Goal: Task Accomplishment & Management: Use online tool/utility

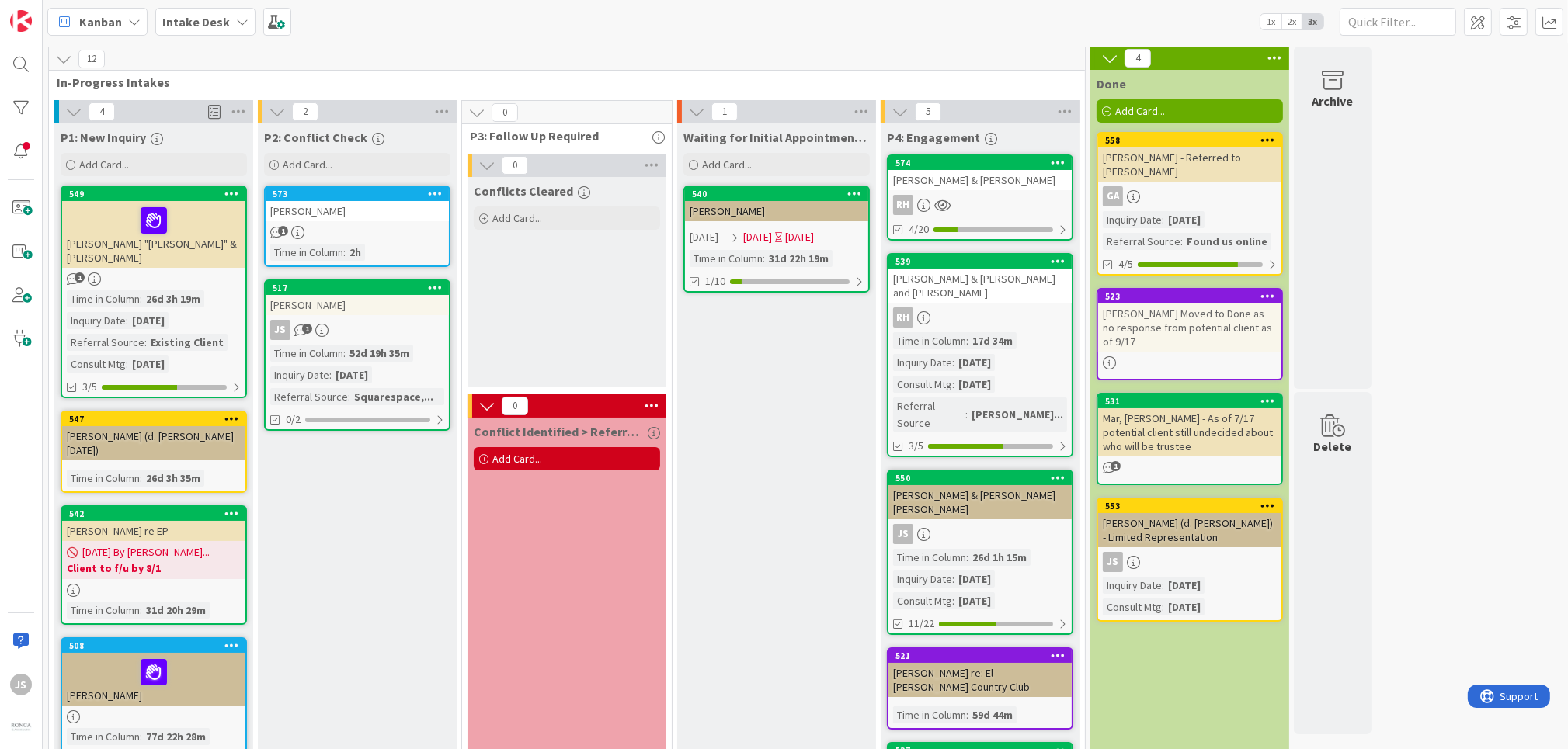
click at [734, 332] on div "Waiting for Initial Appointment/ Conference Add Card... 540 [PERSON_NAME] [DATE…" at bounding box center [777, 577] width 199 height 907
click at [756, 163] on div "Add Card..." at bounding box center [776, 165] width 186 height 24
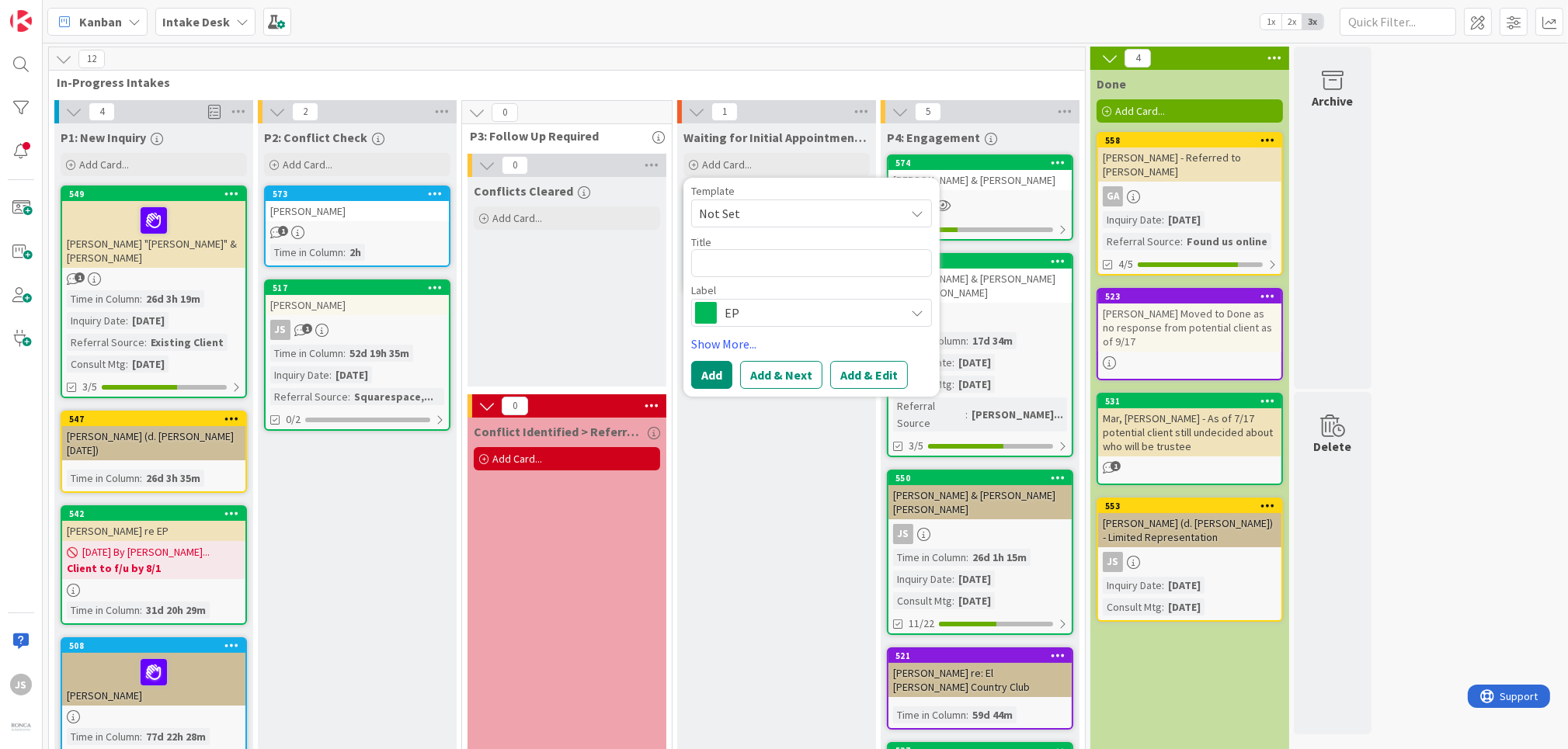
type textarea "x"
type textarea "M"
type textarea "x"
type textarea "Me"
type textarea "x"
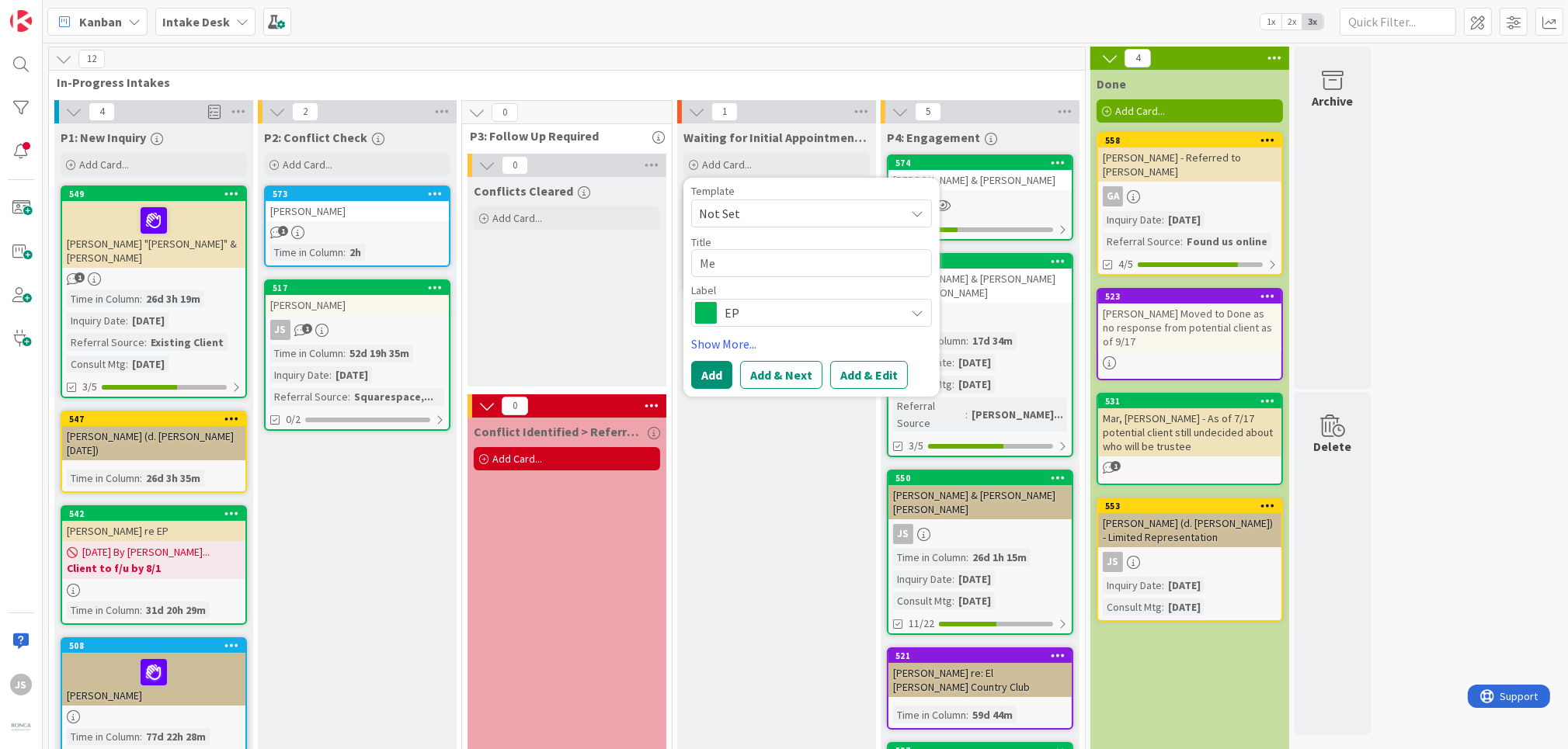
type textarea "Mea"
type textarea "x"
type textarea "[PERSON_NAME]"
type textarea "x"
type textarea "[PERSON_NAME],"
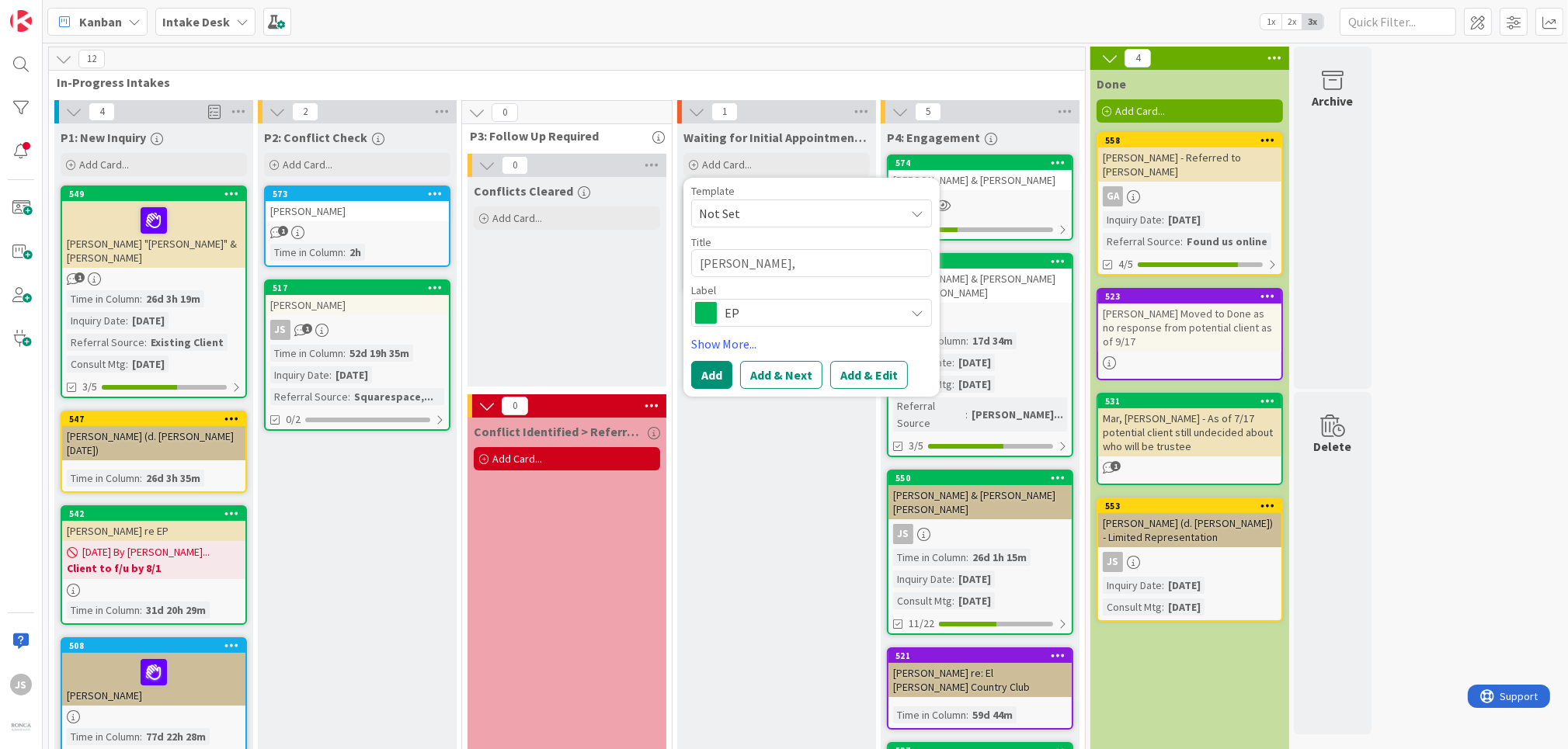
type textarea "x"
type textarea "[PERSON_NAME],"
type textarea "x"
type textarea "[PERSON_NAME], W"
type textarea "x"
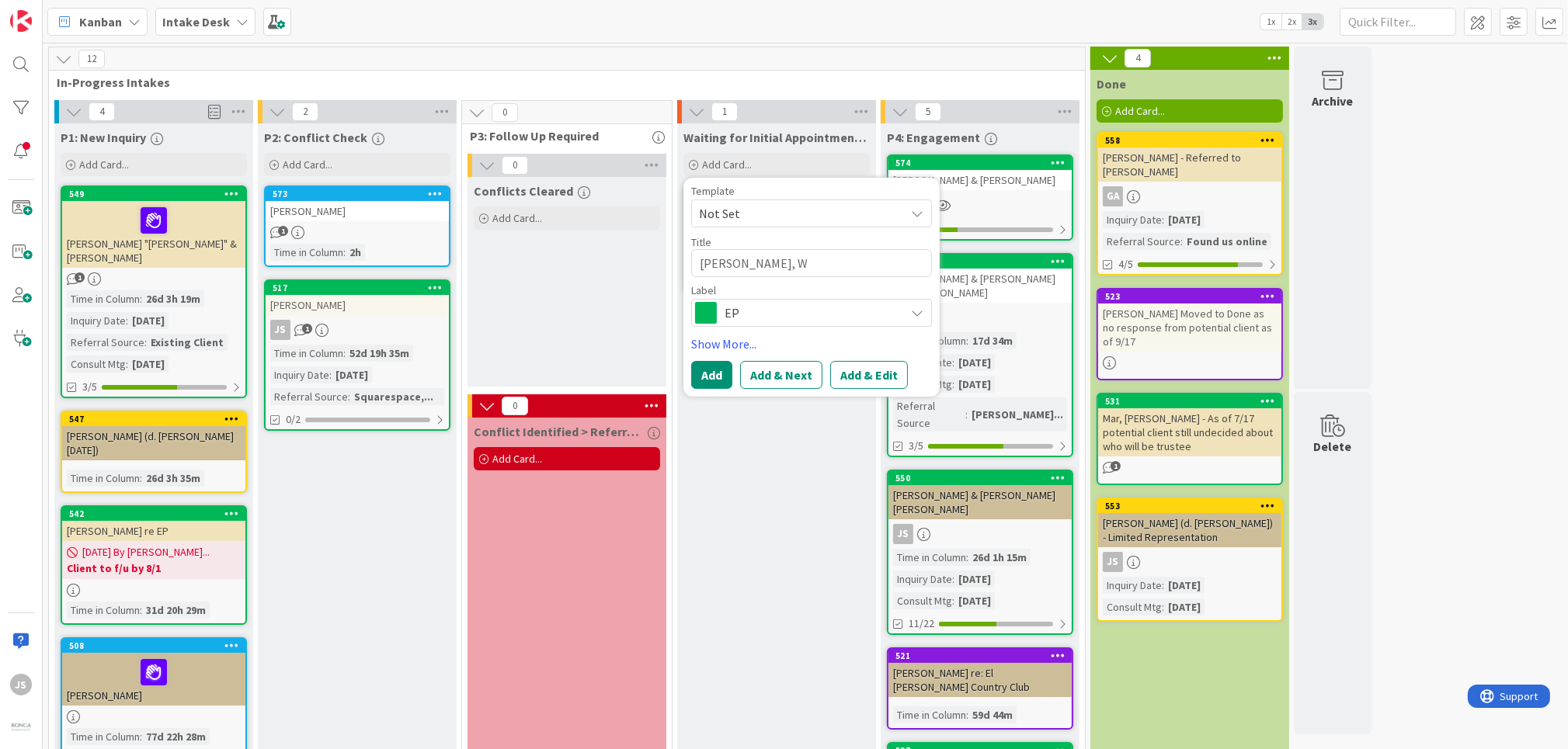
type textarea "[PERSON_NAME]"
type textarea "x"
type textarea "[PERSON_NAME], Wre"
type textarea "x"
type textarea "[PERSON_NAME]"
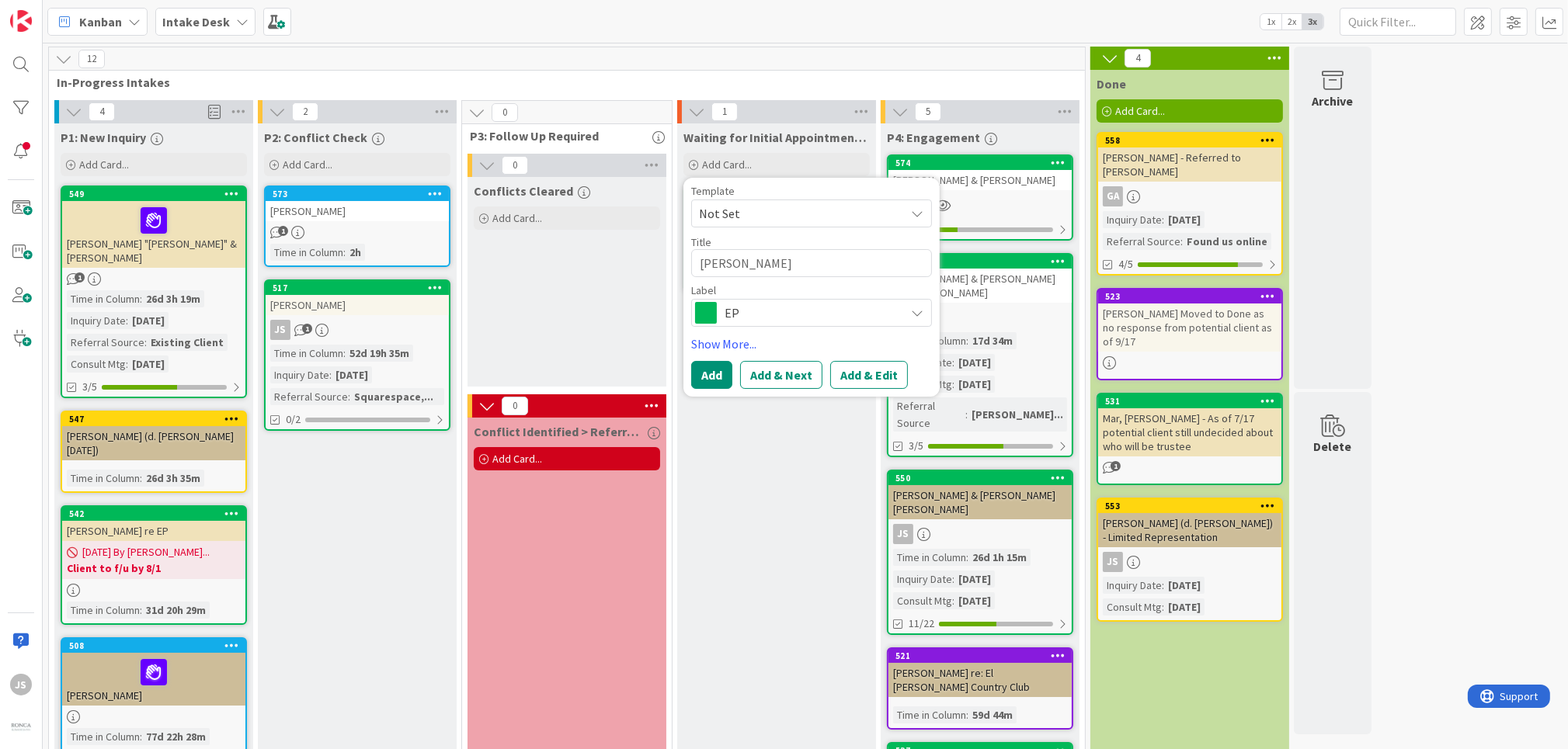
click at [909, 314] on div "EP" at bounding box center [811, 312] width 241 height 28
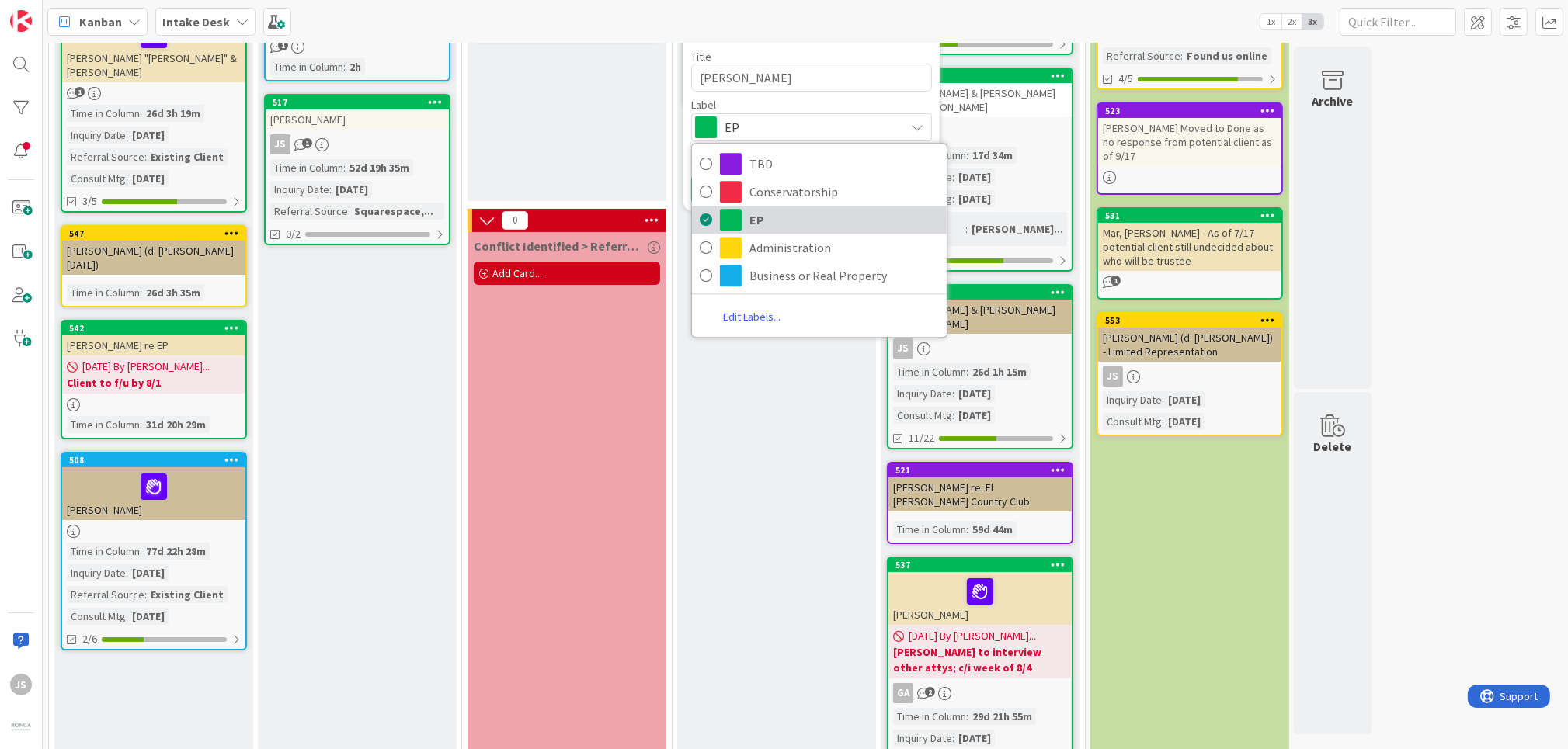
scroll to position [186, 0]
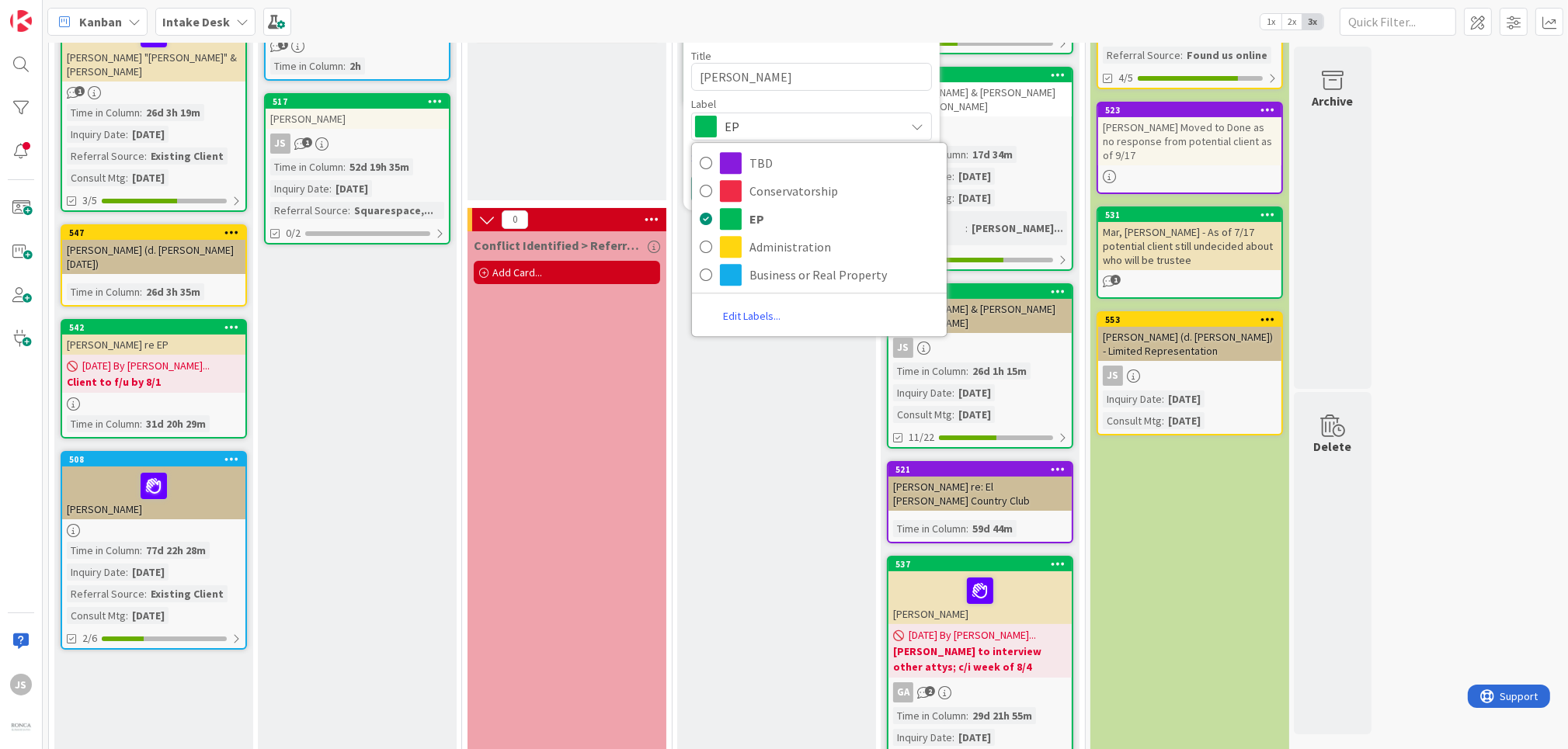
click at [751, 315] on link "Edit Labels..." at bounding box center [752, 315] width 120 height 28
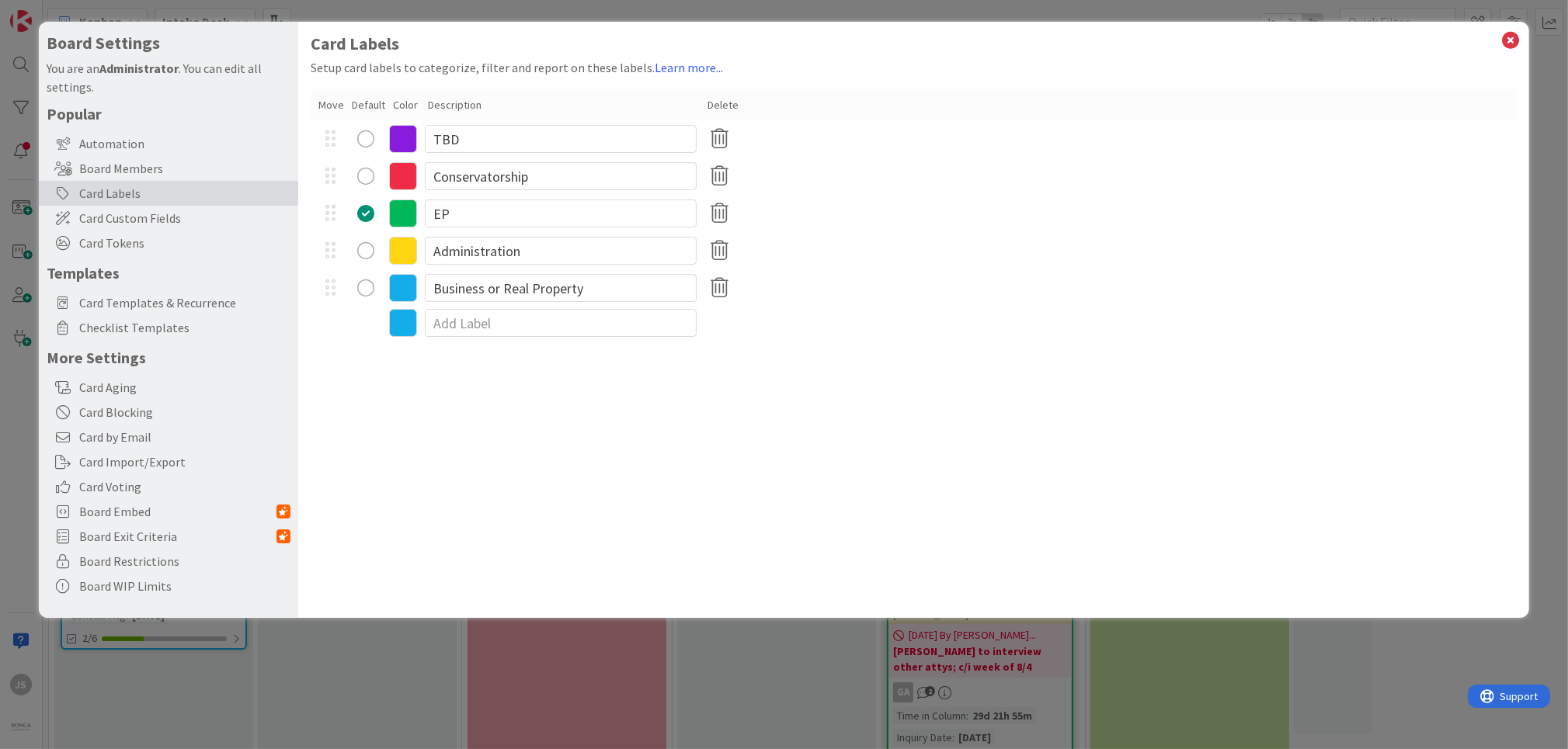
type textarea "x"
click at [446, 327] on input at bounding box center [561, 322] width 272 height 28
type input "Probate"
click at [547, 386] on div "Card Labels Setup card labels to categorize, filter and report on these labels.…" at bounding box center [913, 320] width 1230 height 596
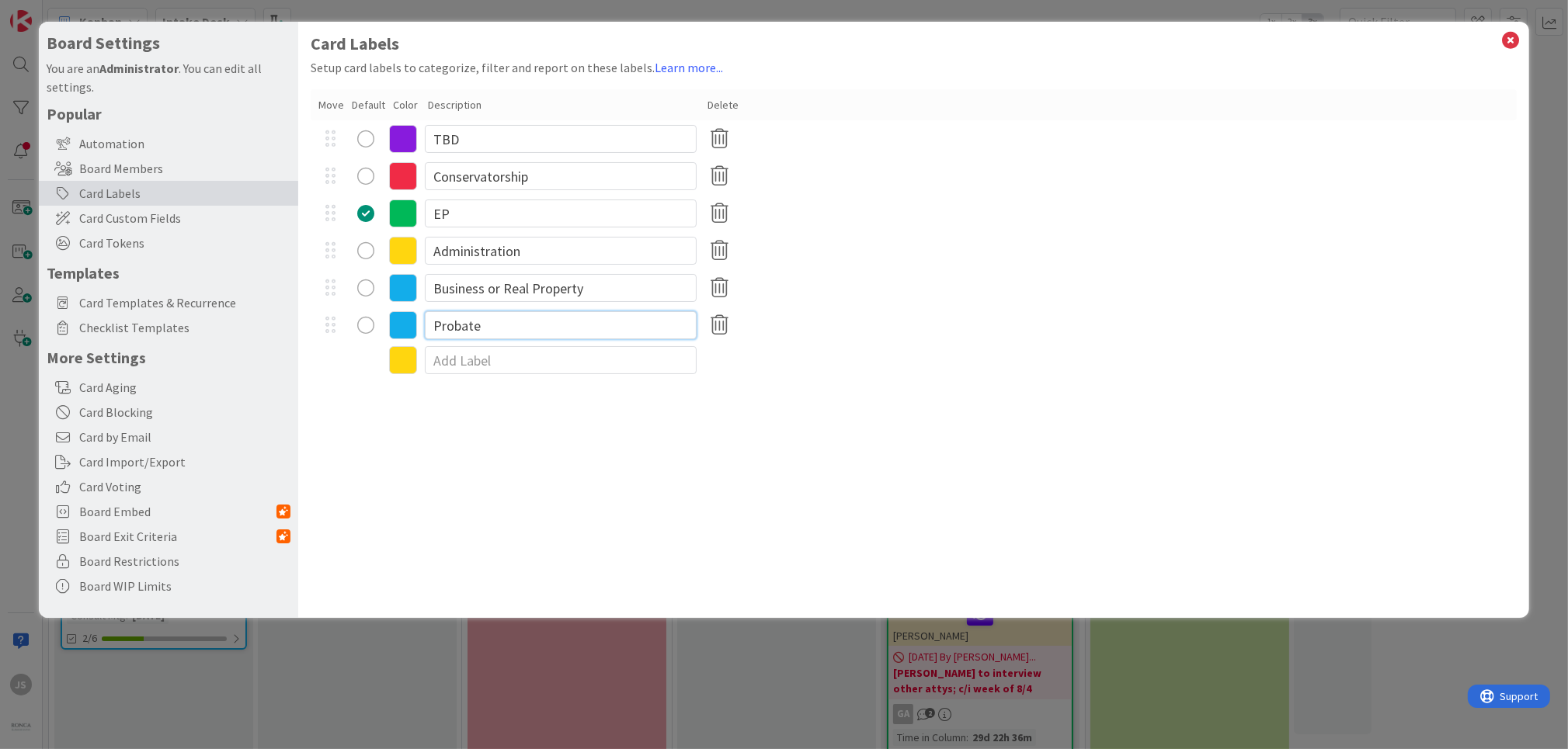
click at [480, 323] on input "Probate" at bounding box center [561, 325] width 272 height 28
click at [409, 325] on icon at bounding box center [402, 325] width 28 height 28
type textarea "x"
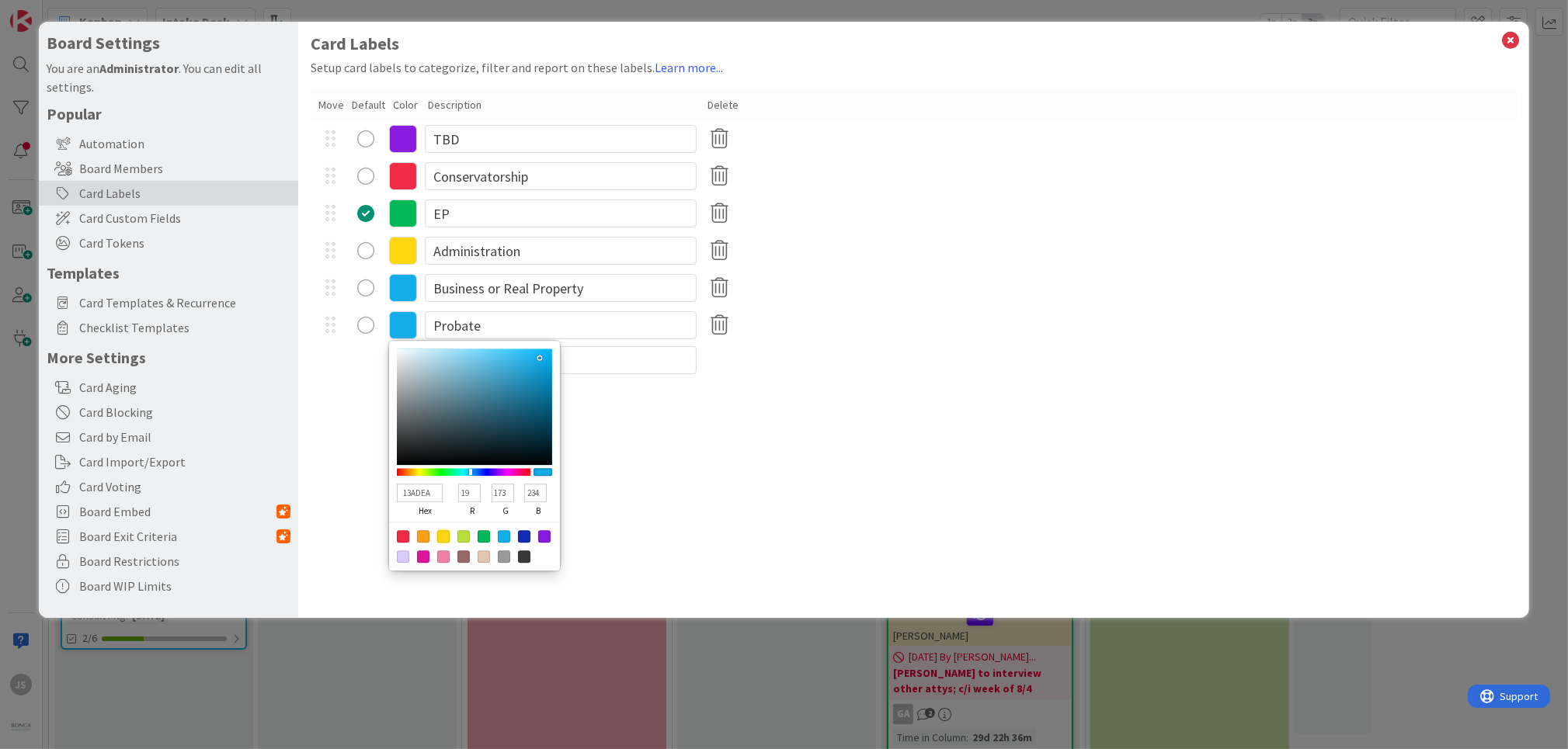
click at [442, 535] on div at bounding box center [443, 536] width 13 height 13
type input "FFD60F"
type input "255"
type input "214"
type input "15"
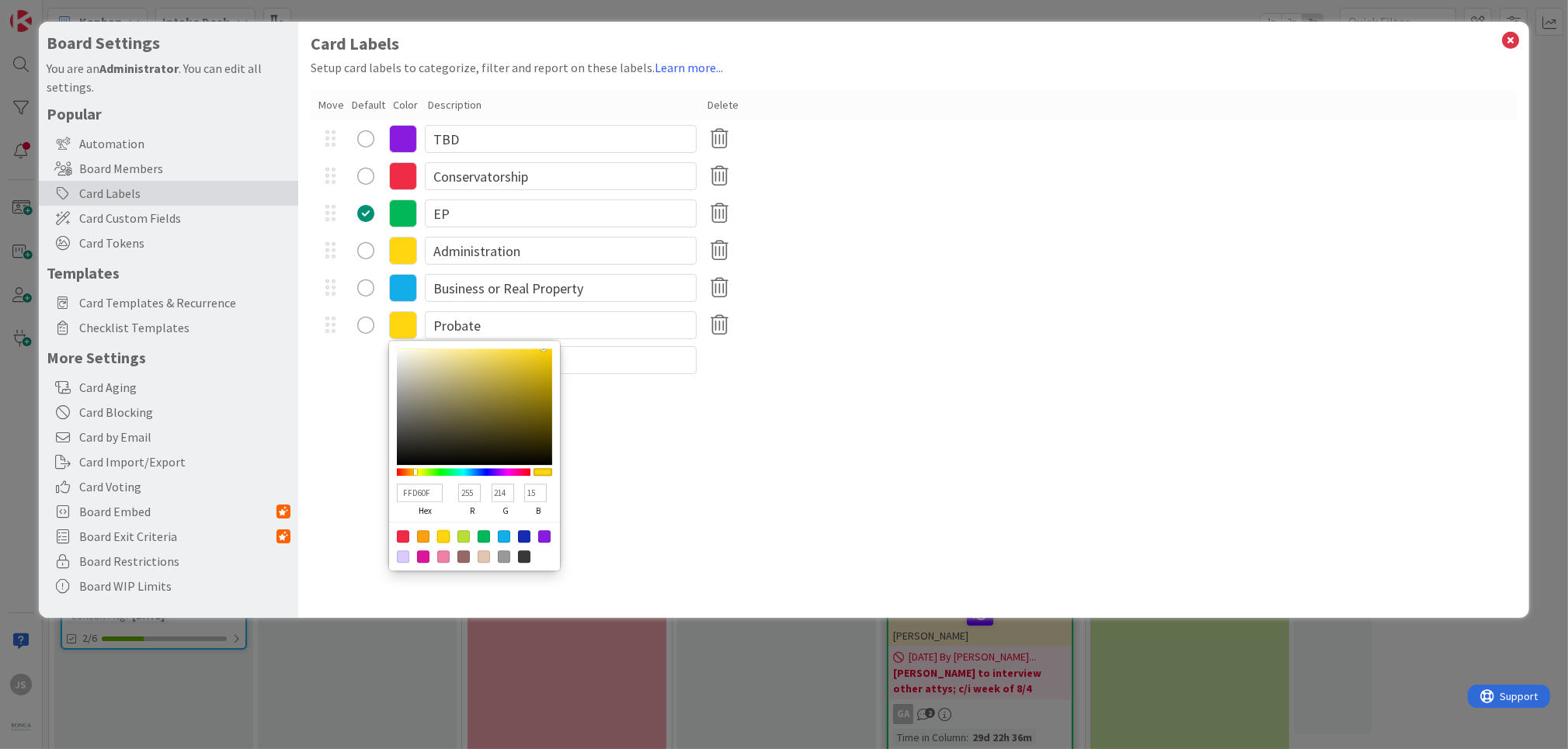
type textarea "x"
click at [424, 535] on div at bounding box center [424, 536] width 13 height 13
type input "FB9F14"
type input "251"
type input "159"
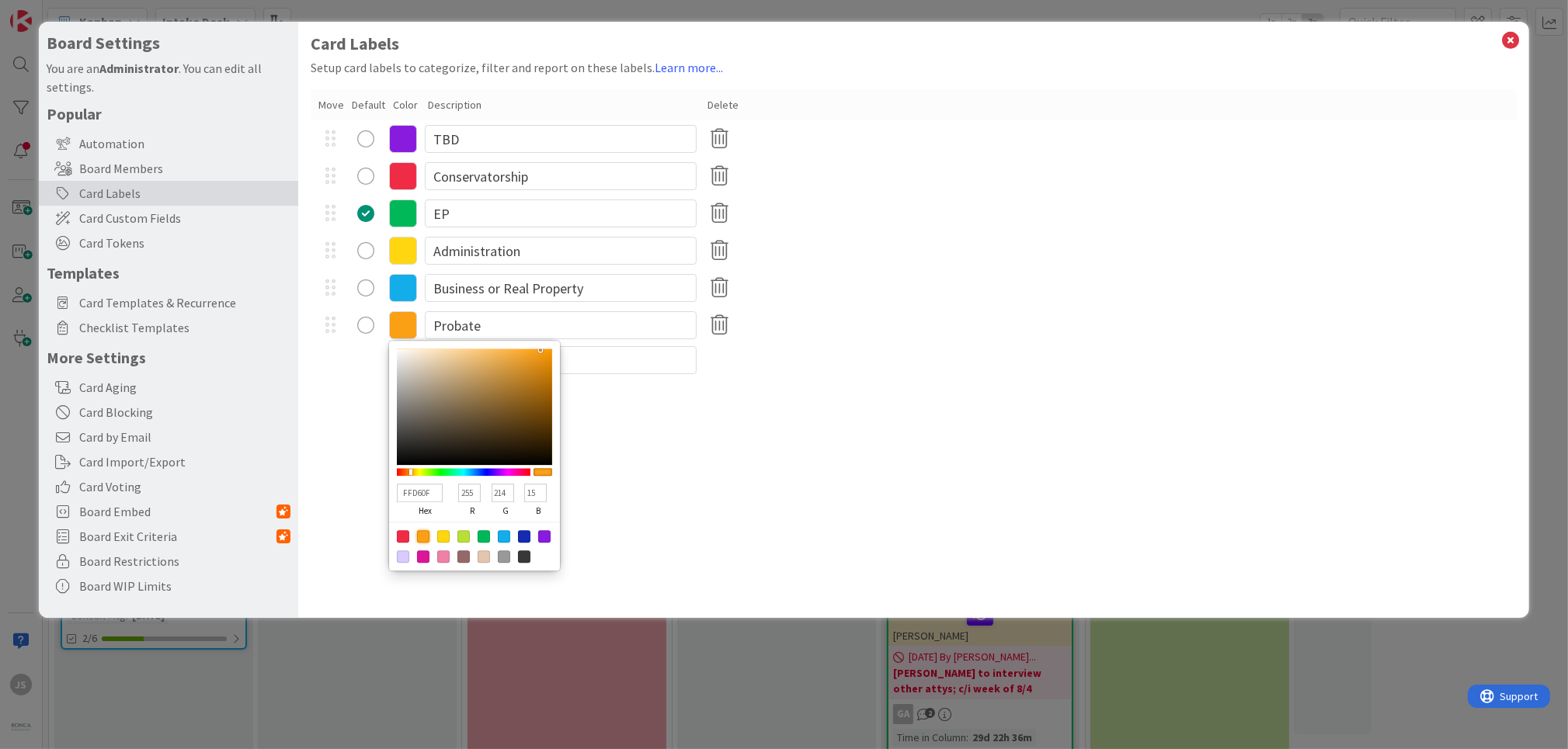
type input "20"
type textarea "x"
type input "FEA012"
type input "254"
type input "160"
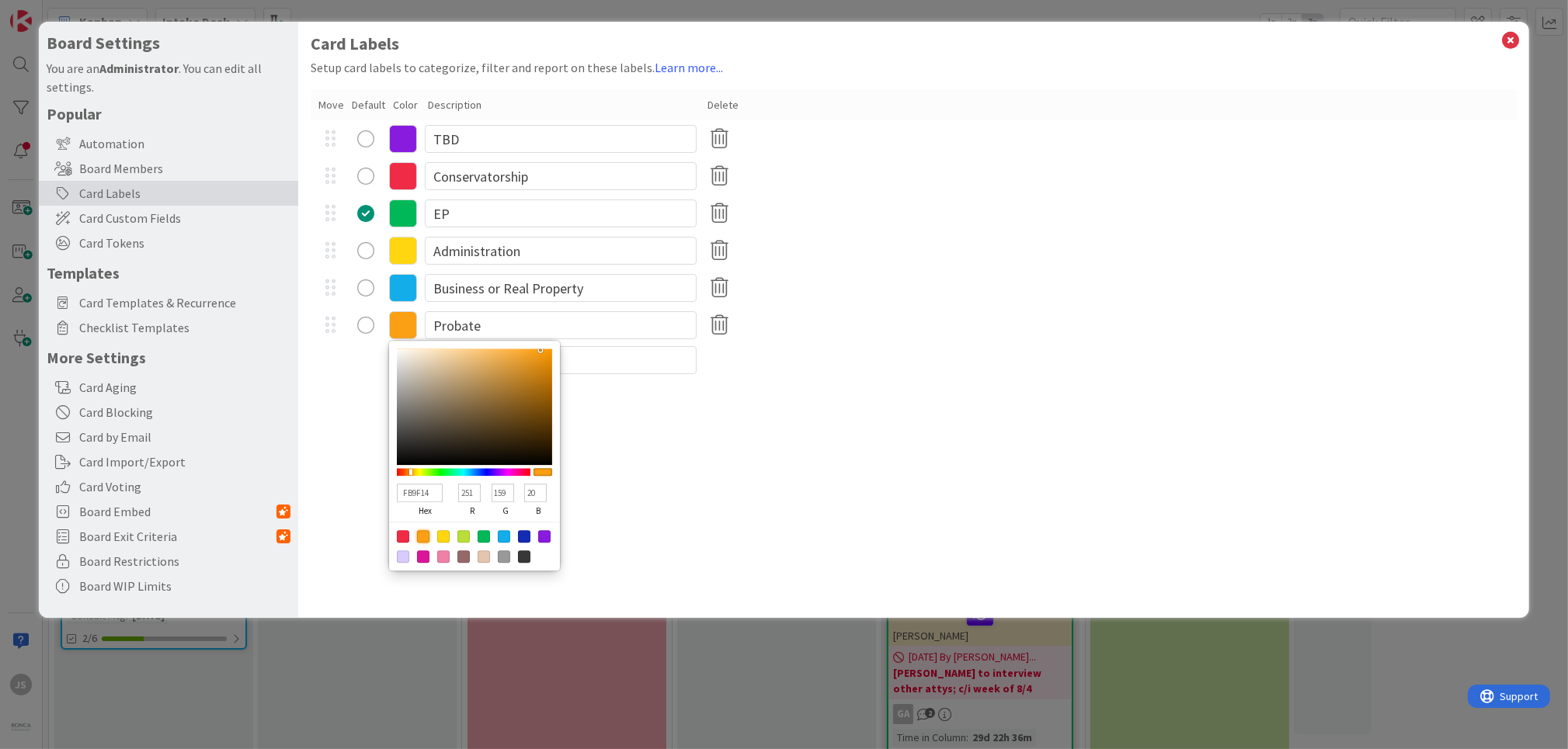
type input "18"
type input "F79C12"
type input "247"
type input "156"
type input "F49B15"
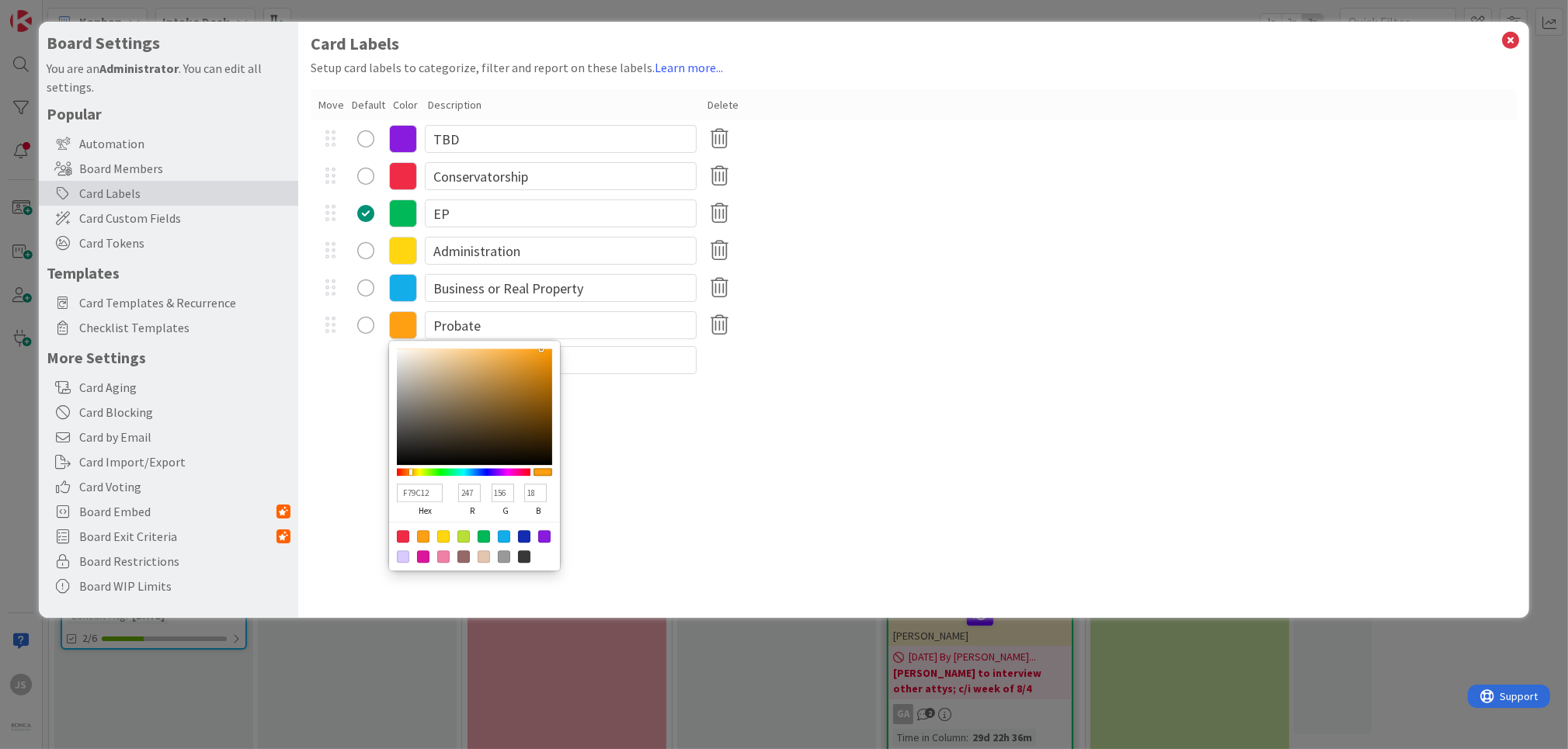
type input "244"
type input "155"
type input "21"
type input "EB981A"
type input "235"
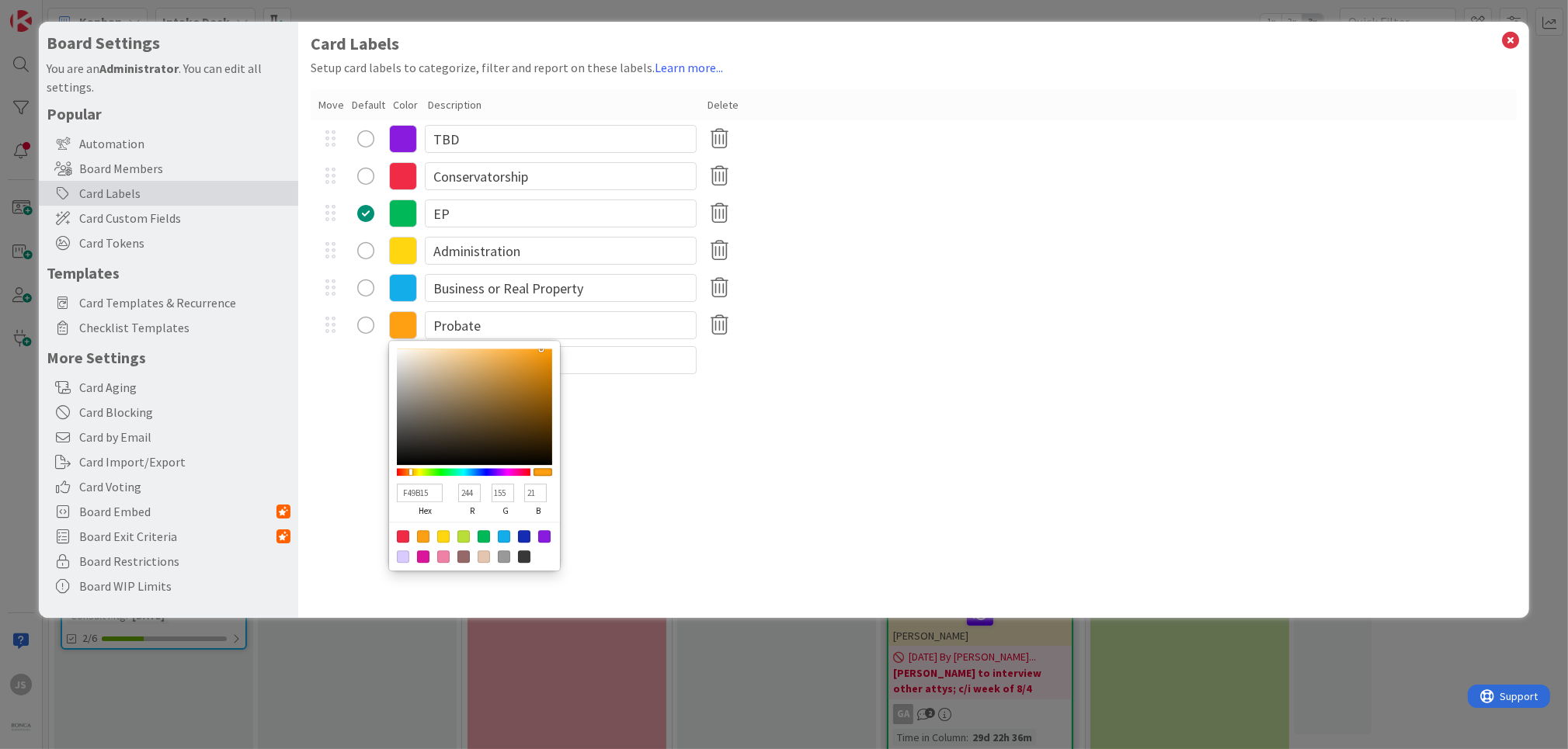
type input "152"
type input "26"
type input "E4951D"
type input "228"
type input "149"
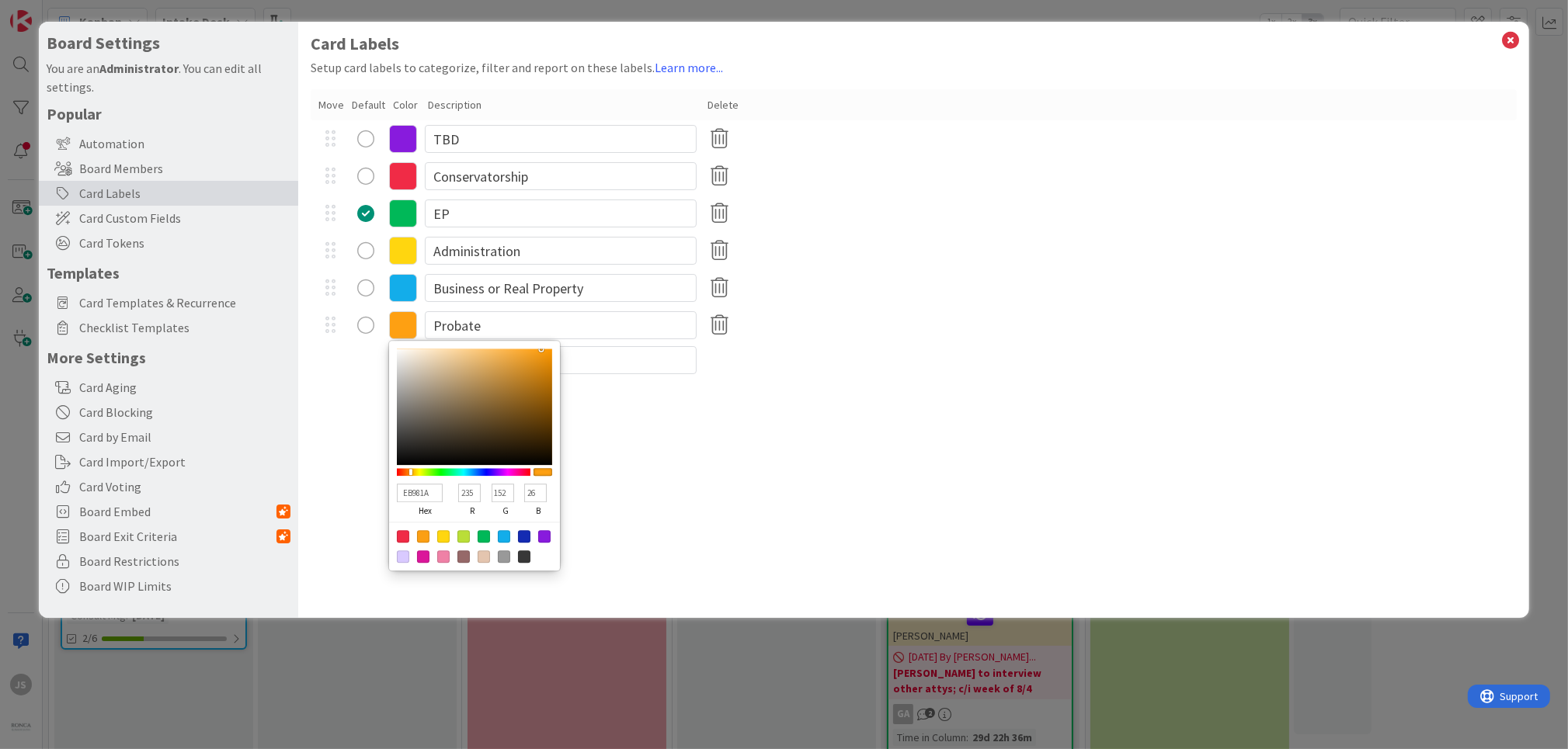
type input "29"
type input "DE9220"
type input "222"
type input "146"
type input "32"
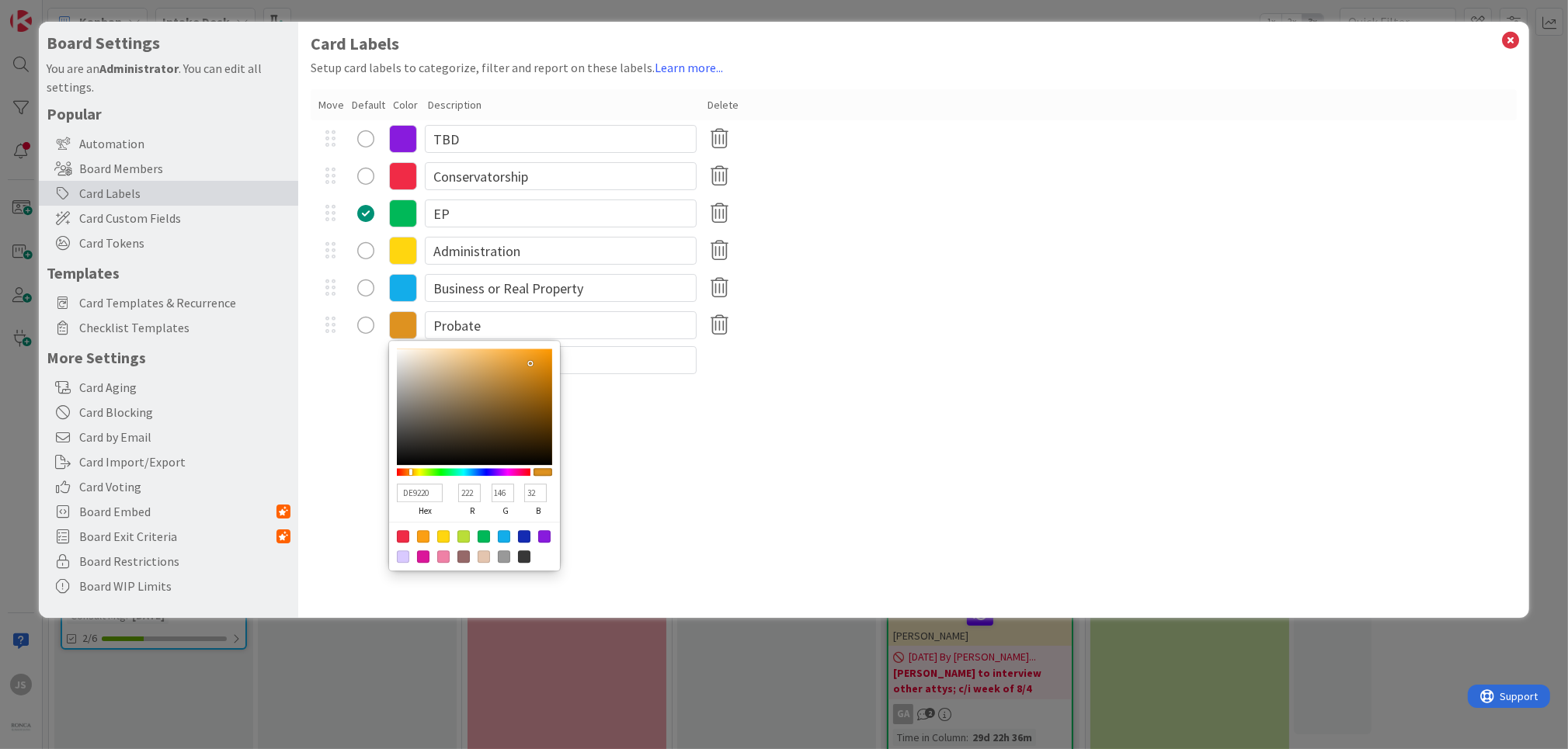
type input "D78F24"
type input "215"
type input "143"
type input "36"
type input "D28D26"
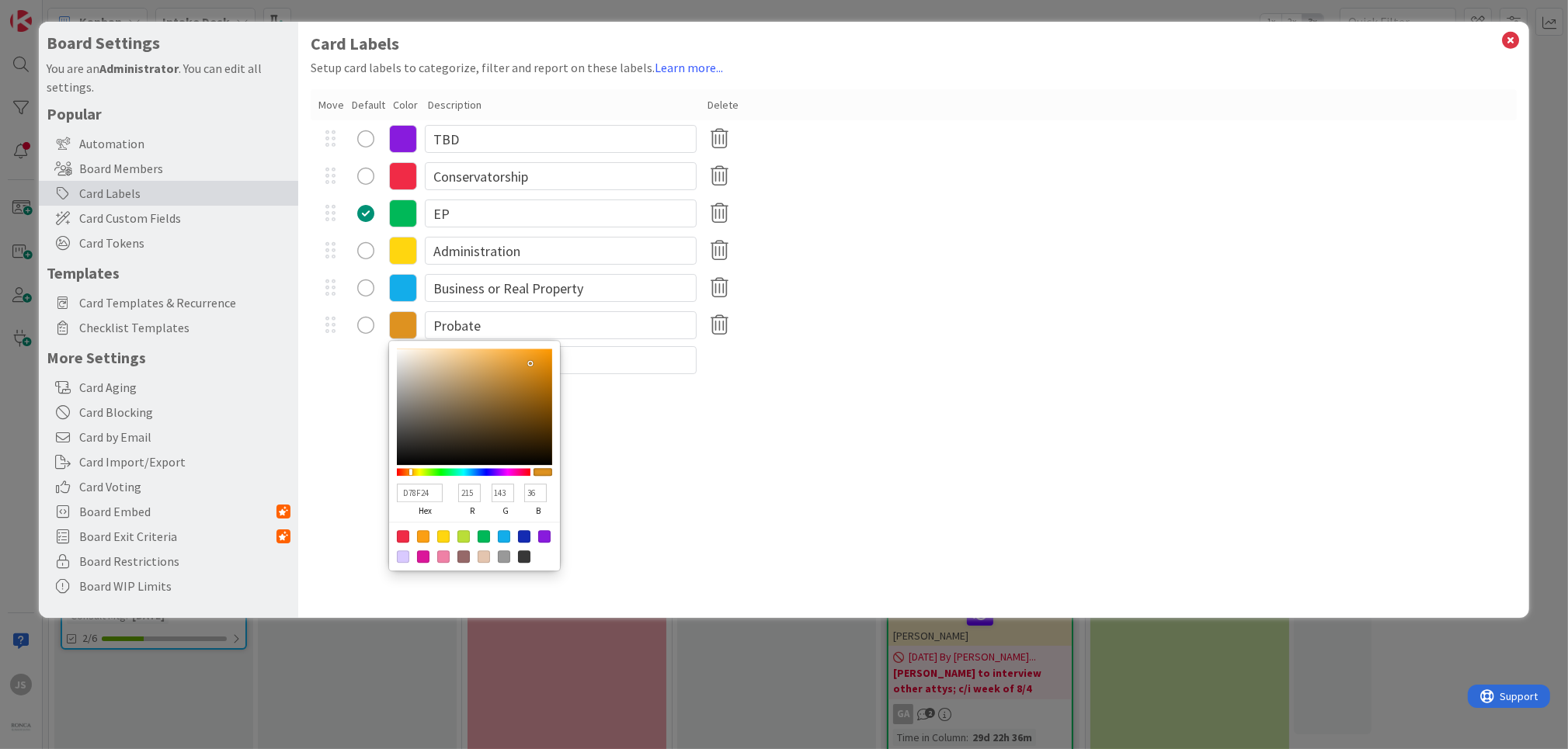
type input "210"
type input "141"
type input "38"
type input "CE8C28"
type input "206"
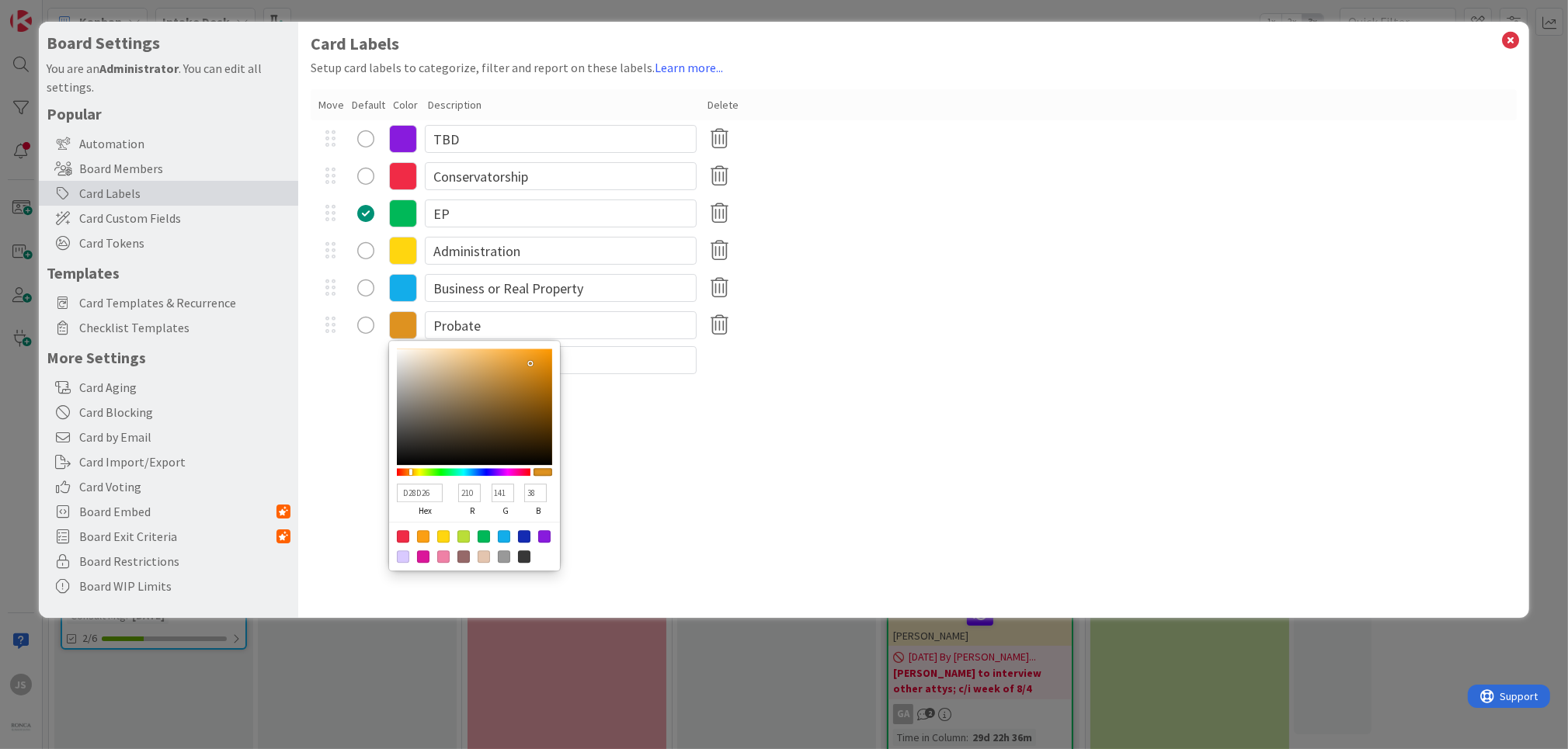
type input "140"
type input "40"
type input "CB8B2A"
type input "203"
type input "139"
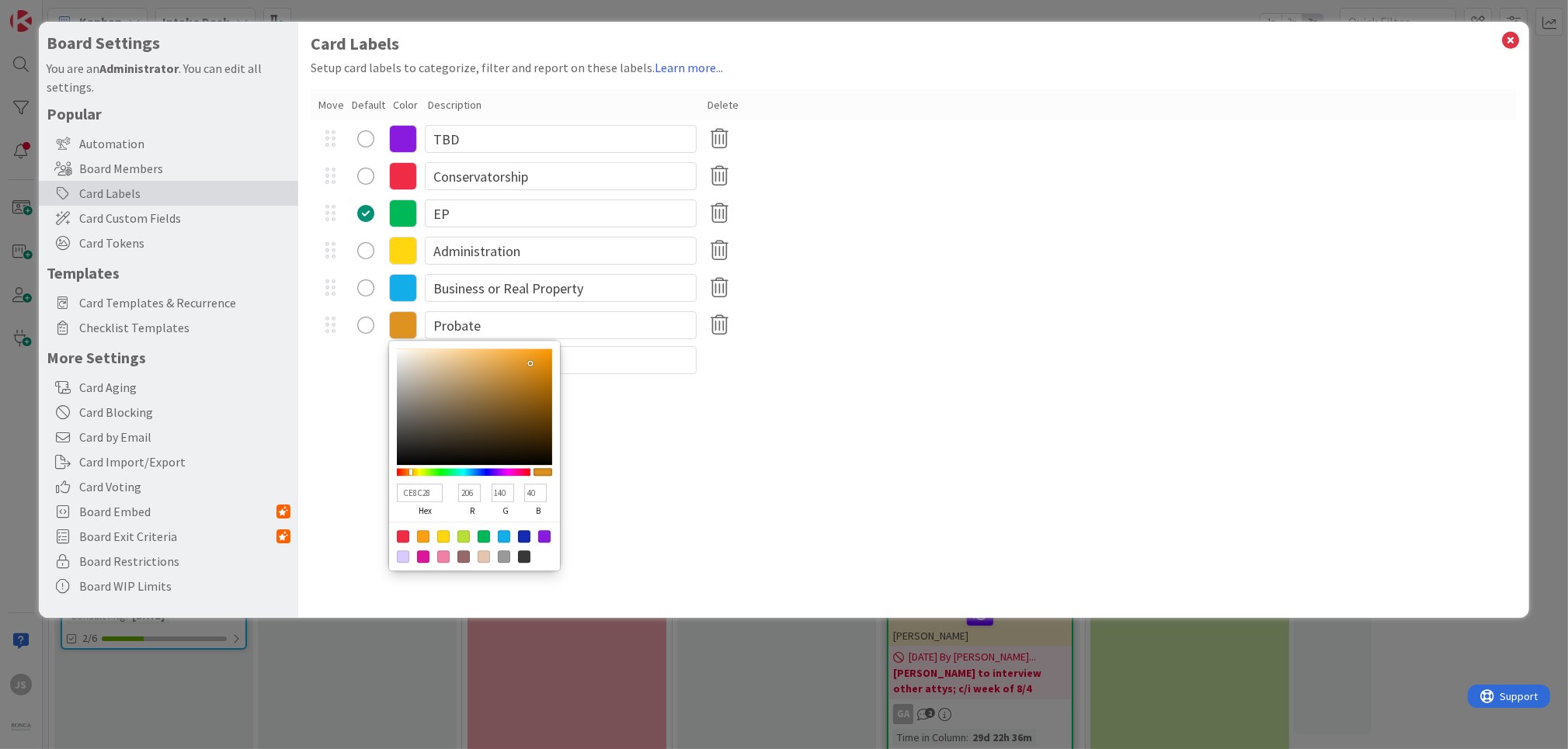
type input "42"
type input "C4892F"
type input "196"
type input "137"
type input "47"
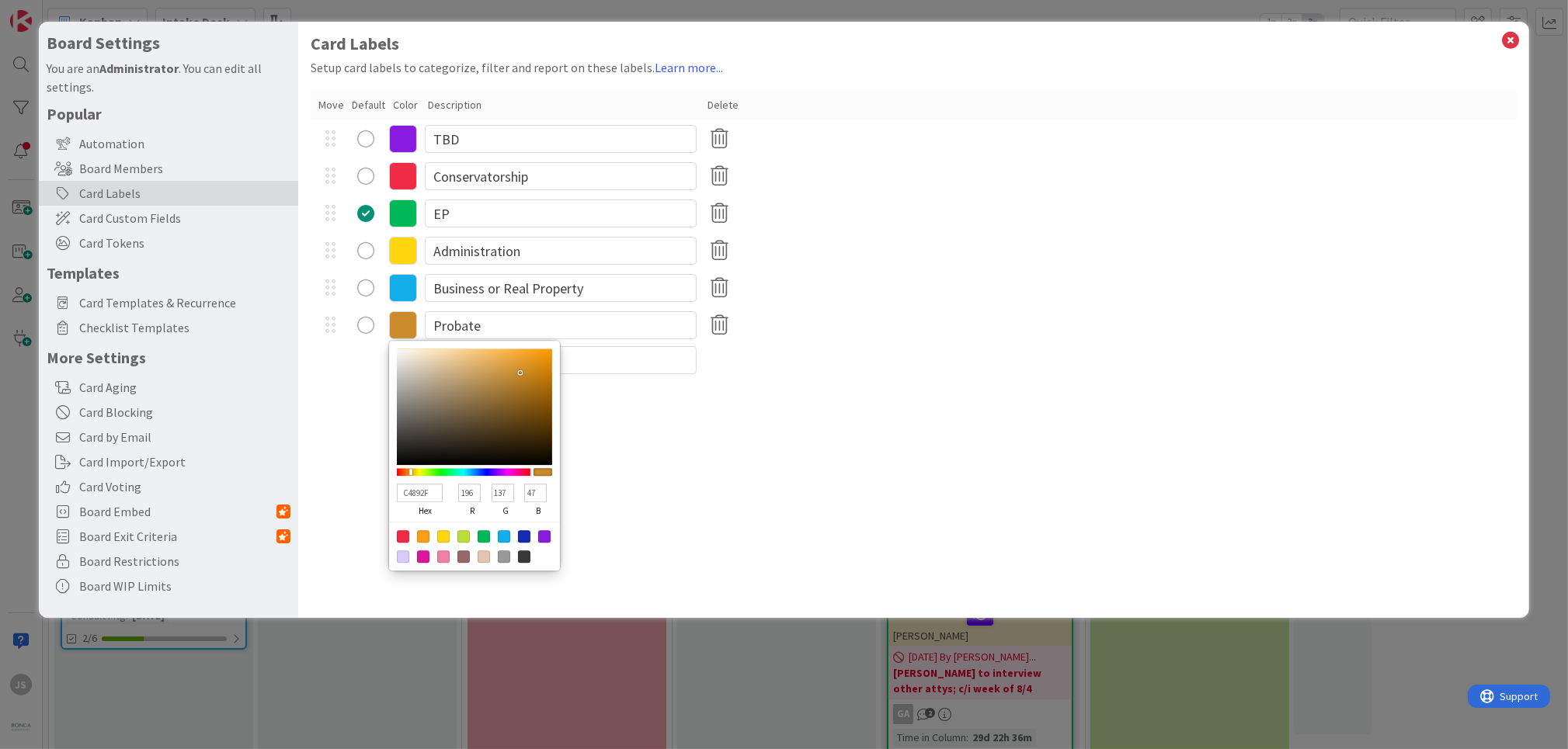
type input "C48930"
type input "48"
type input "C18834"
type input "193"
type input "136"
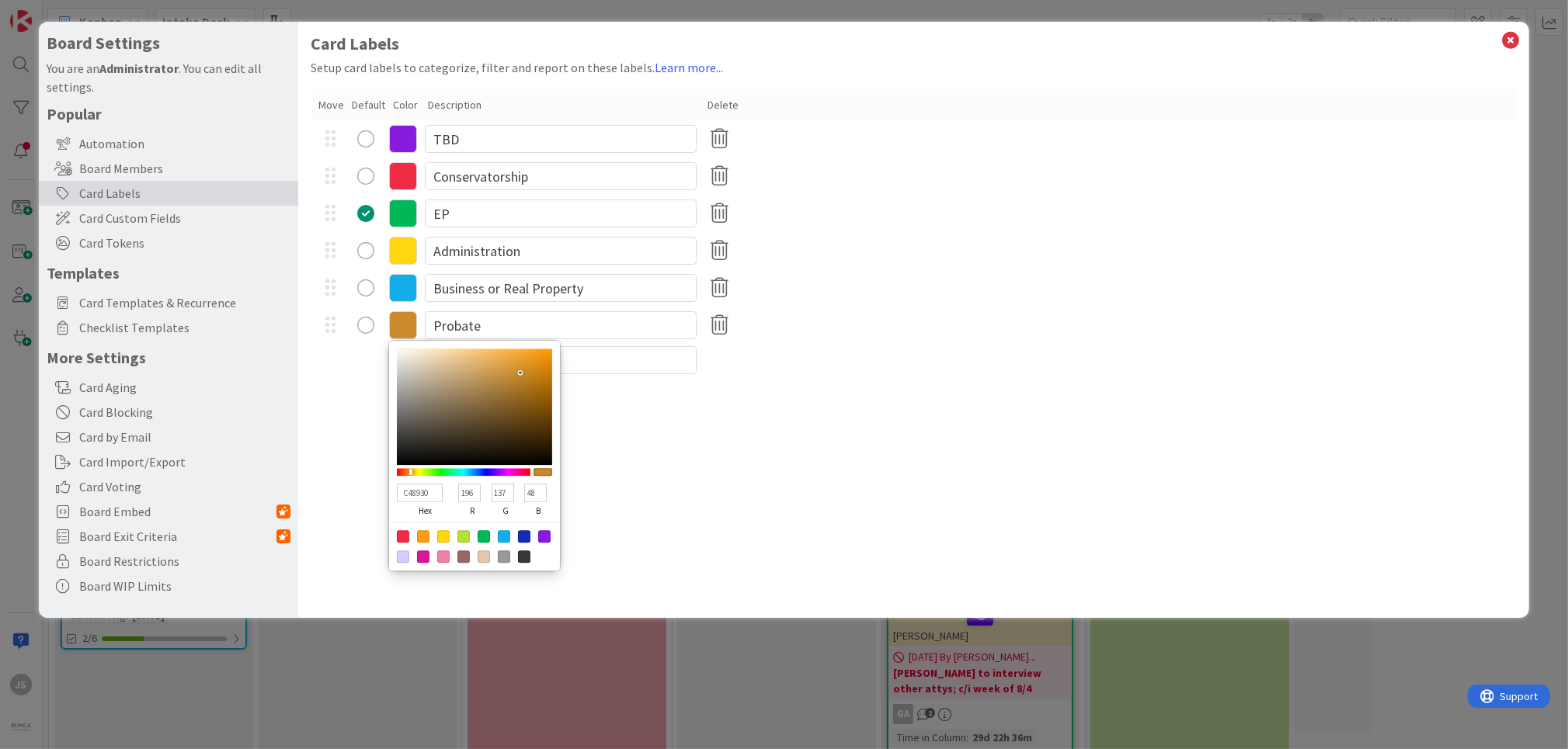
type input "52"
type input "C18835"
type input "53"
type input "BC873A"
type input "188"
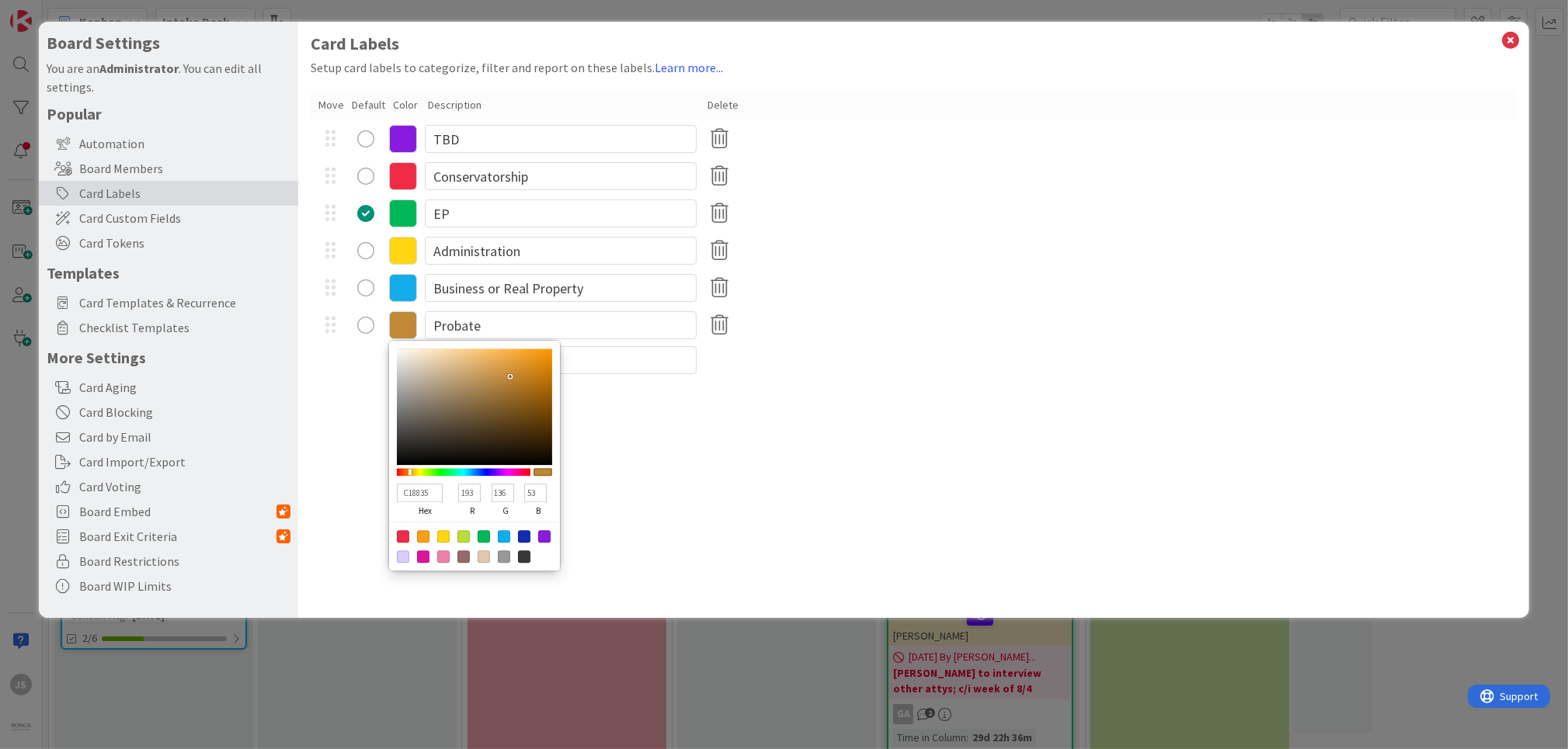
type input "135"
type input "58"
type input "B88740"
type input "184"
type input "64"
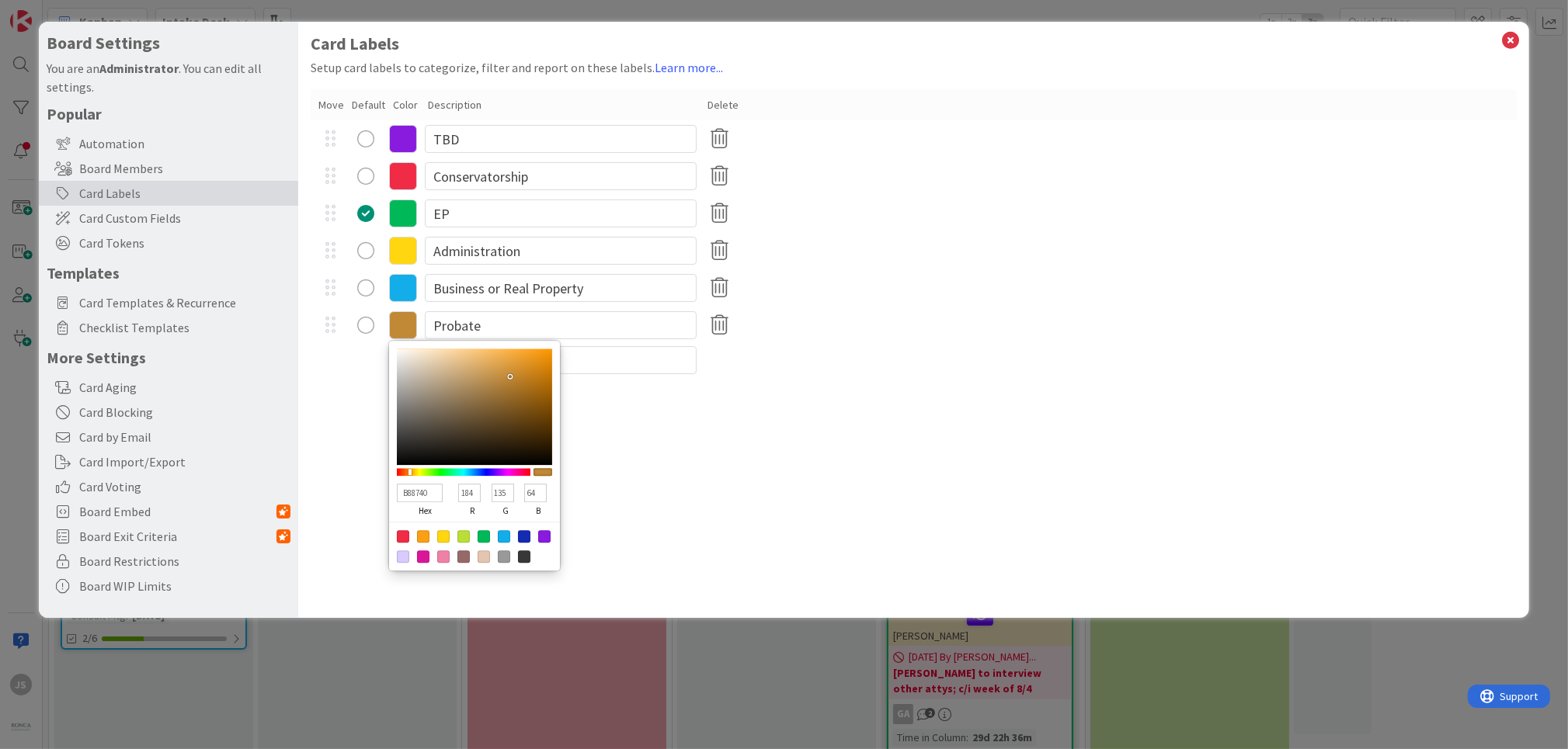
type input "B3843F"
type input "179"
type input "132"
type input "63"
type input "A97D3D"
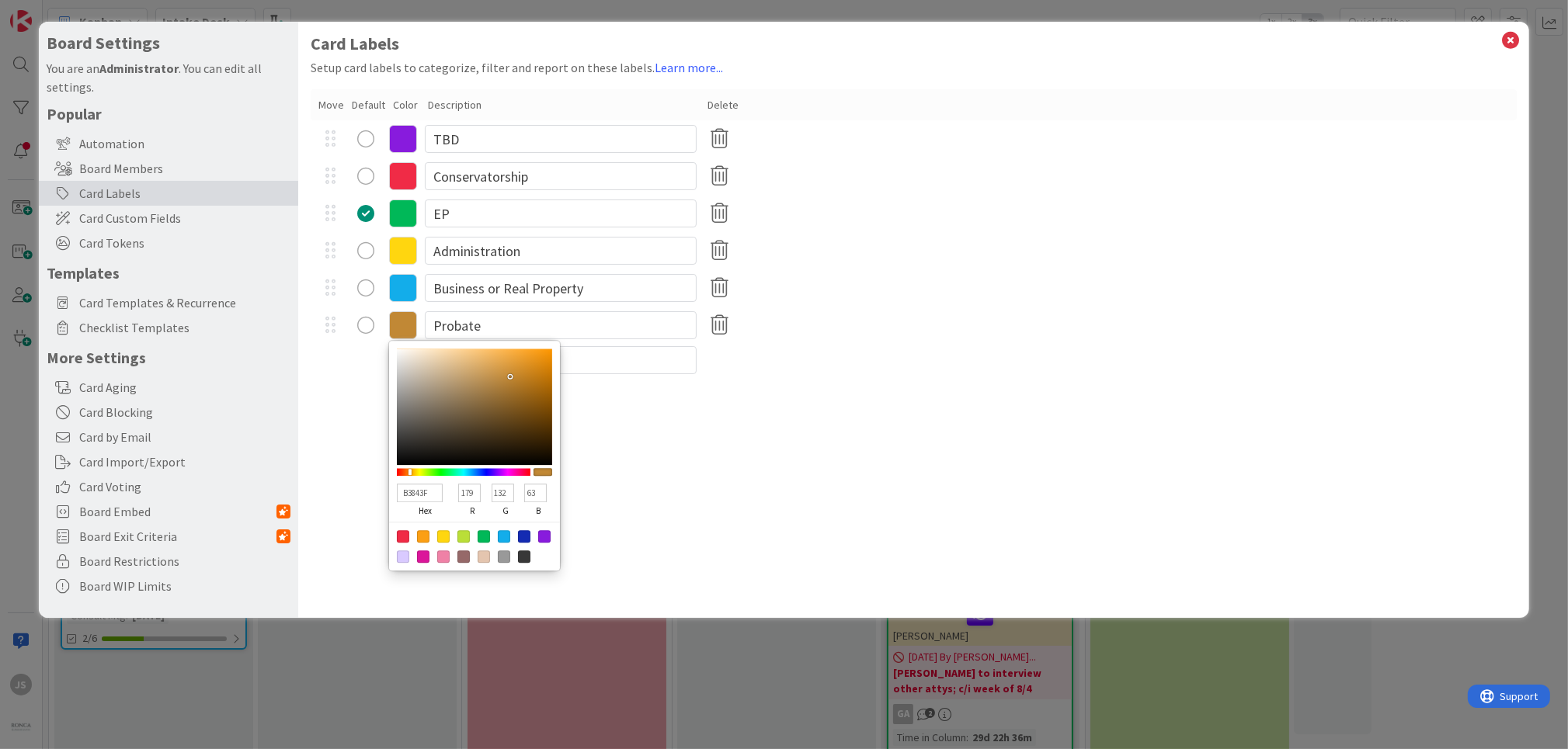
type input "169"
type input "125"
type input "61"
type input "A4793B"
type input "164"
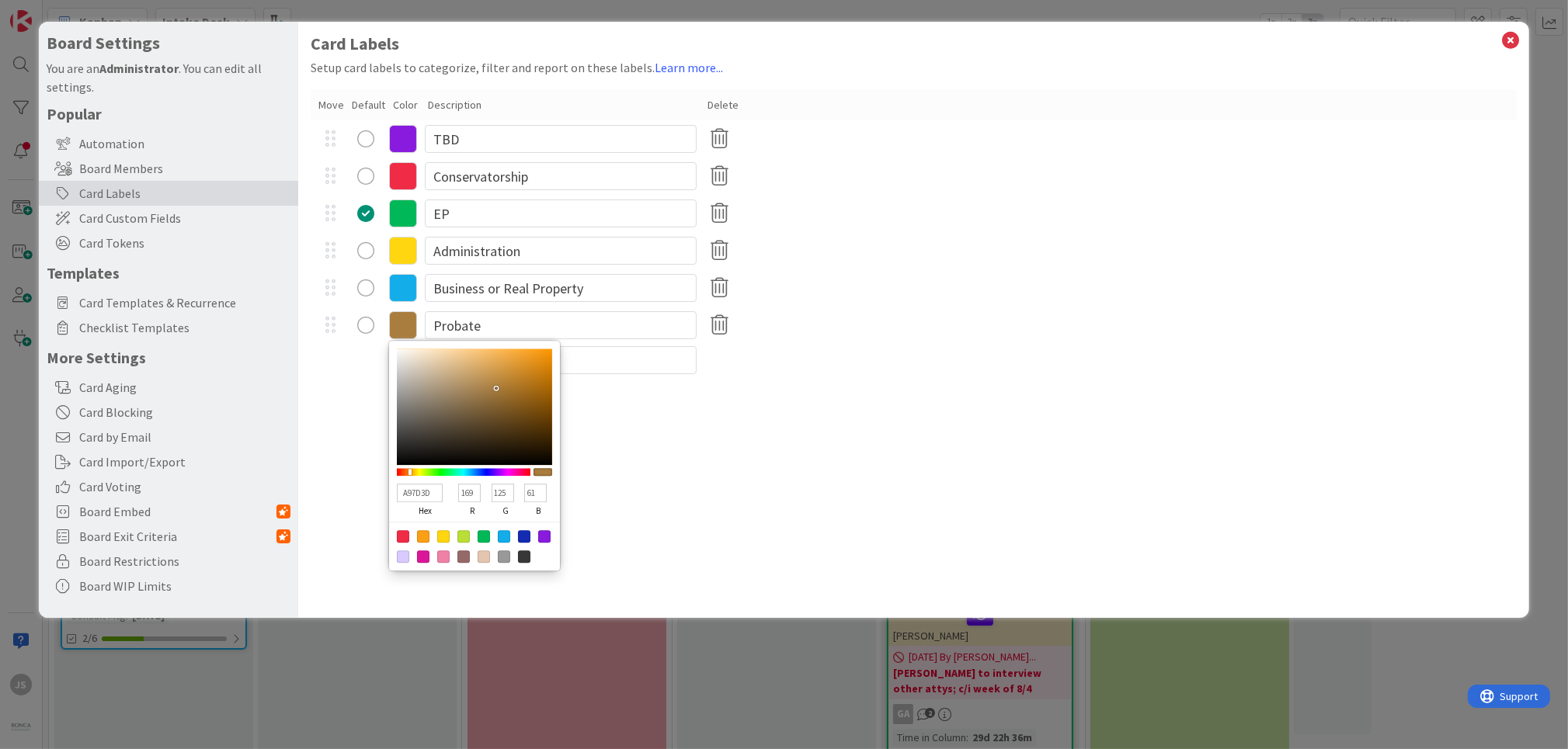
type input "121"
type input "59"
type input "9D7337"
type input "157"
type input "115"
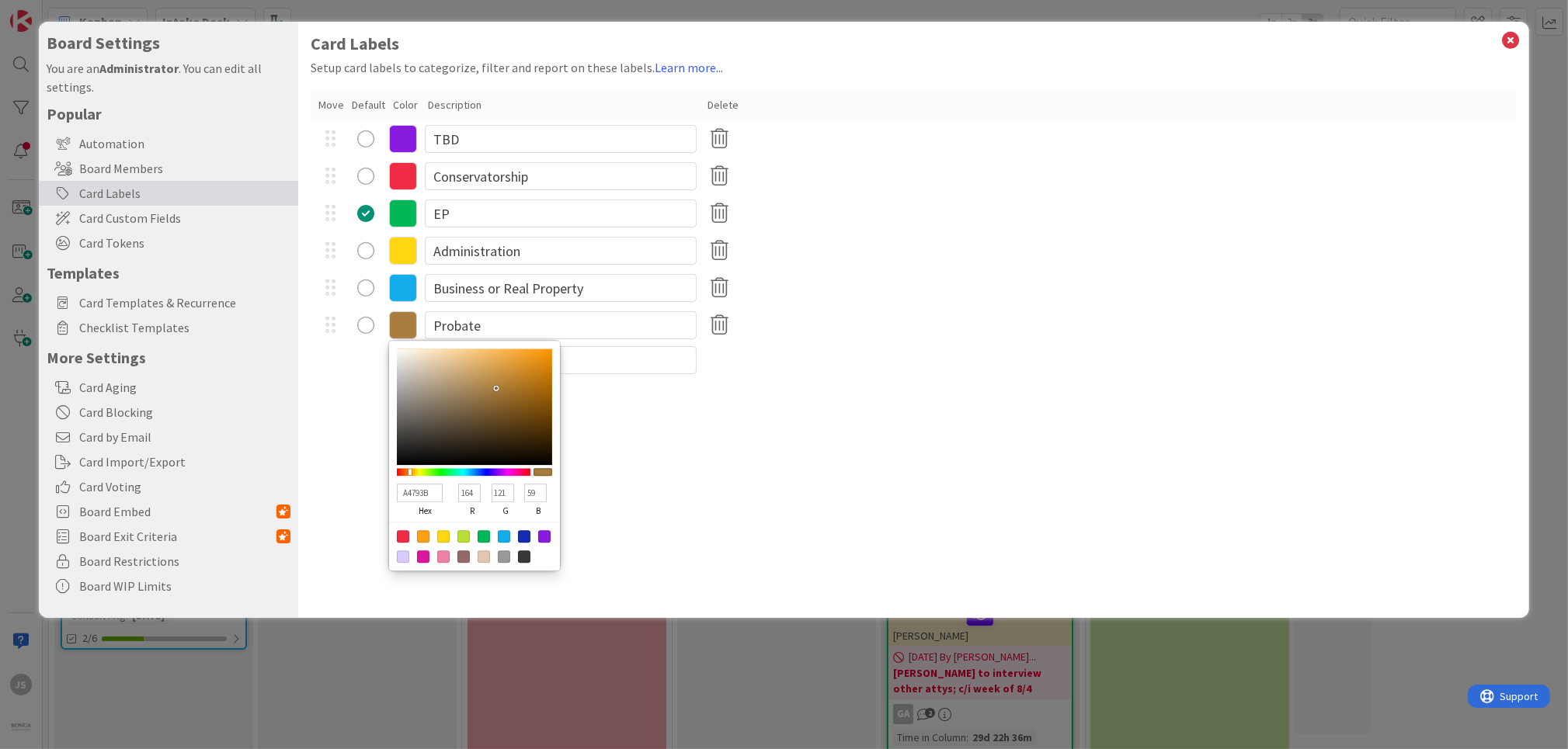
type input "55"
type input "95621A"
type input "149"
type input "98"
type input "26"
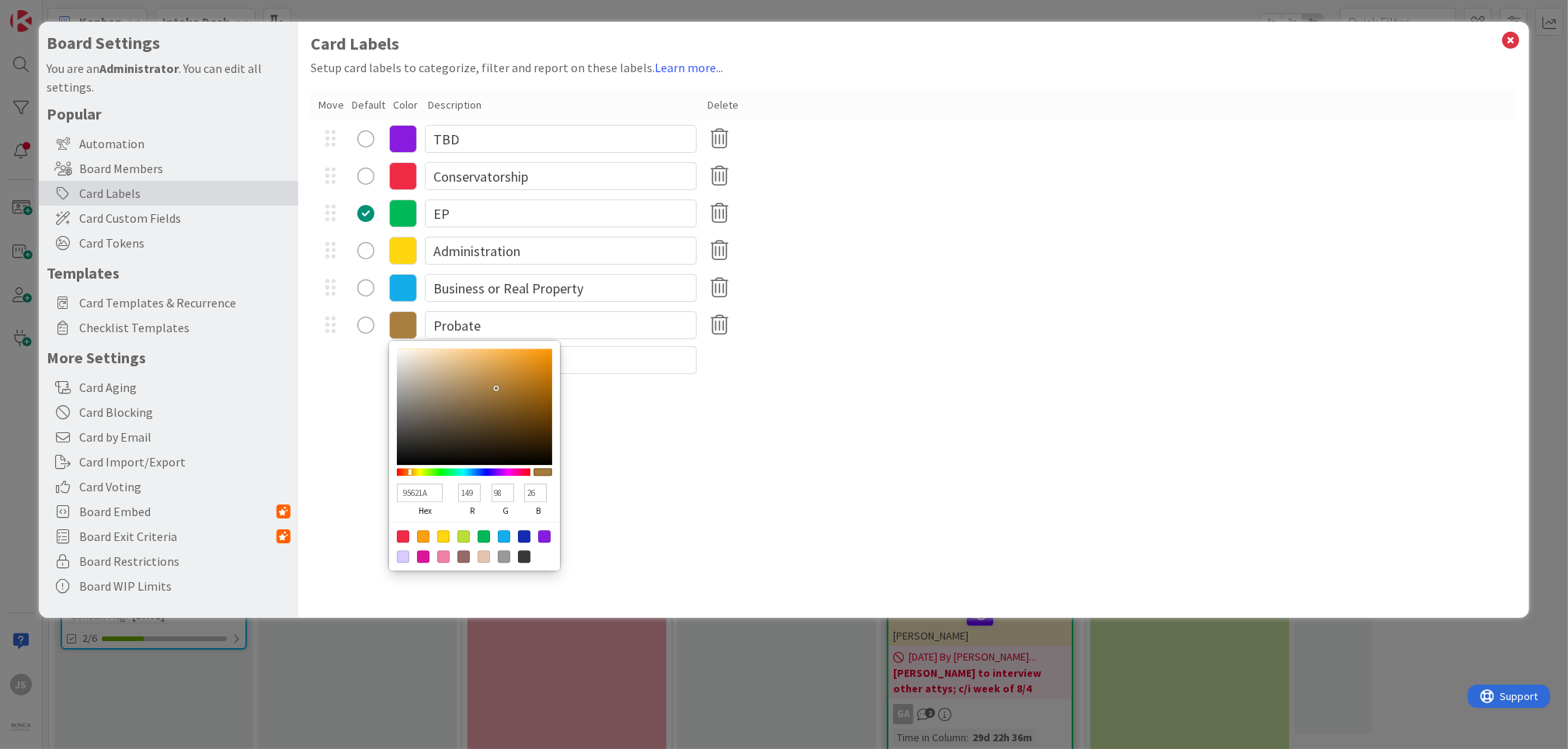
type input "956016"
type input "96"
type input "22"
type input "955F15"
type input "95"
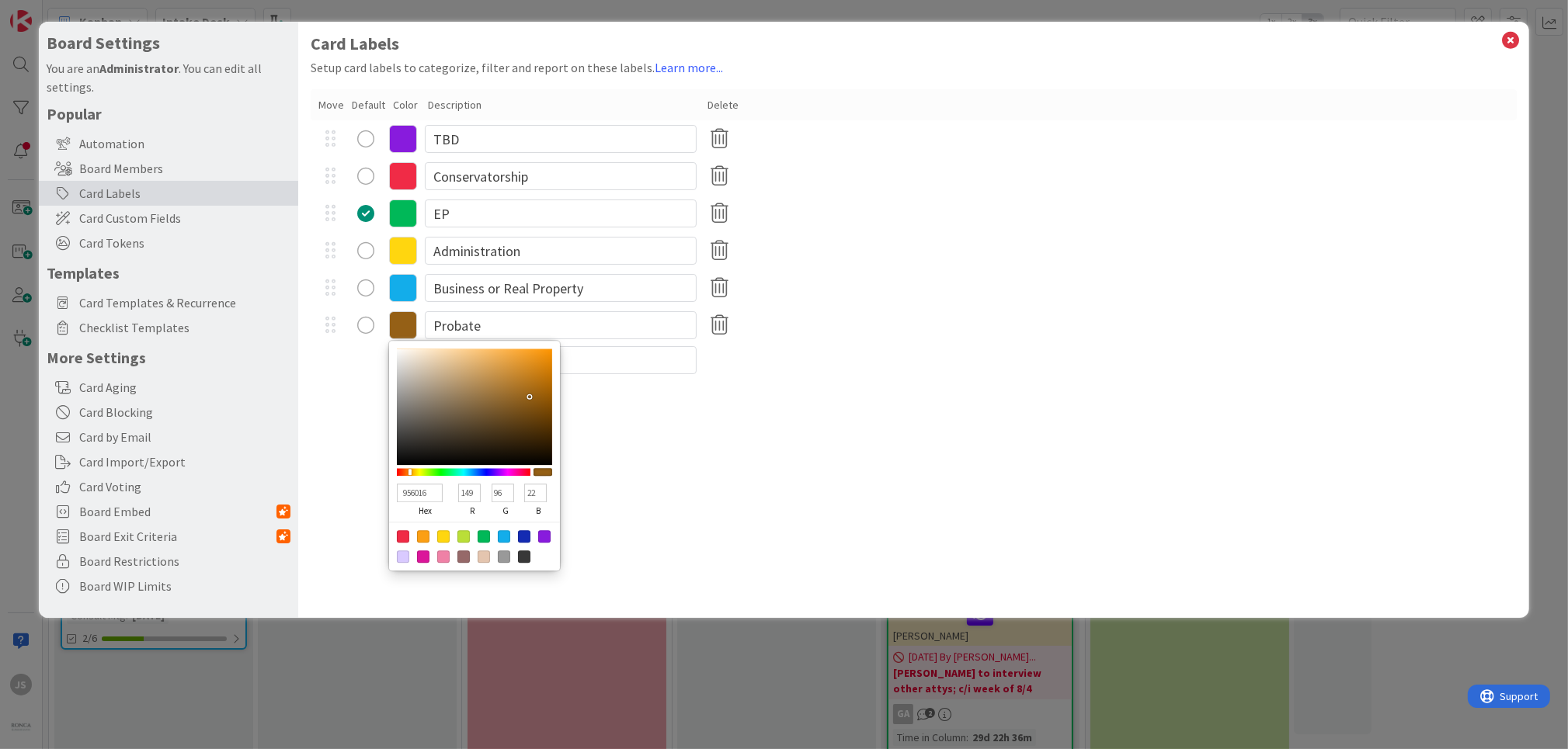
type input "21"
type input "9F6413"
type input "159"
type input "100"
type input "19"
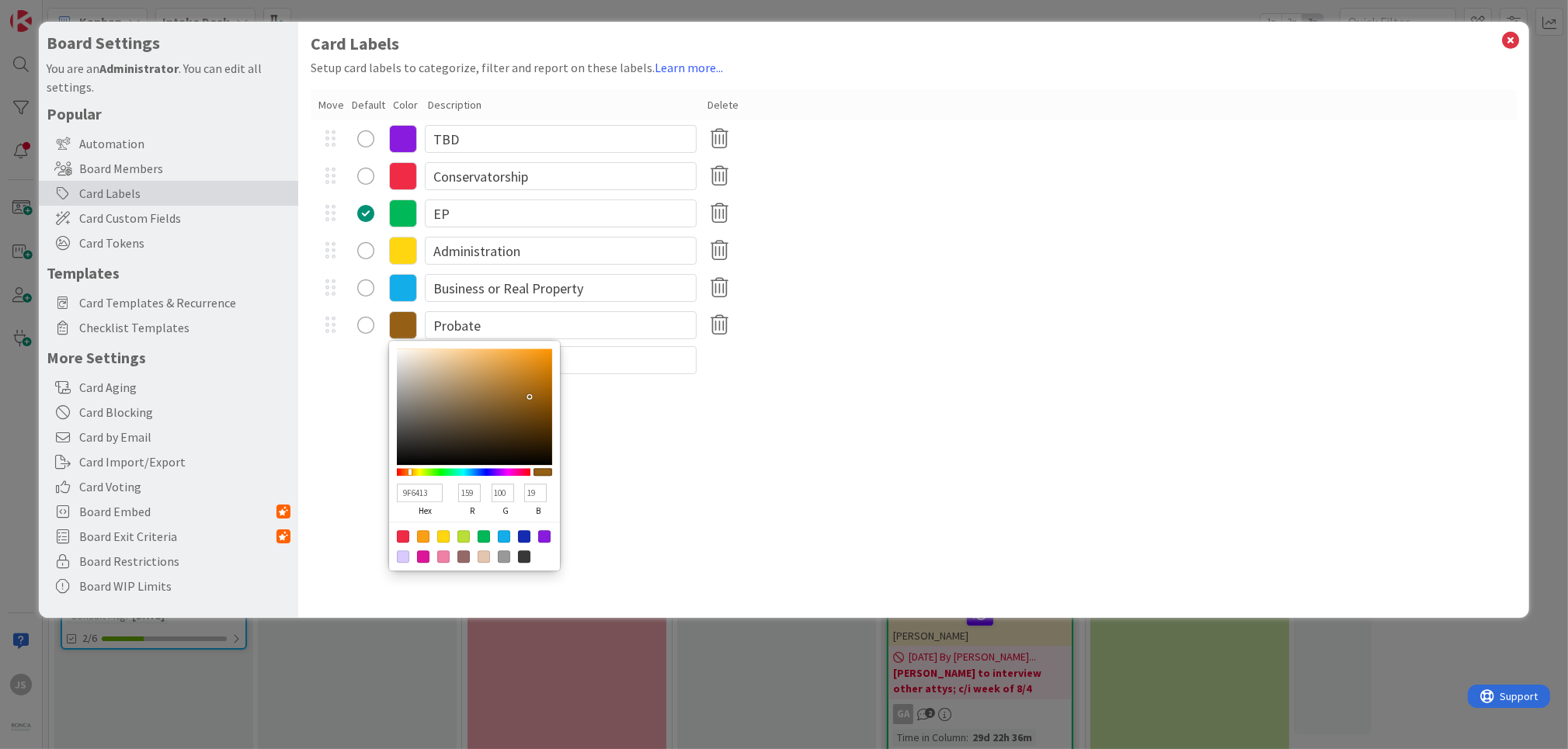
type input "AC6C13"
type input "172"
type input "108"
type input "C27811"
type input "194"
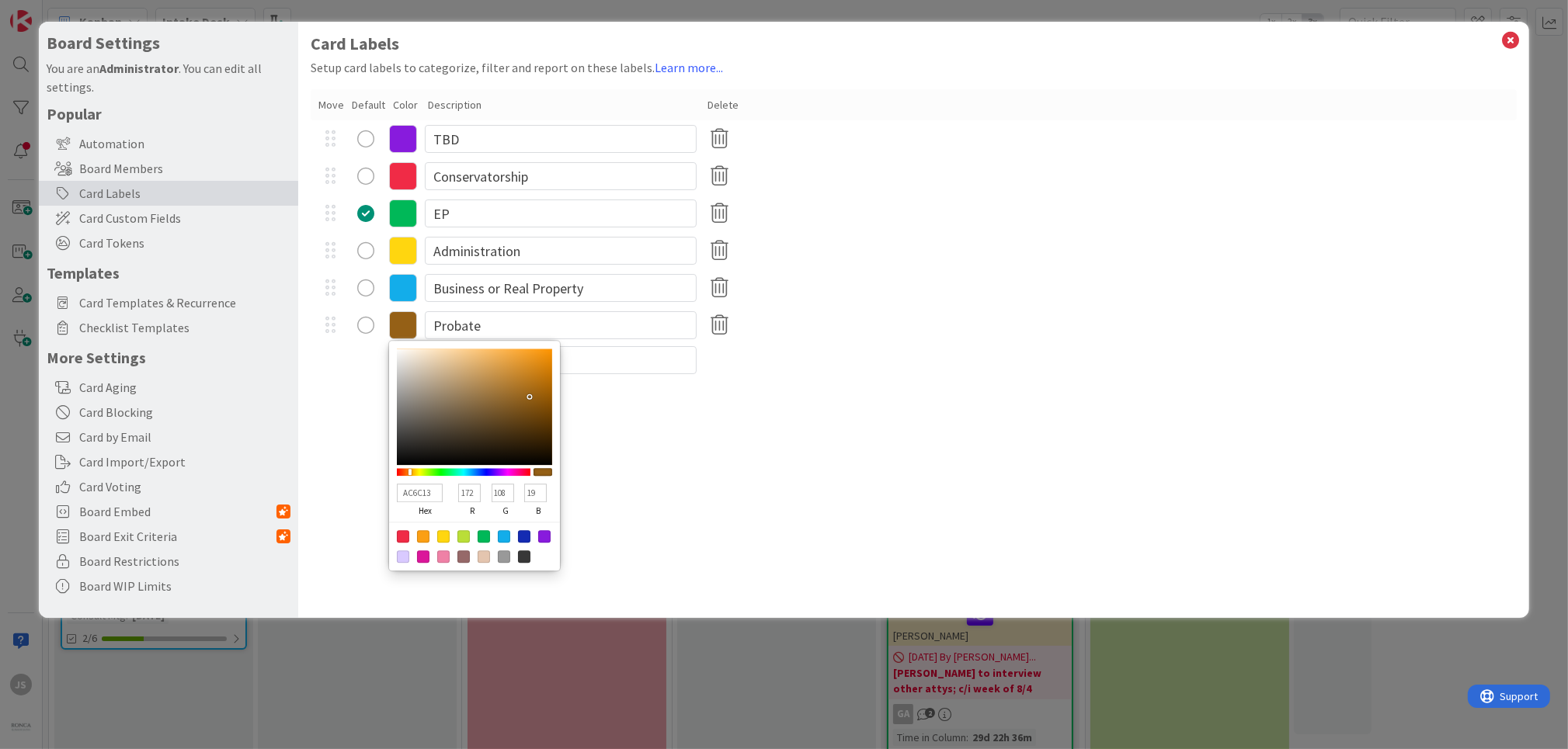
type input "120"
type input "17"
type input "CB7D11"
type input "203"
type input "125"
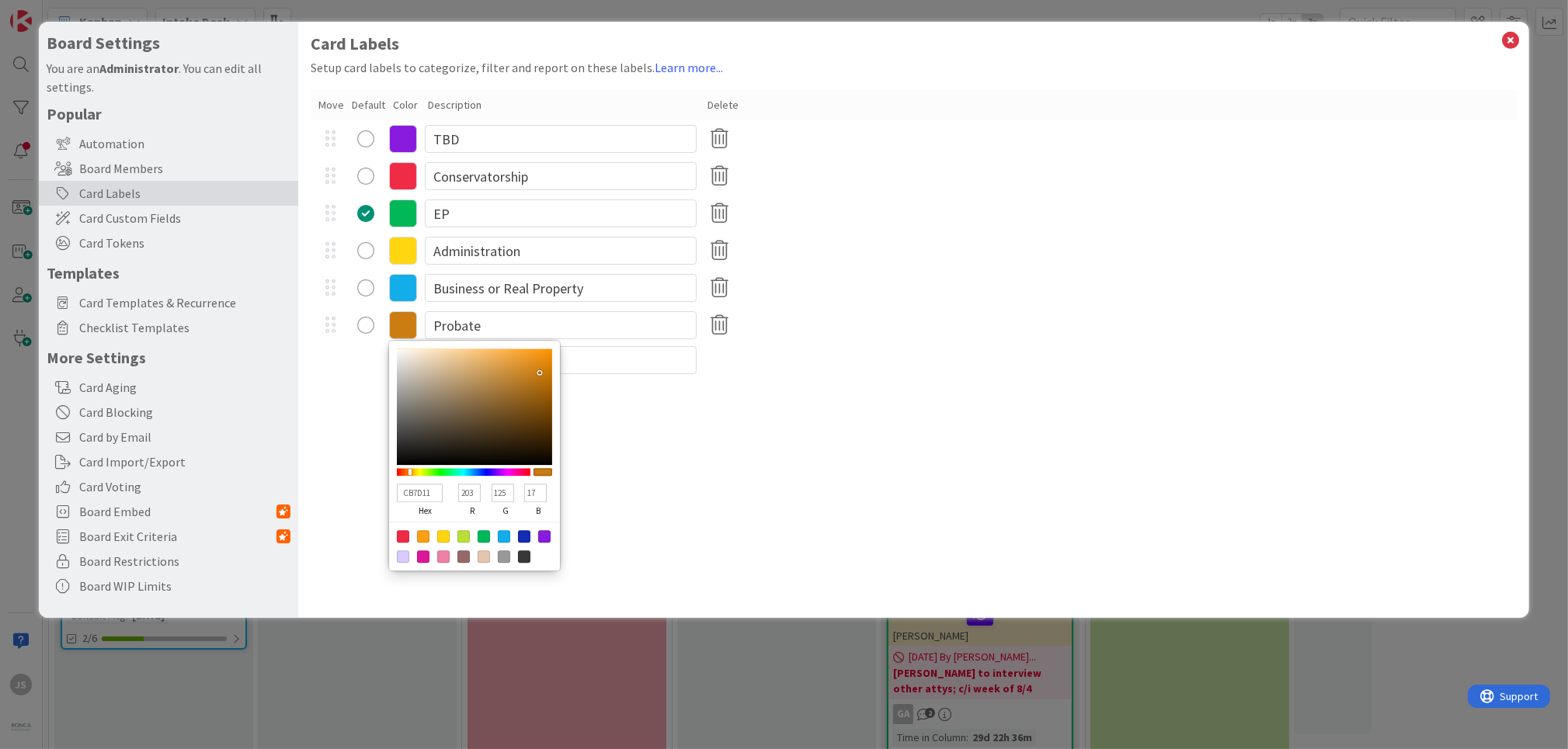
type input "D58311"
type input "213"
type input "131"
type input "DA8611"
type input "218"
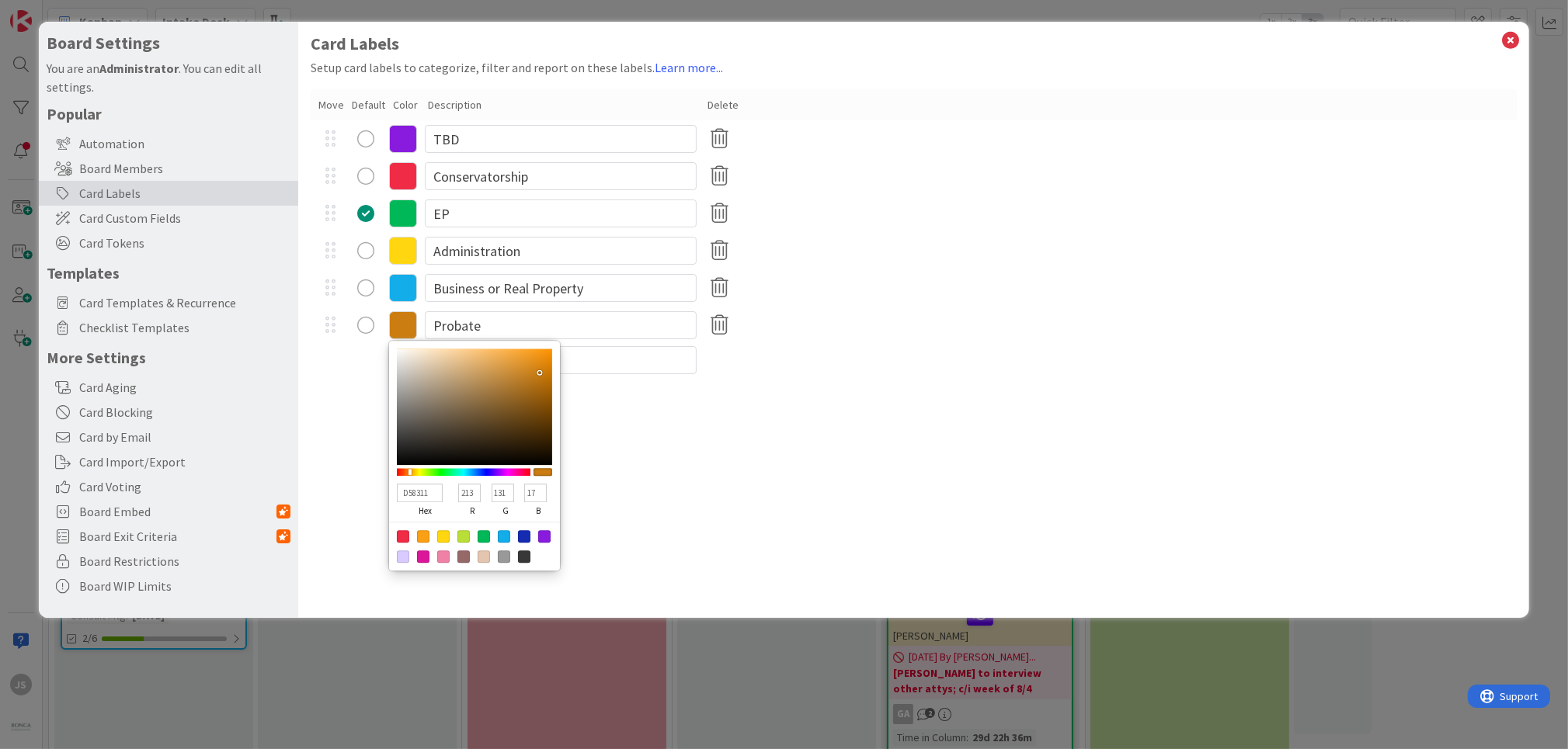
type input "134"
type input "DF8911"
type input "223"
type input "137"
type input "E48C12"
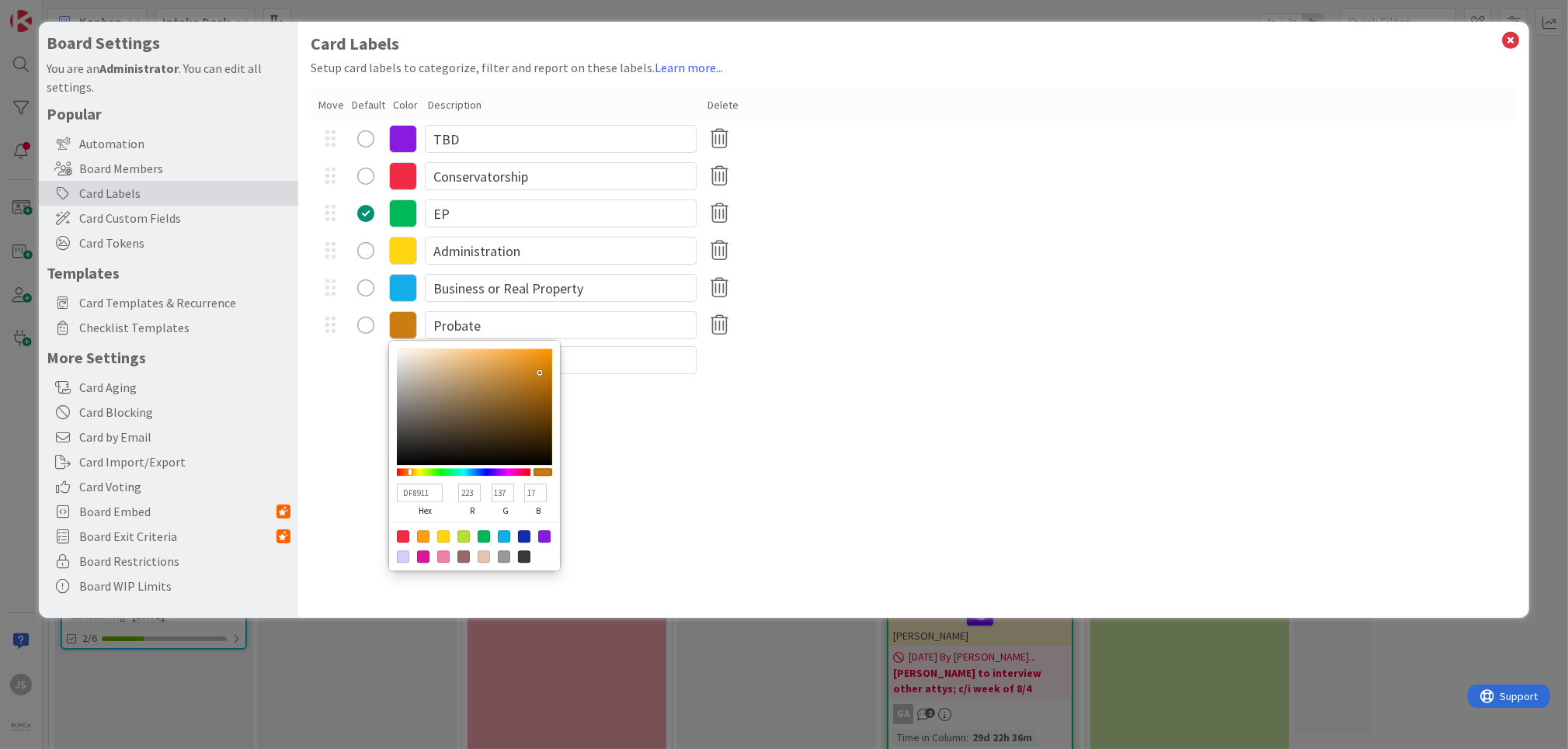
type input "228"
type input "140"
type input "18"
type input "E88E12"
type input "232"
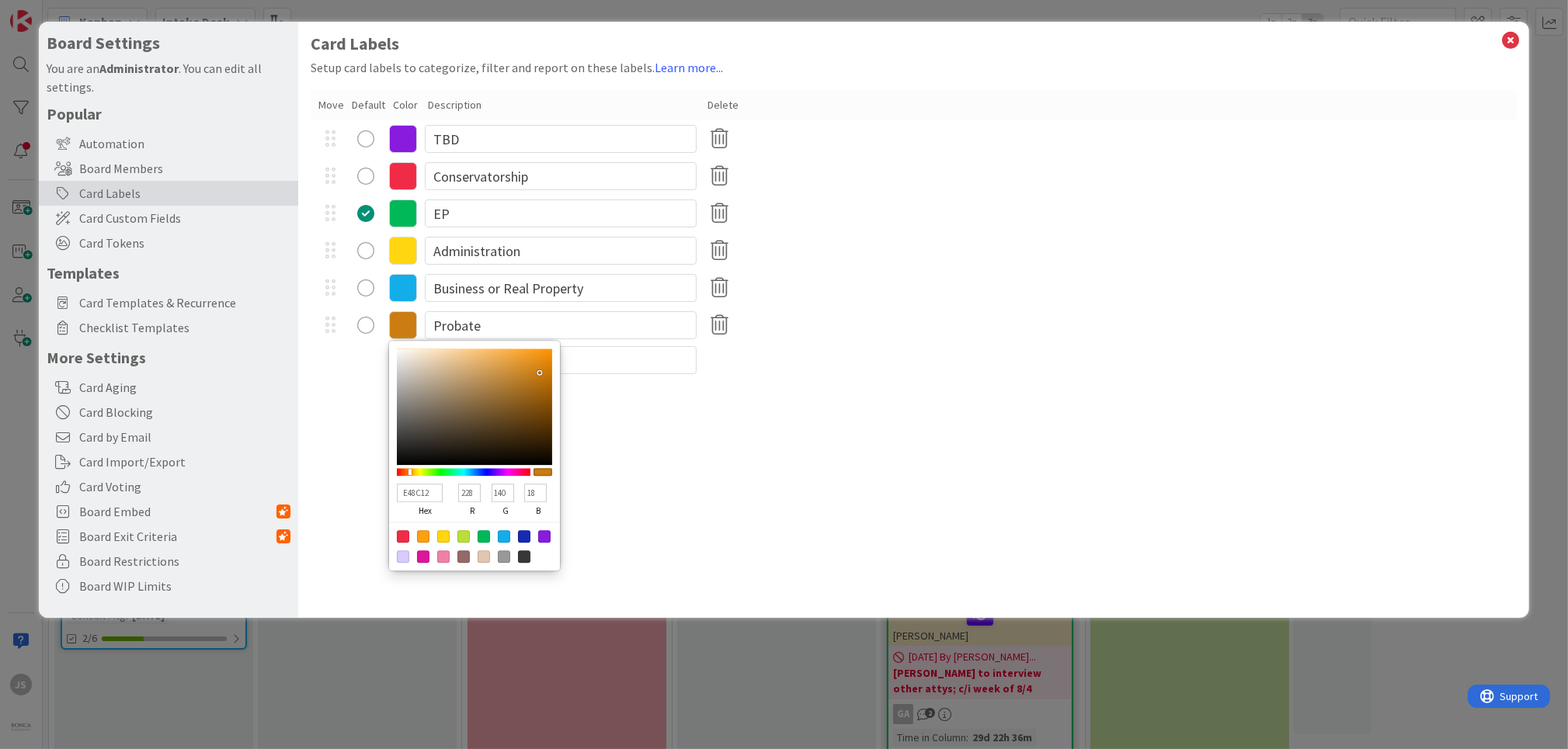
type input "142"
type input "E88D11"
type input "141"
type input "17"
type input "EA8E11"
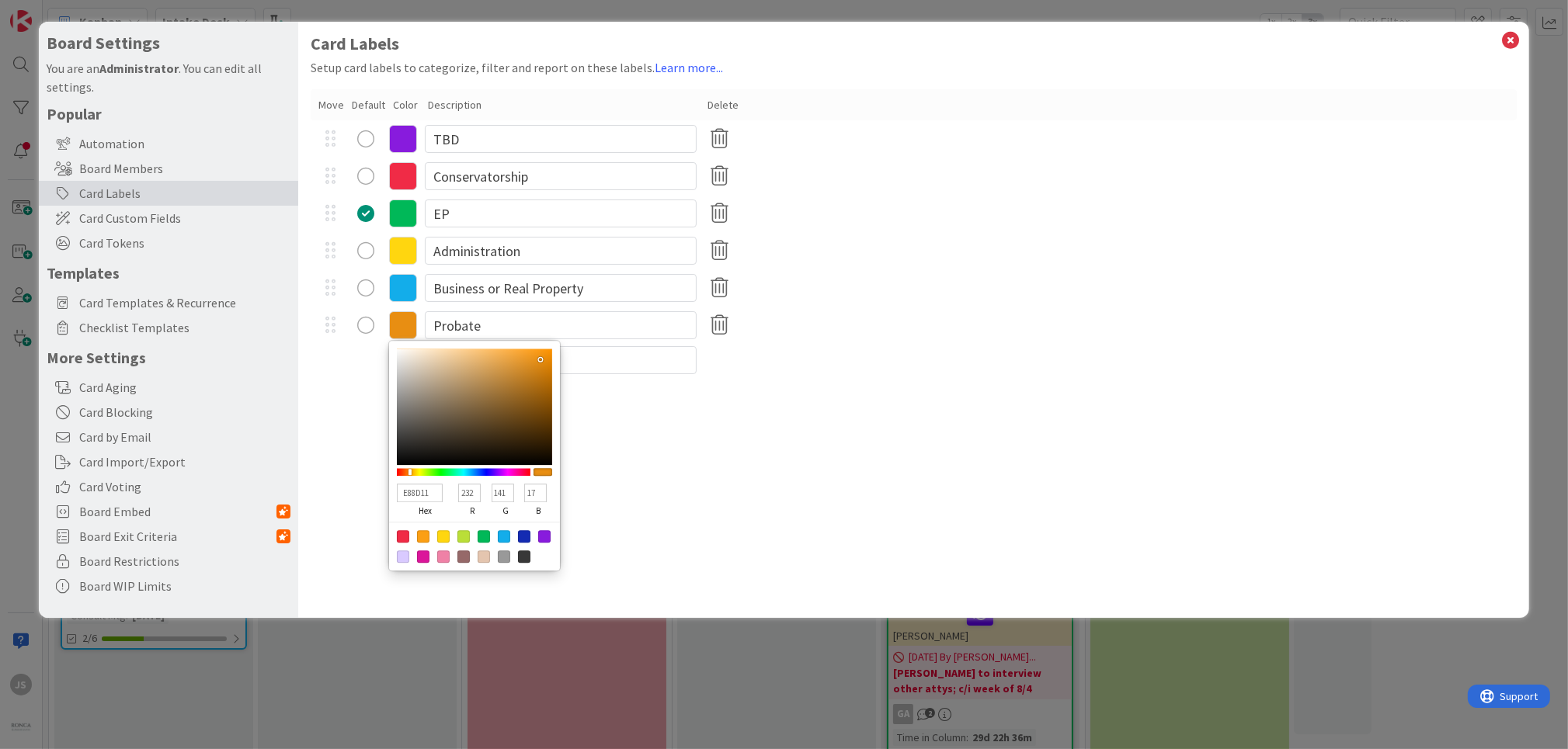
type input "234"
type input "142"
type input "EB8F11"
type input "235"
type input "143"
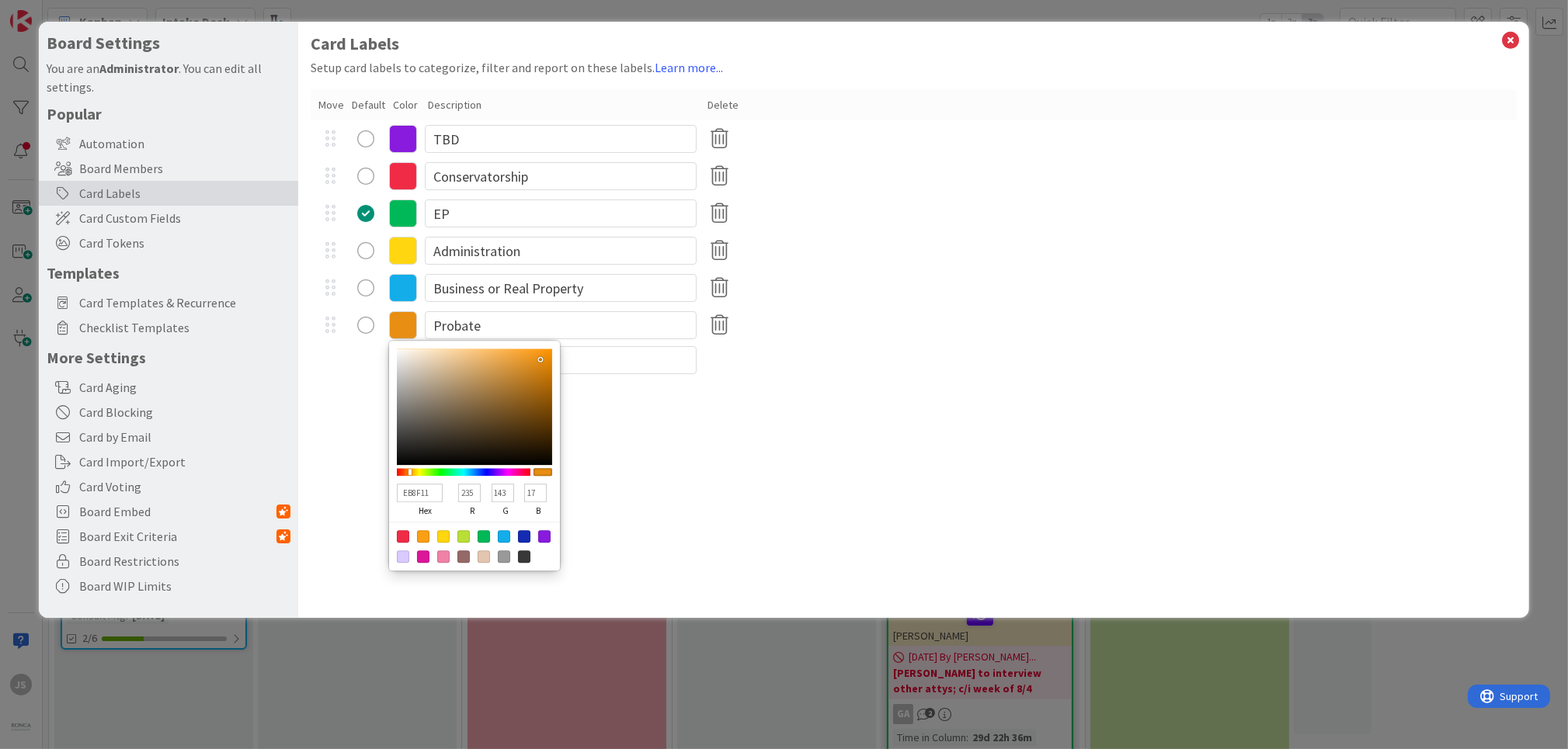
type input "ED9011"
type input "237"
type input "144"
type input "EF9111"
type input "239"
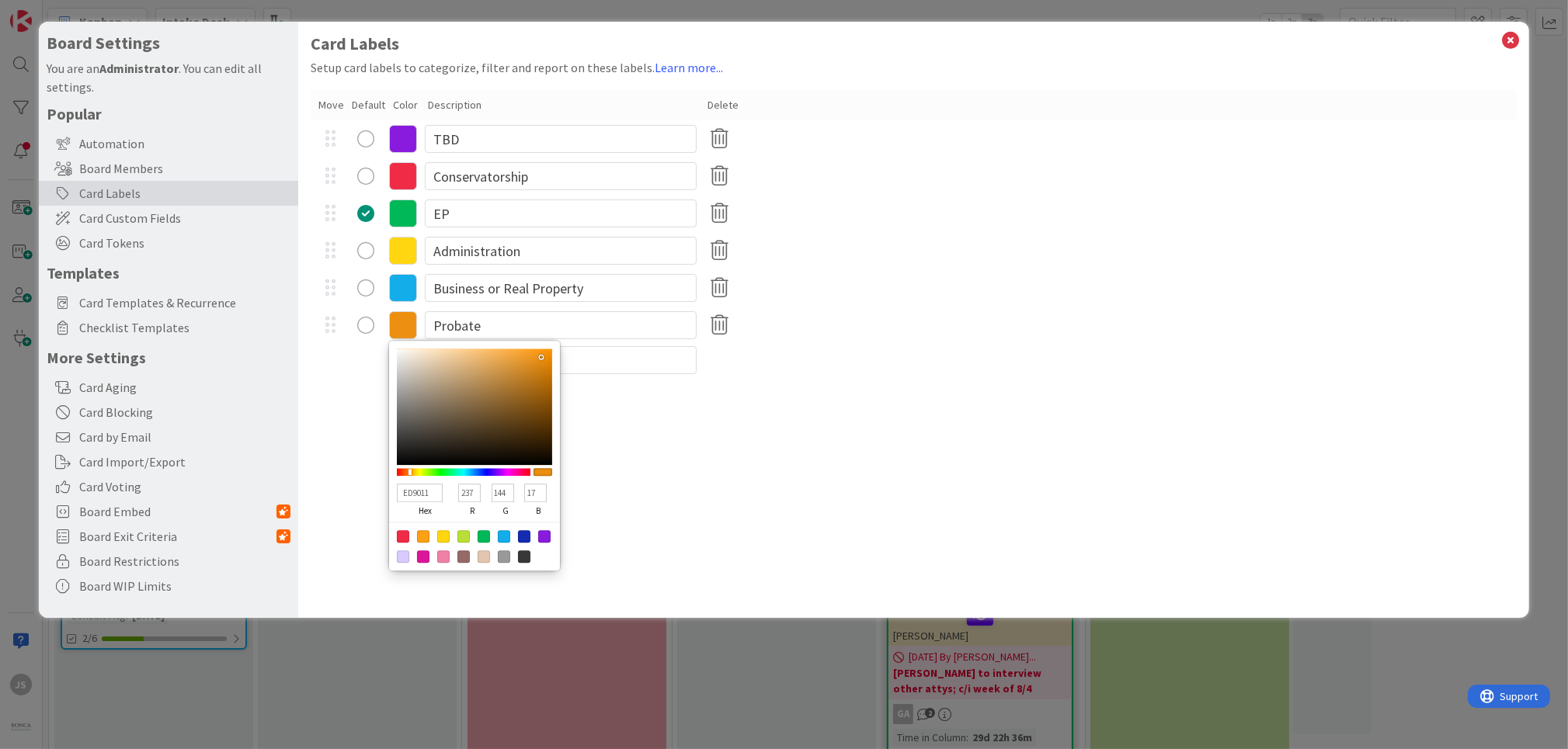
type input "145"
type input "EF9010"
type input "144"
type input "16"
type input "F0900F"
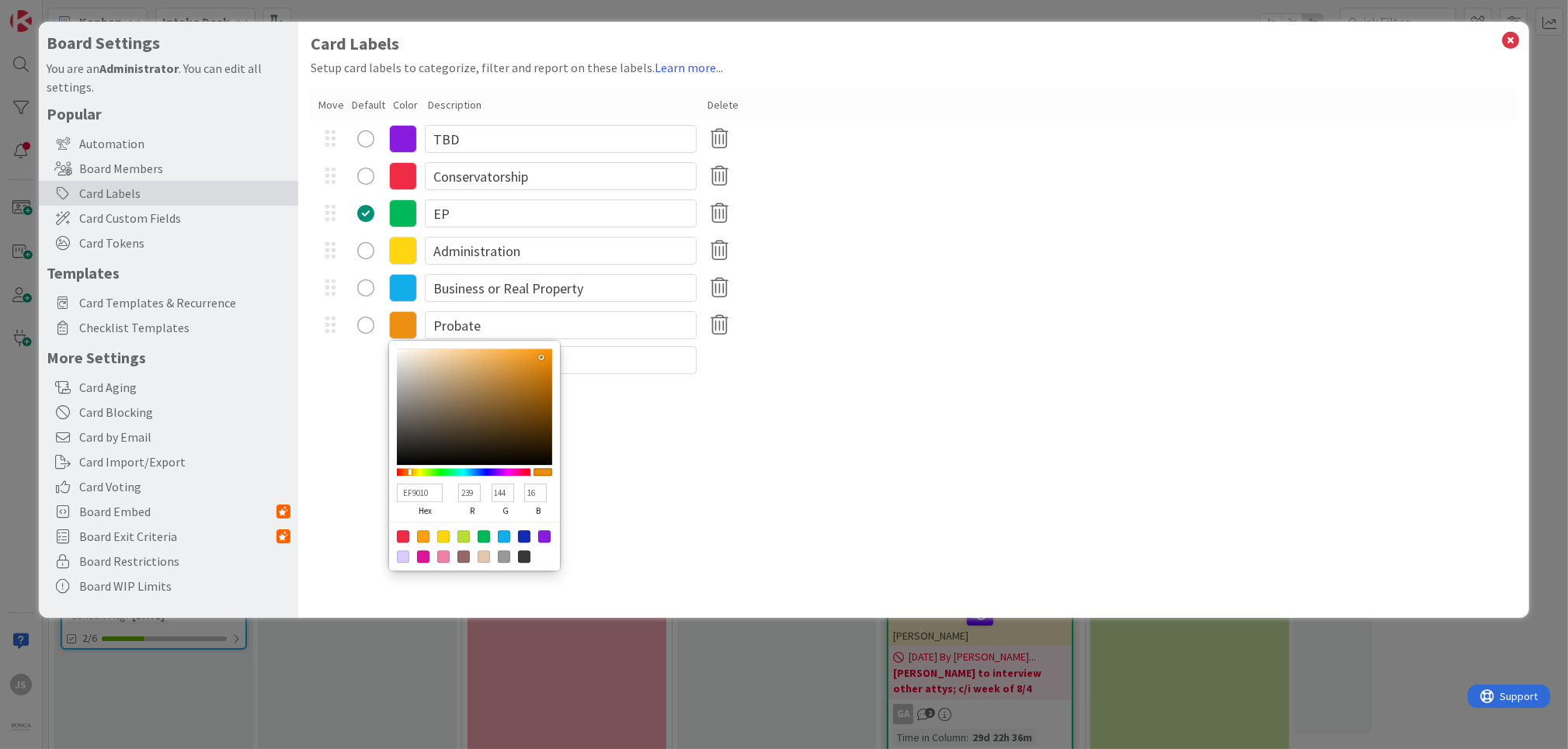
type input "240"
type input "15"
type input "F0900E"
type input "14"
type input "F0900D"
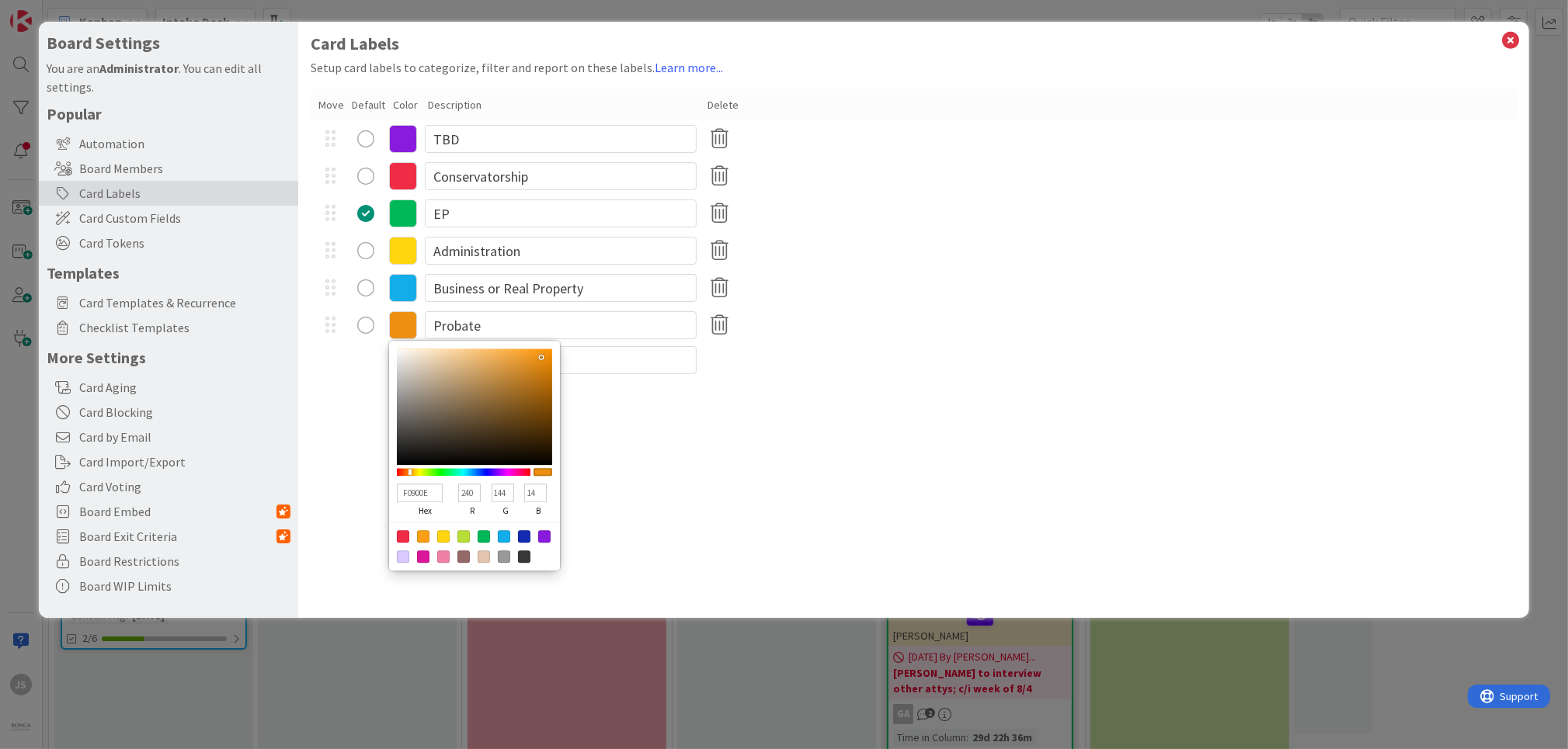
type input "13"
type input "EF8F0D"
type input "239"
type input "143"
type input "EA8C0C"
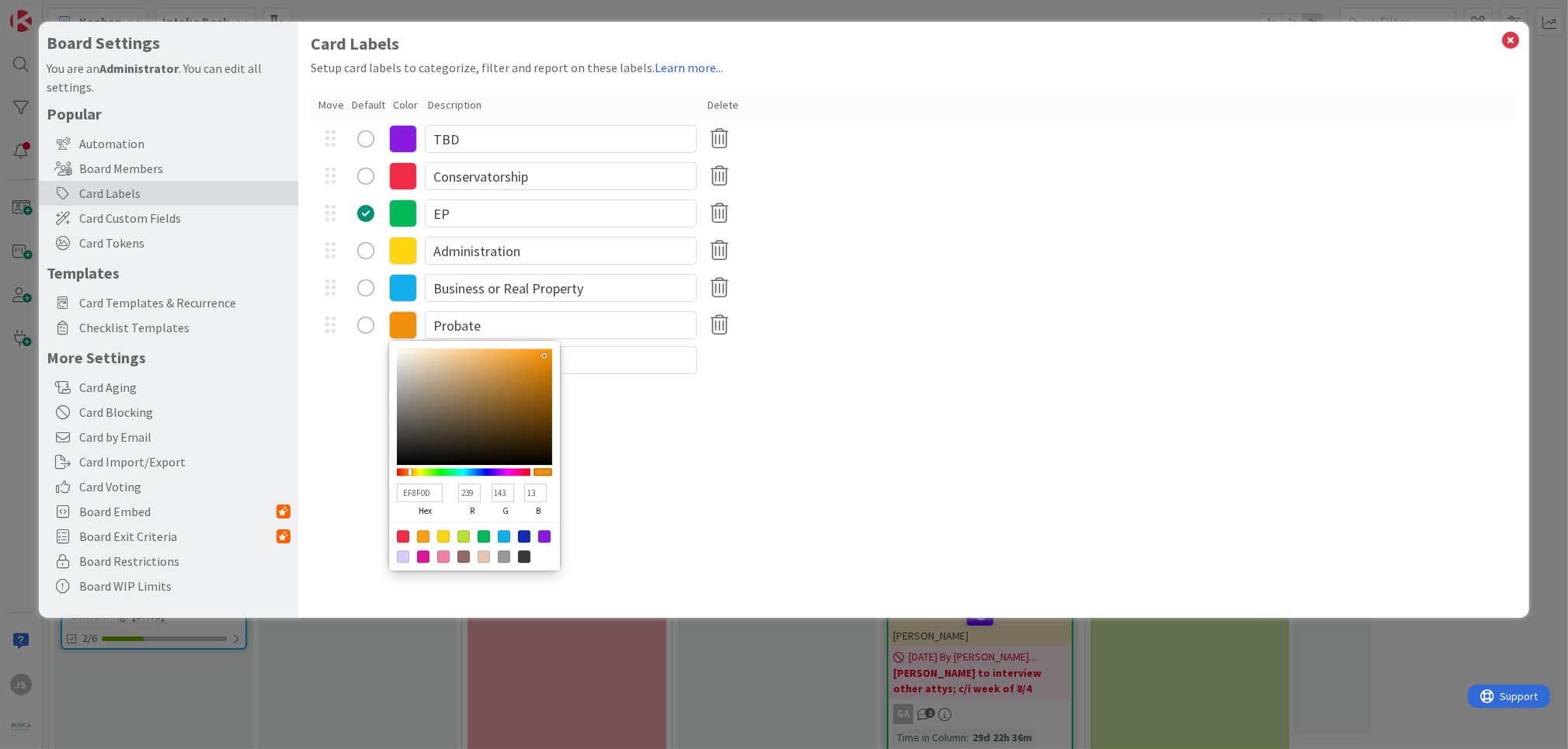
type input "234"
type input "140"
type input "12"
type input "E4890C"
type input "228"
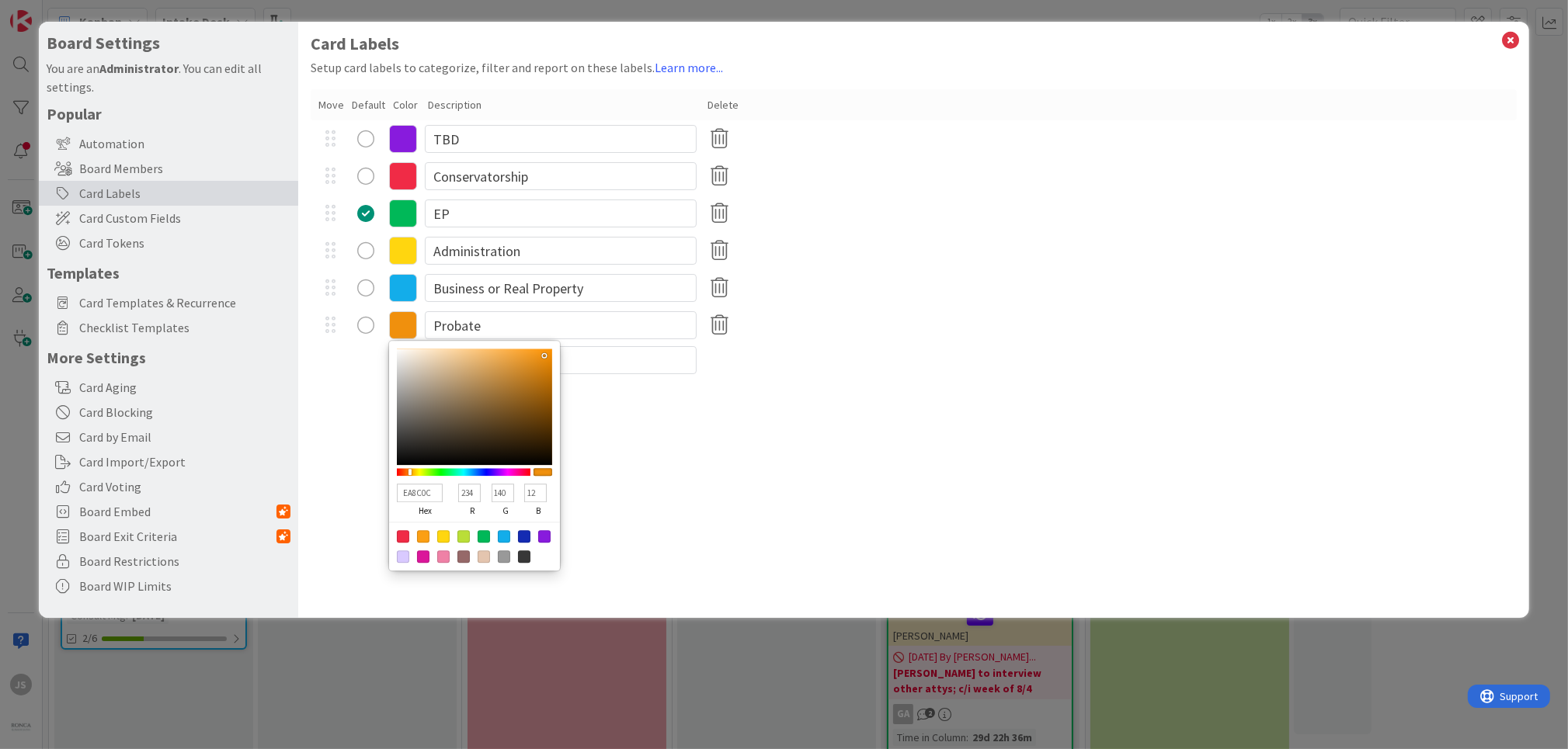
type input "137"
type input "E3880C"
type input "227"
type input "136"
type input "E1870C"
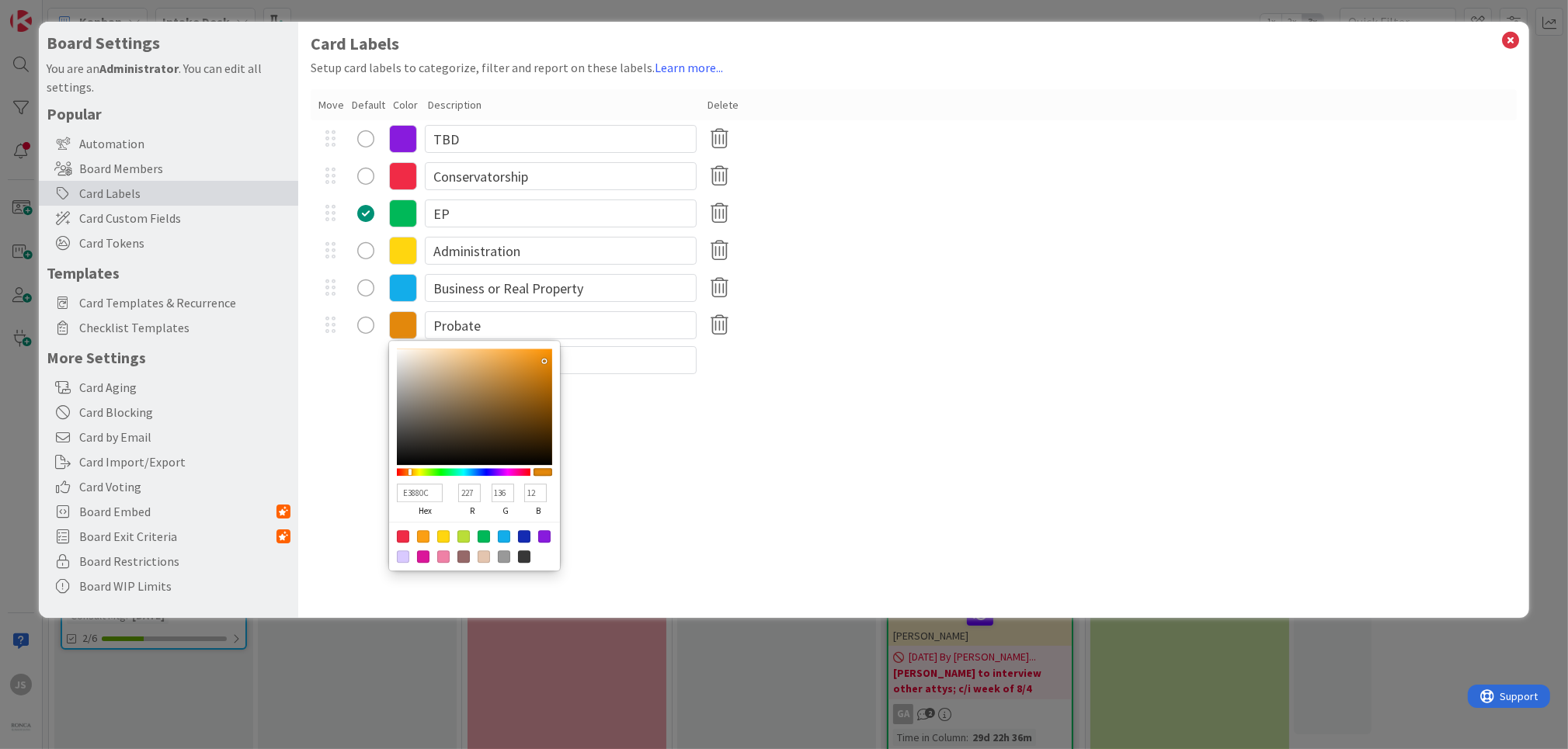
type input "225"
type input "135"
type input "DC8309"
type input "220"
type input "131"
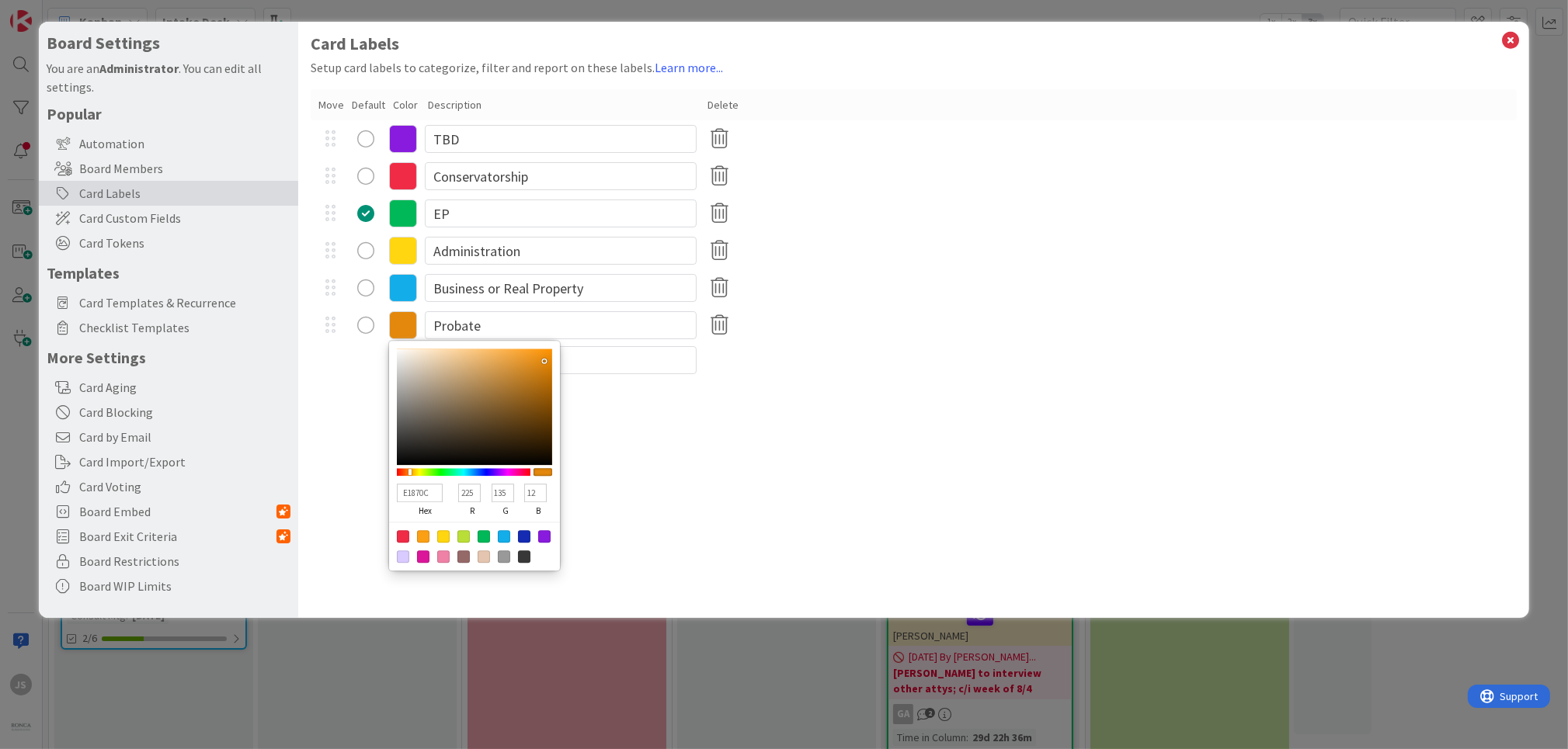
type input "9"
type input "DA8106"
type input "218"
type input "129"
type input "6"
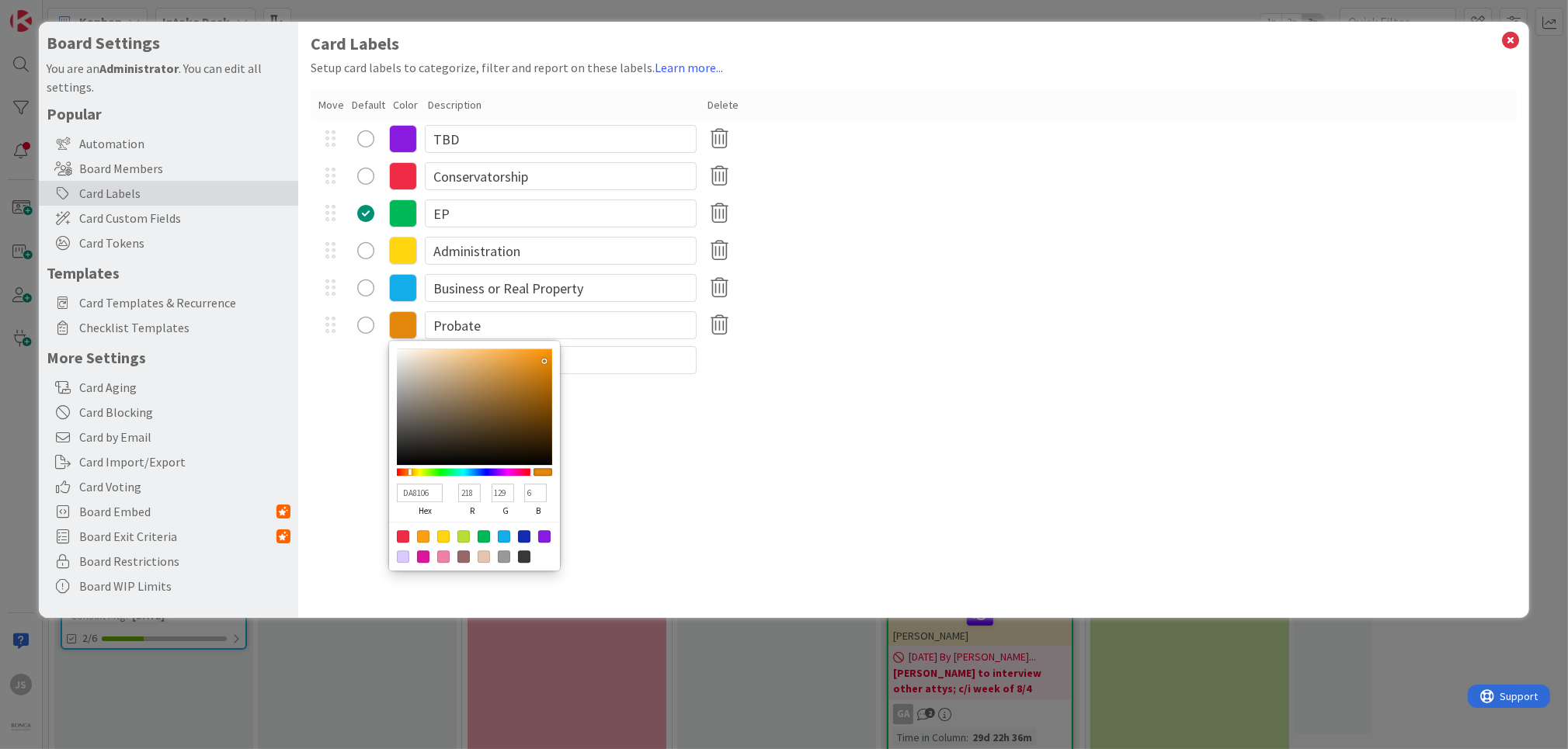
type input "DA8004"
type input "128"
type input "4"
type input "DA8105"
drag, startPoint x: 541, startPoint y: 349, endPoint x: 524, endPoint y: 389, distance: 43.5
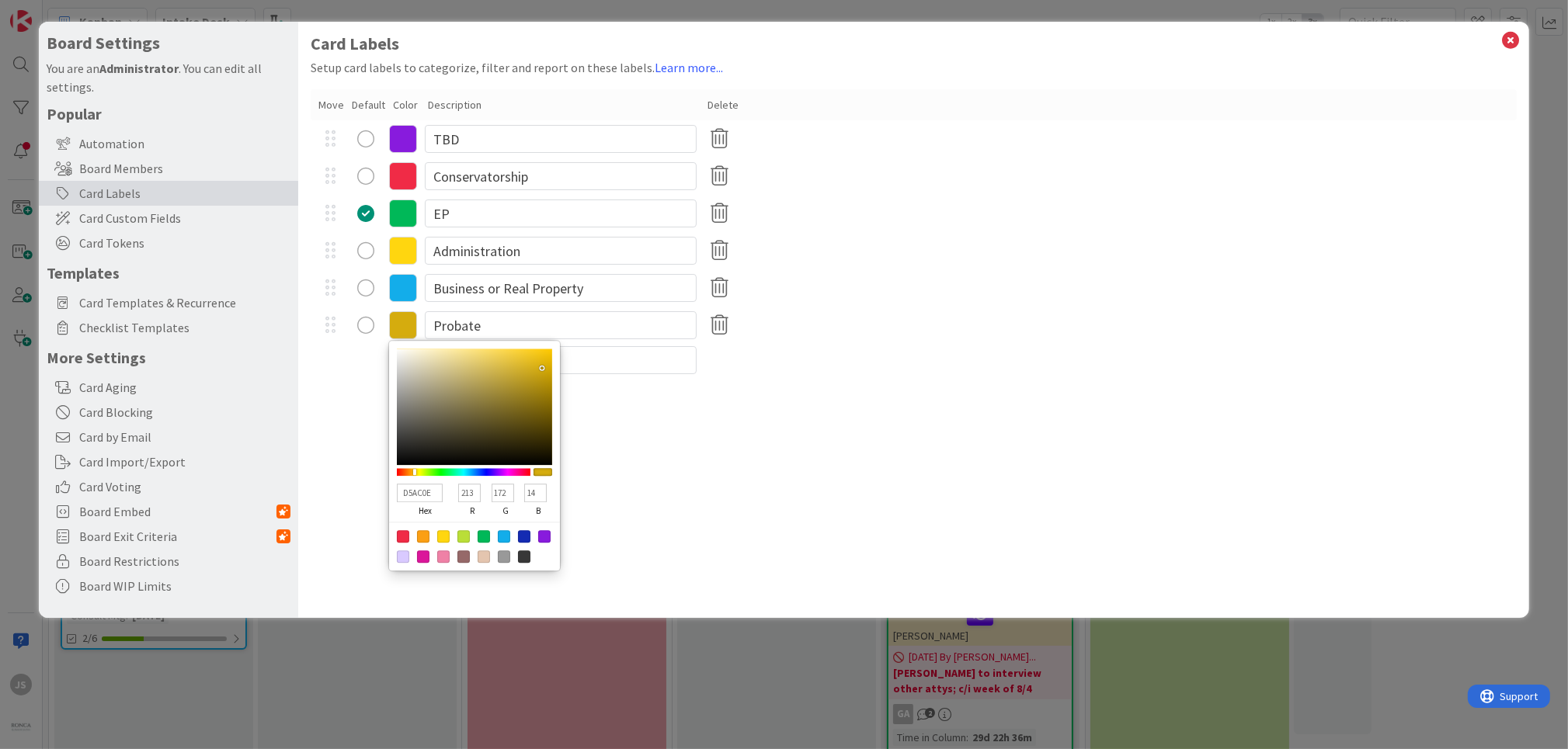
click at [540, 369] on div at bounding box center [474, 407] width 155 height 117
click at [423, 532] on div at bounding box center [424, 536] width 13 height 13
drag, startPoint x: 542, startPoint y: 351, endPoint x: 512, endPoint y: 354, distance: 30.1
click at [512, 354] on div at bounding box center [513, 356] width 3 height 3
click at [601, 422] on div "Card Labels Setup card labels to categorize, filter and report on these labels.…" at bounding box center [913, 320] width 1230 height 596
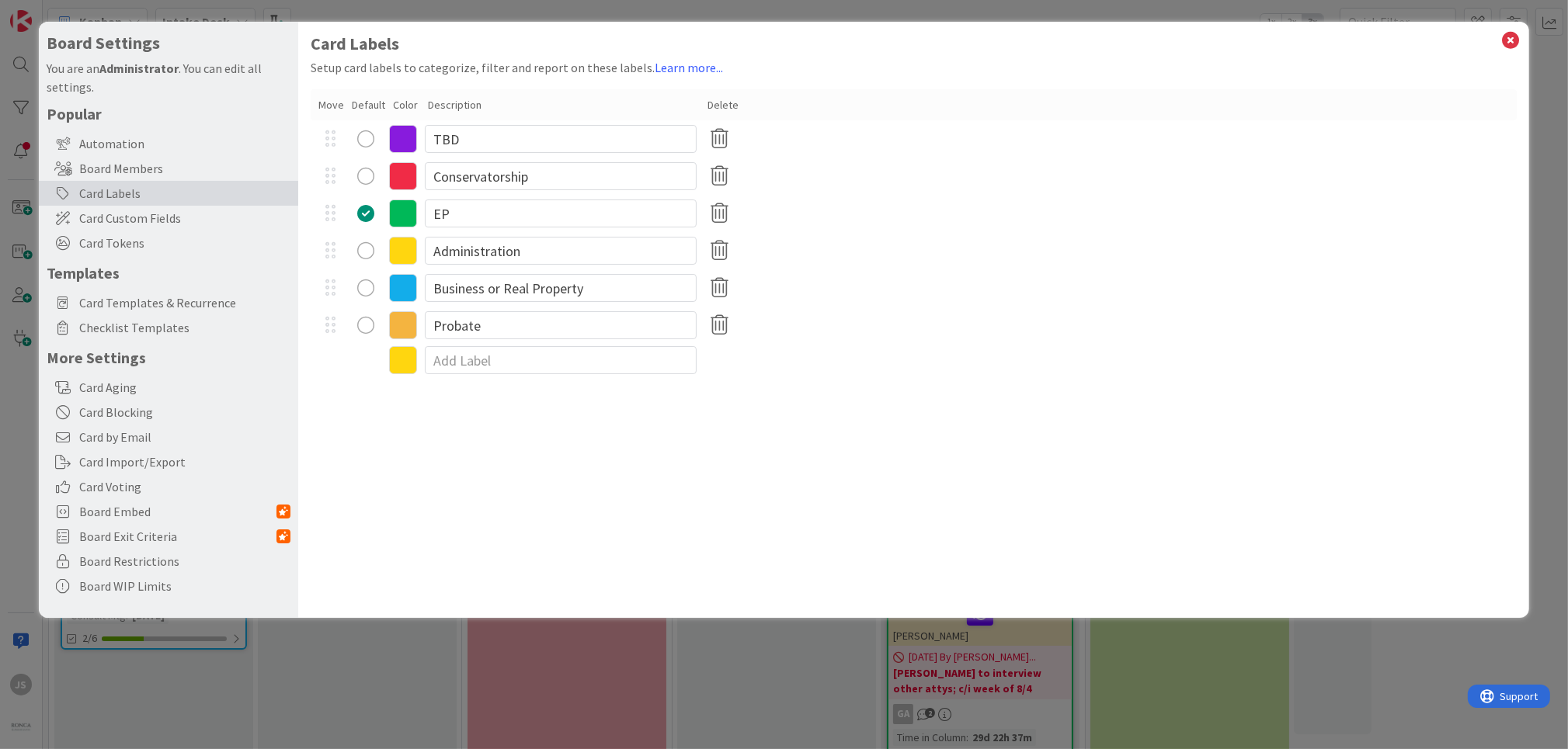
click at [364, 326] on div "radio" at bounding box center [366, 326] width 17 height 17
click at [1512, 32] on icon at bounding box center [1511, 40] width 21 height 22
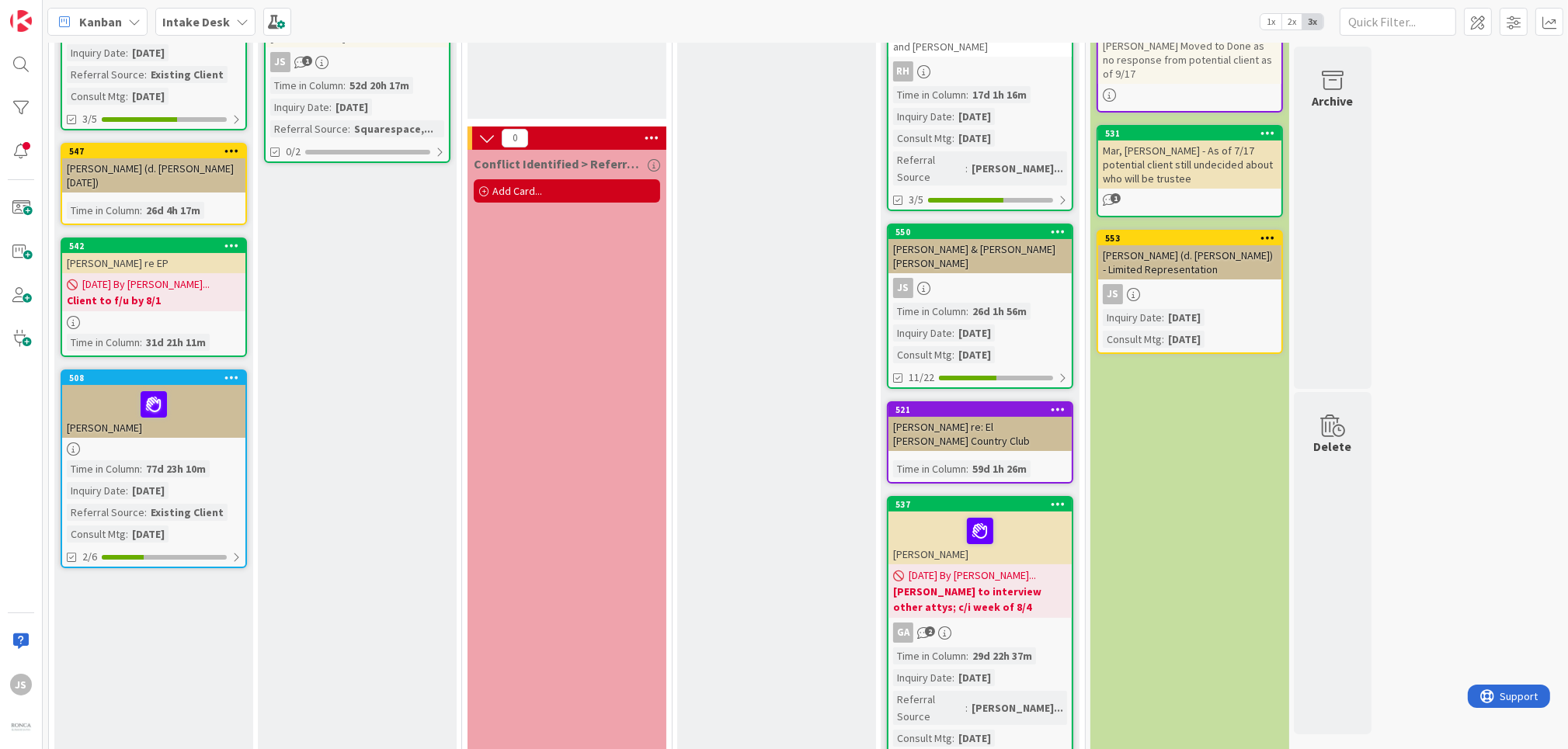
scroll to position [0, 0]
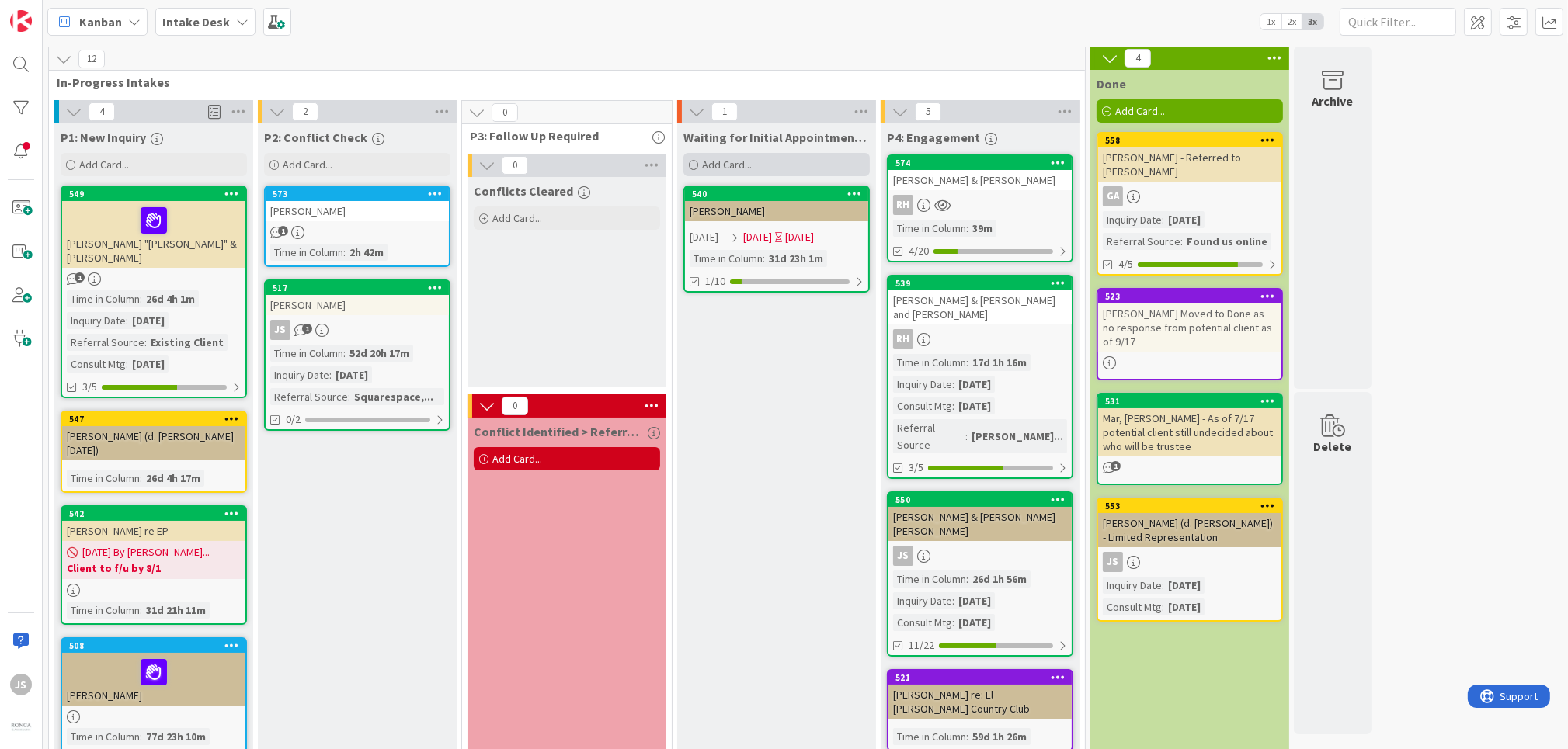
click at [731, 158] on span "Add Card..." at bounding box center [726, 165] width 50 height 14
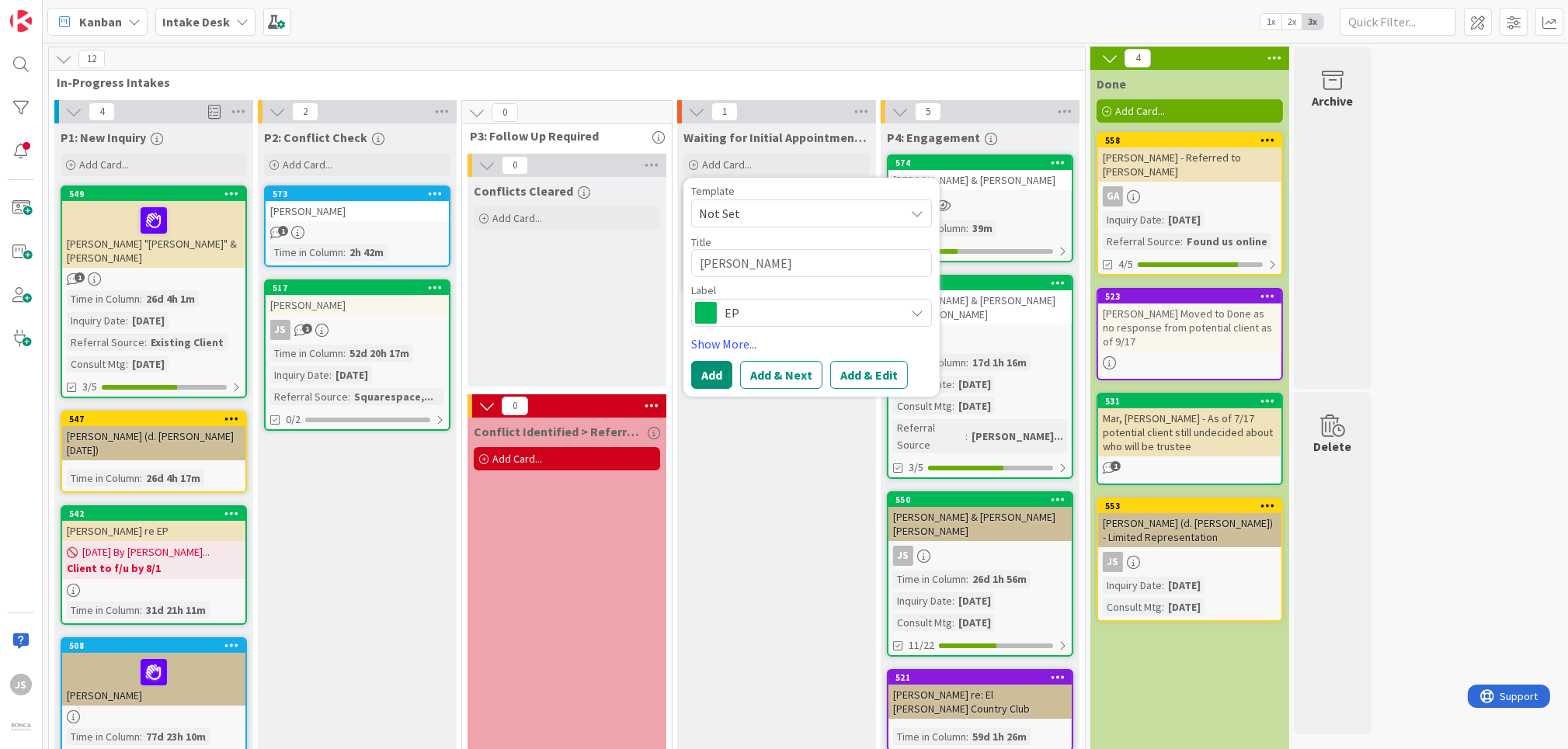
click at [906, 310] on div "EP" at bounding box center [811, 312] width 241 height 28
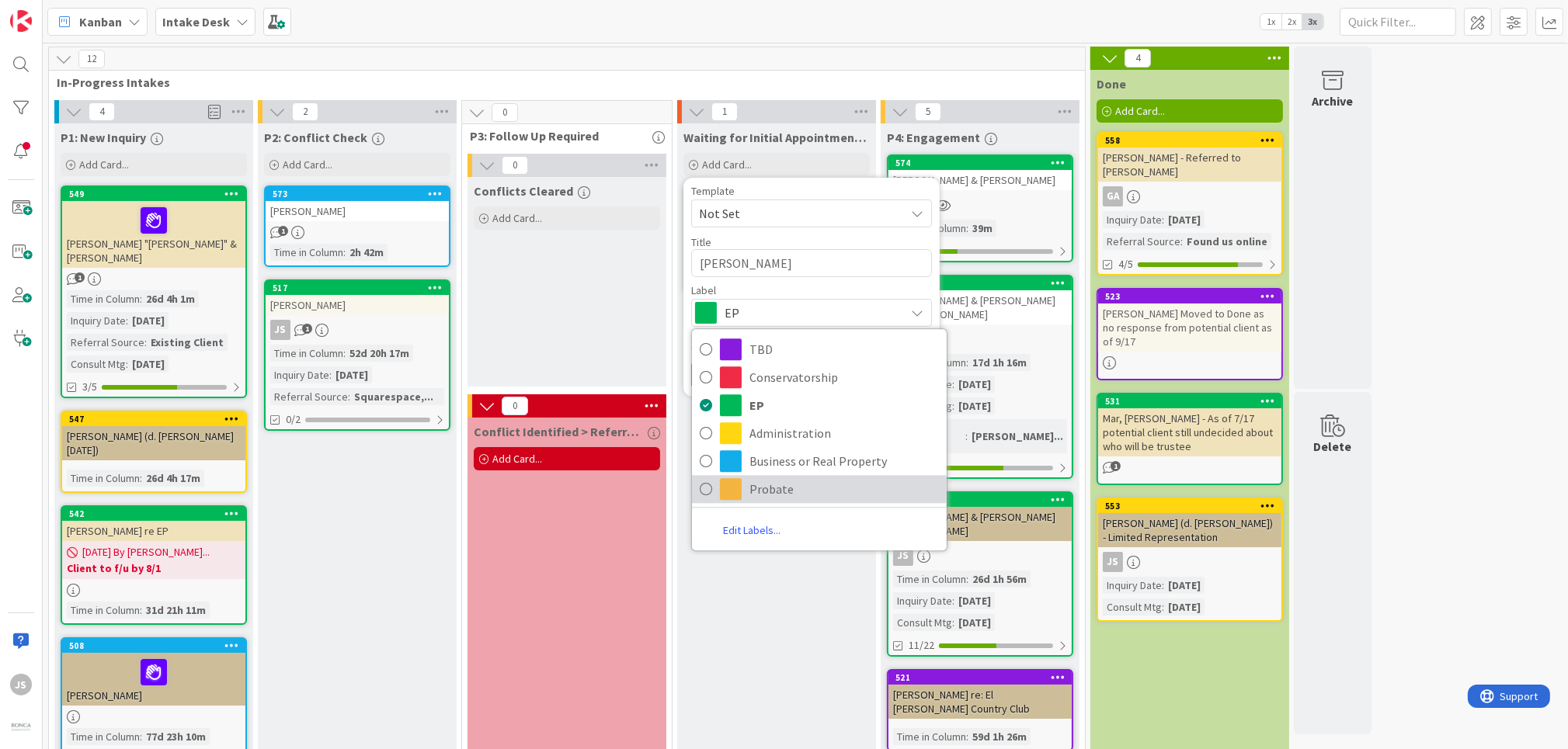
drag, startPoint x: 711, startPoint y: 491, endPoint x: 734, endPoint y: 480, distance: 25.5
click at [711, 491] on icon at bounding box center [706, 490] width 13 height 24
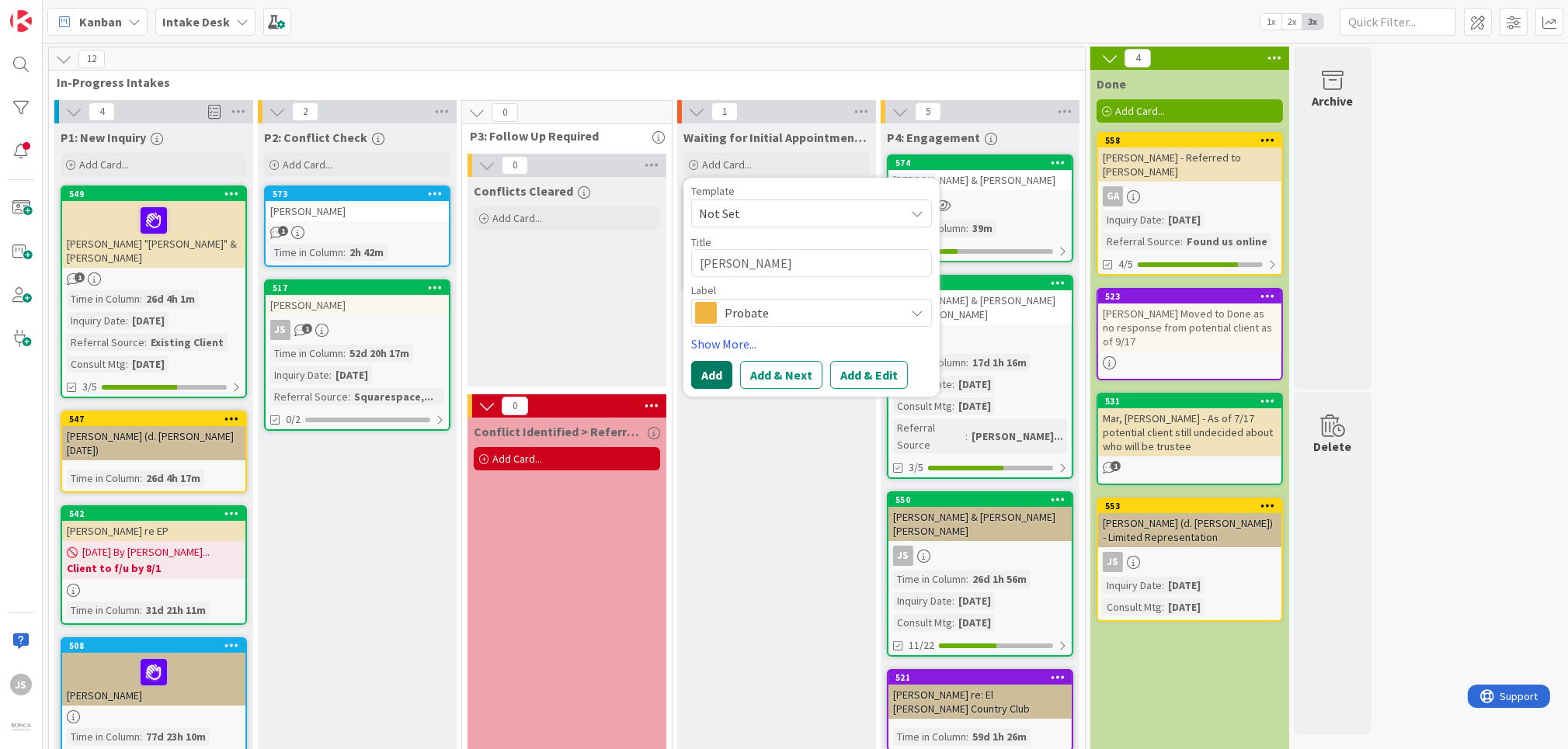
click at [705, 378] on button "Add" at bounding box center [711, 374] width 41 height 28
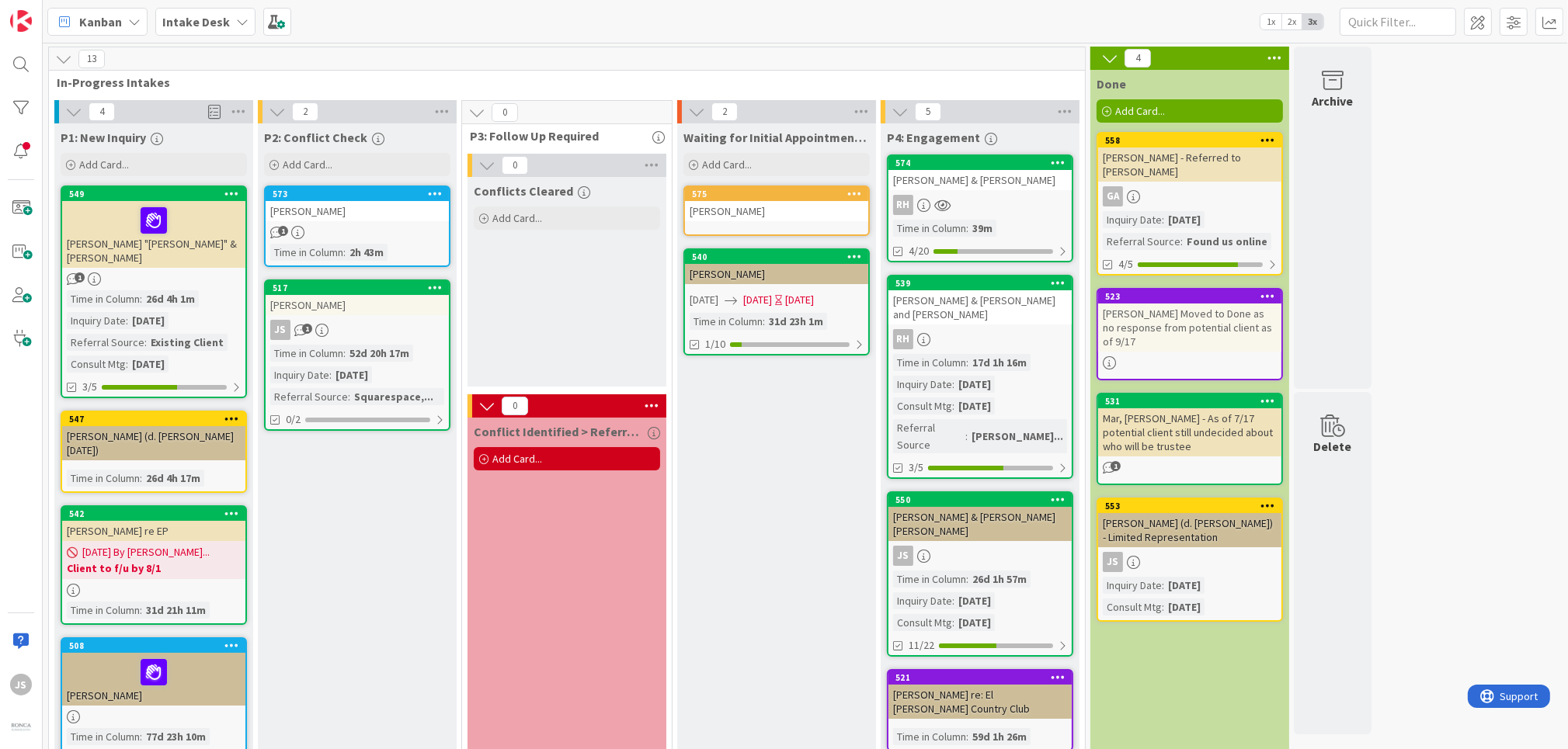
click at [737, 217] on div "[PERSON_NAME]" at bounding box center [776, 211] width 183 height 20
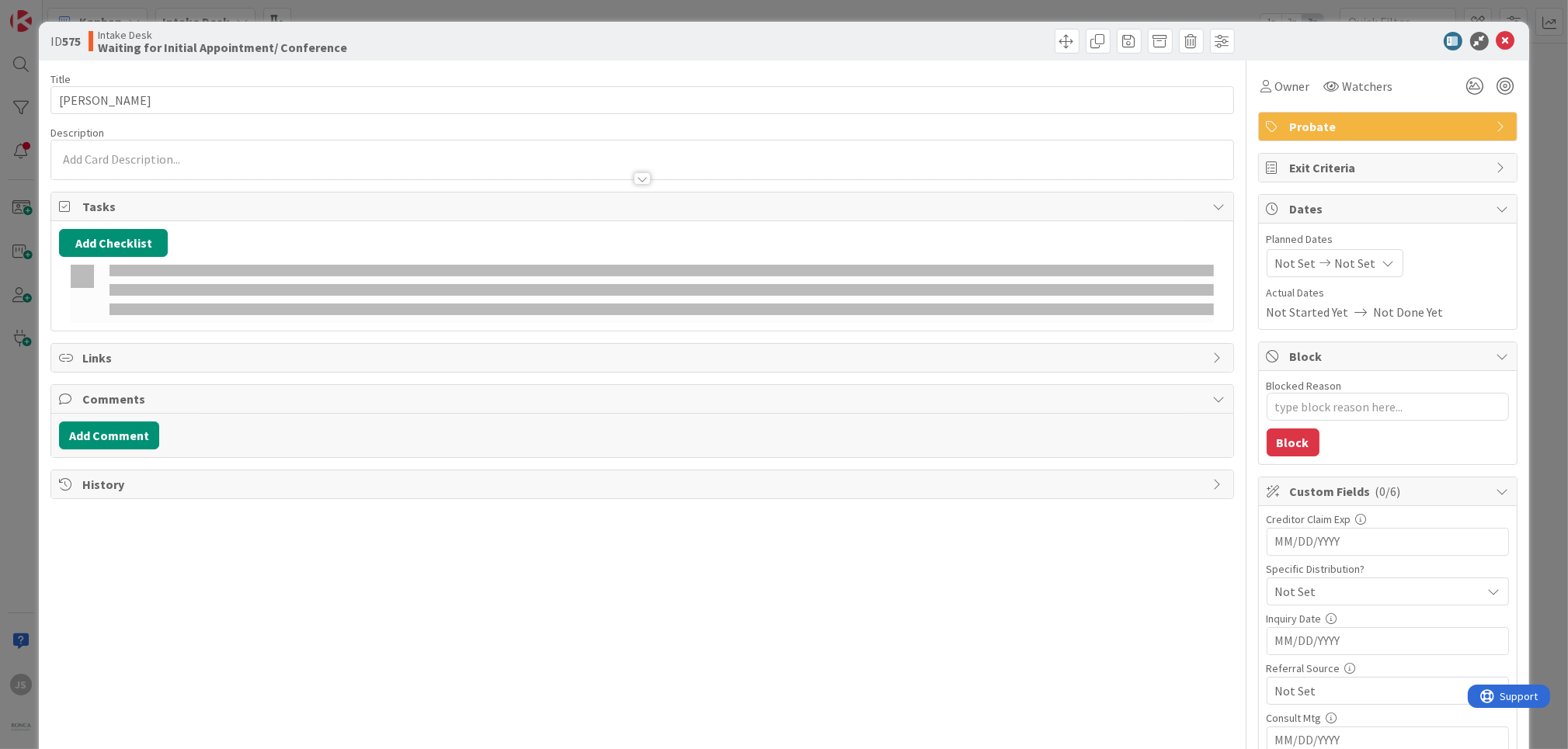
click at [737, 217] on div "Tasks" at bounding box center [642, 207] width 1182 height 28
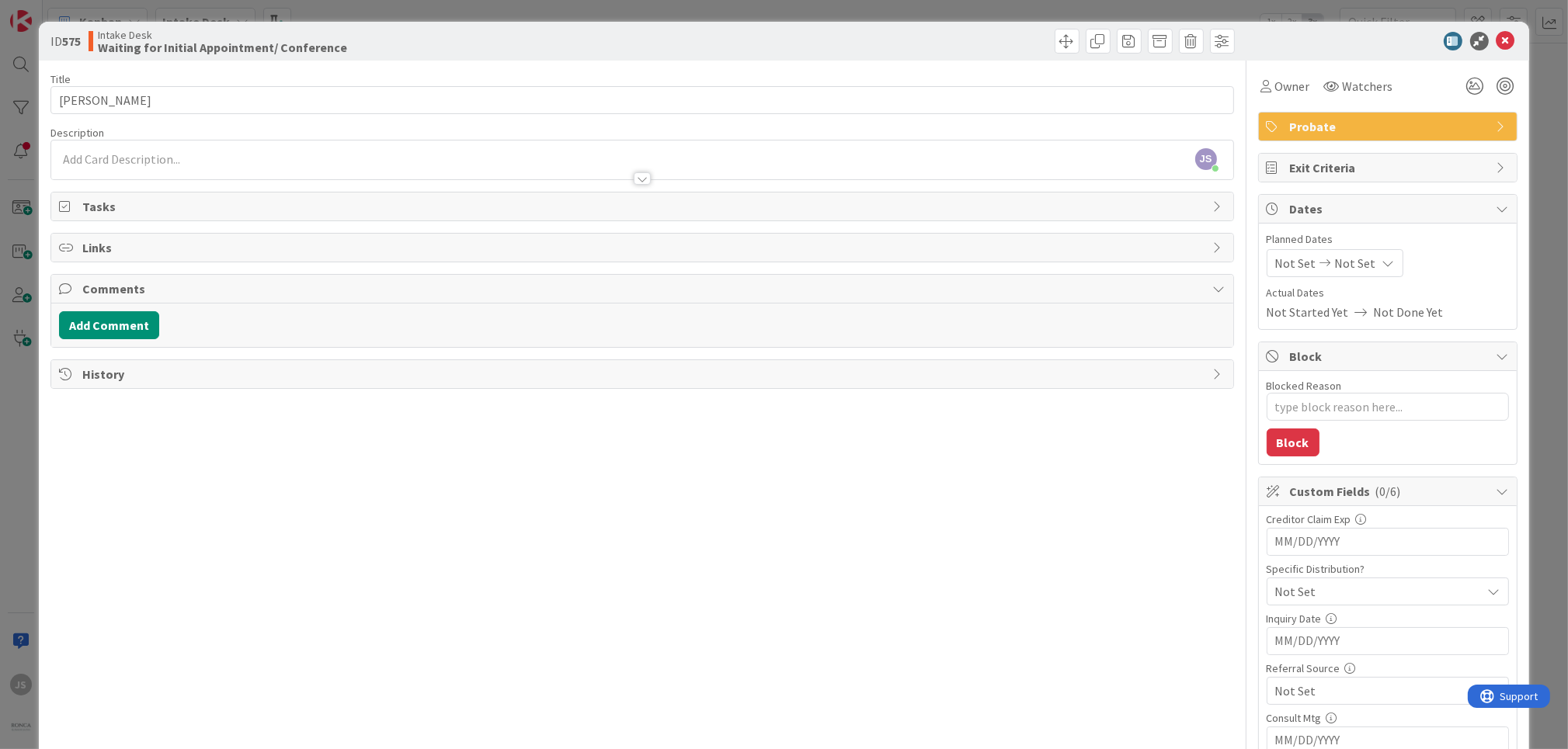
click at [123, 155] on div at bounding box center [642, 163] width 1182 height 32
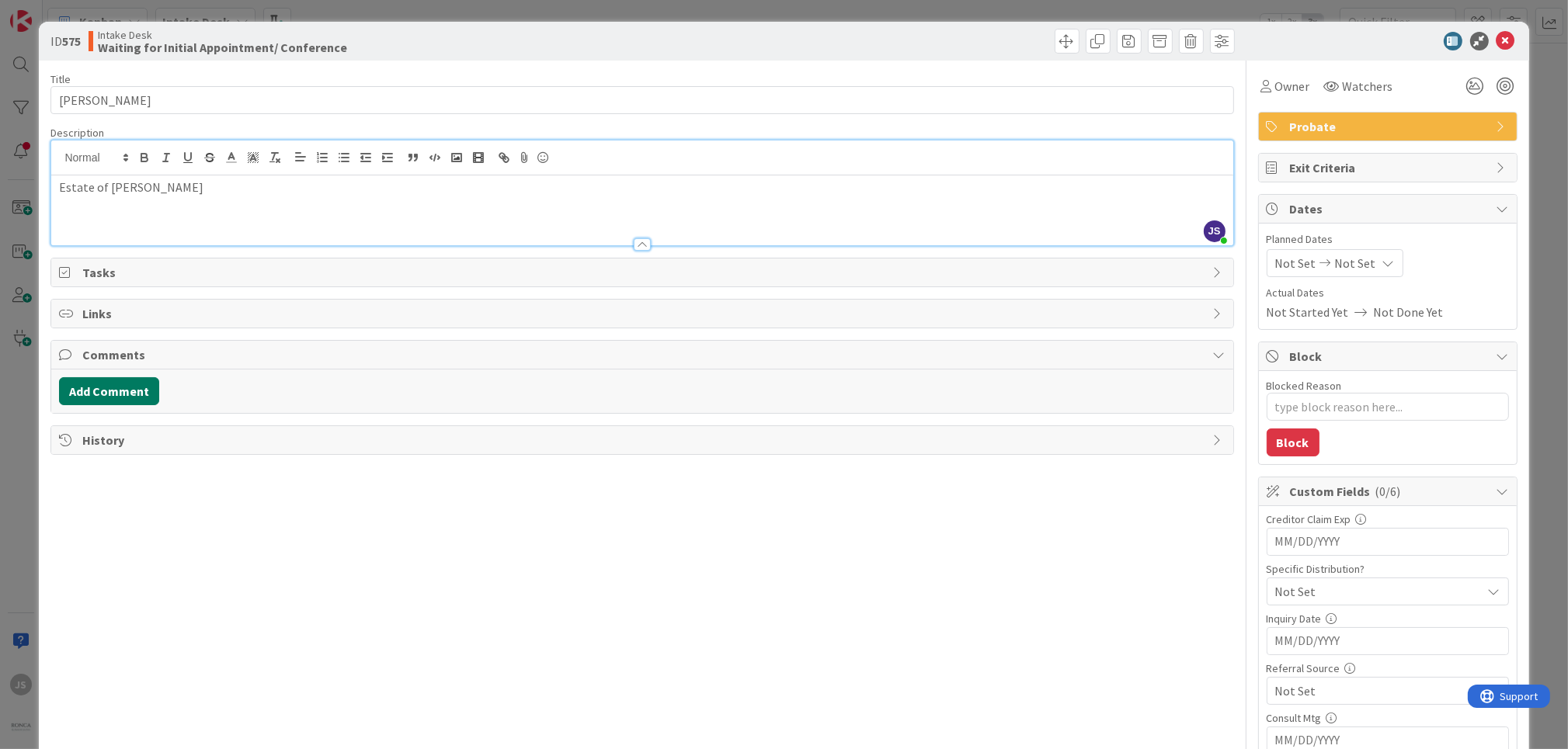
click at [137, 383] on button "Add Comment" at bounding box center [109, 391] width 100 height 28
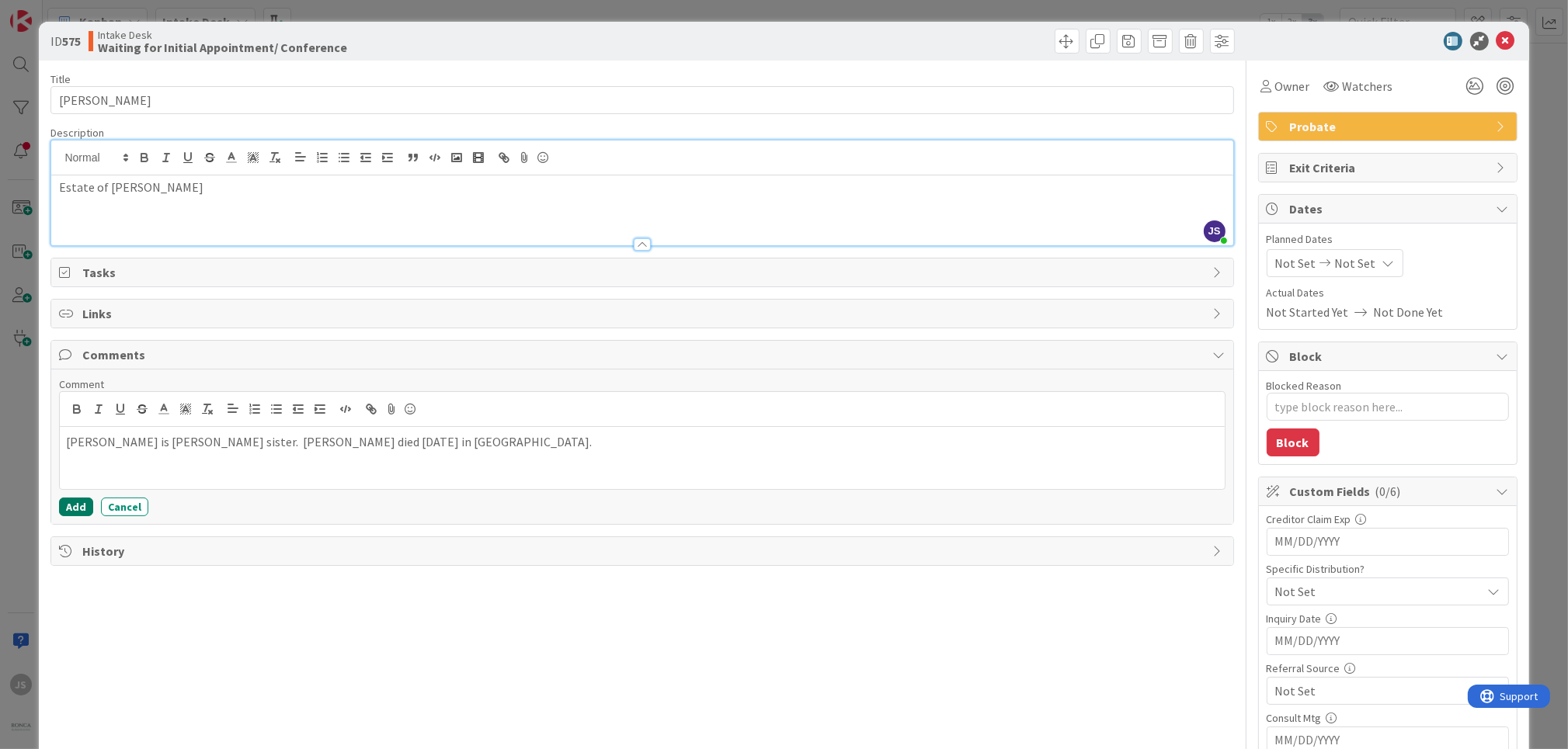
click at [65, 506] on button "Add" at bounding box center [76, 507] width 34 height 19
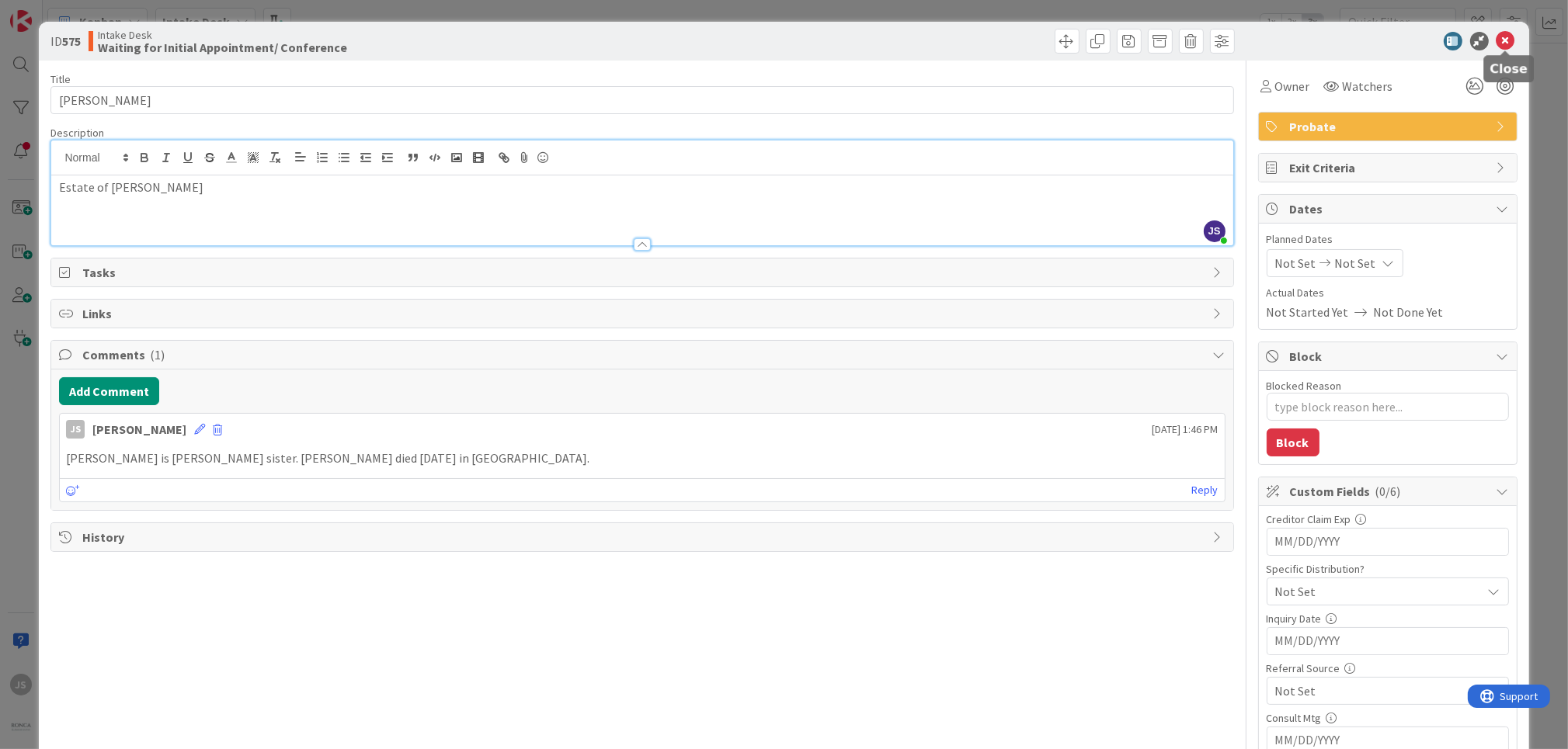
click at [1510, 37] on icon at bounding box center [1506, 41] width 19 height 19
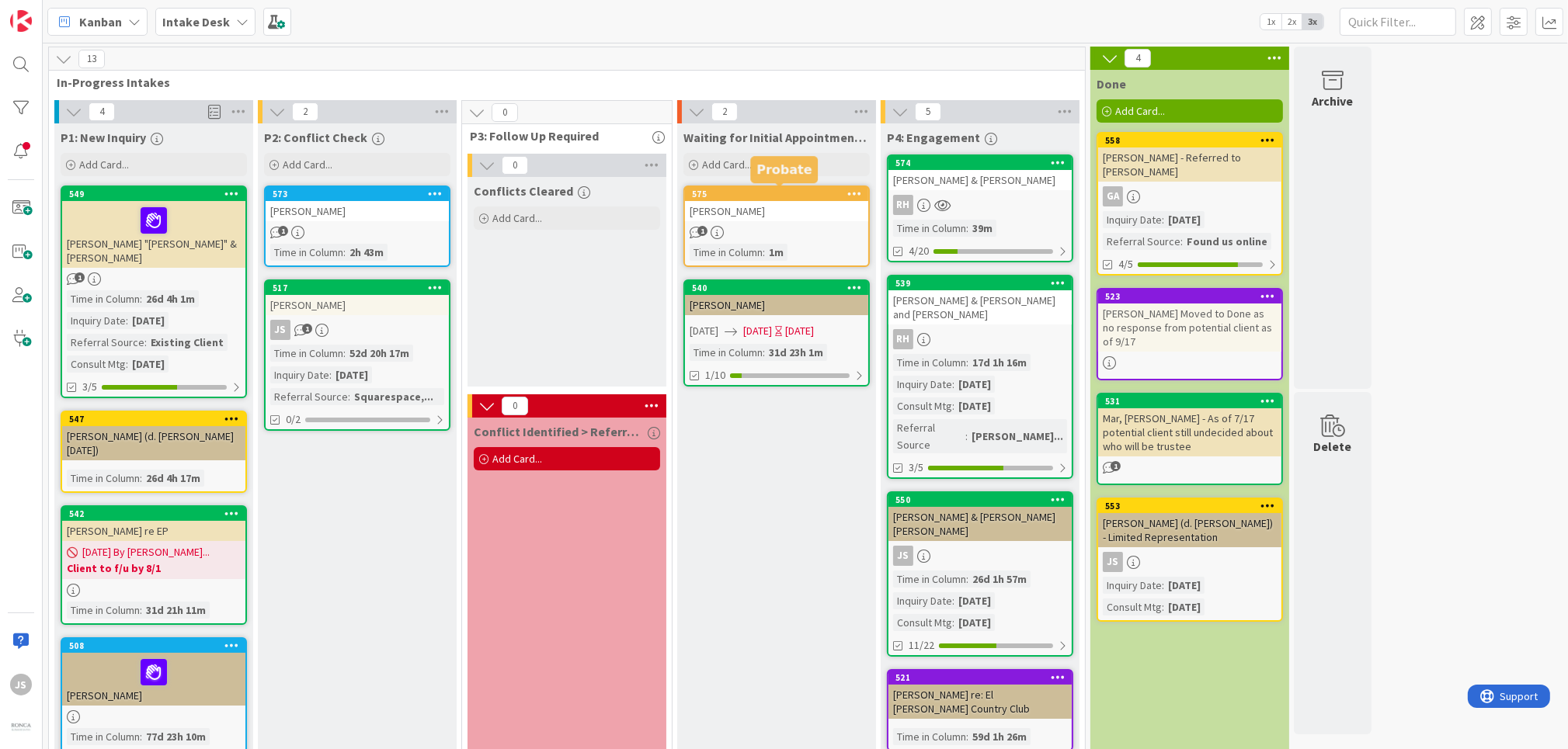
click at [781, 197] on div "575" at bounding box center [780, 194] width 177 height 11
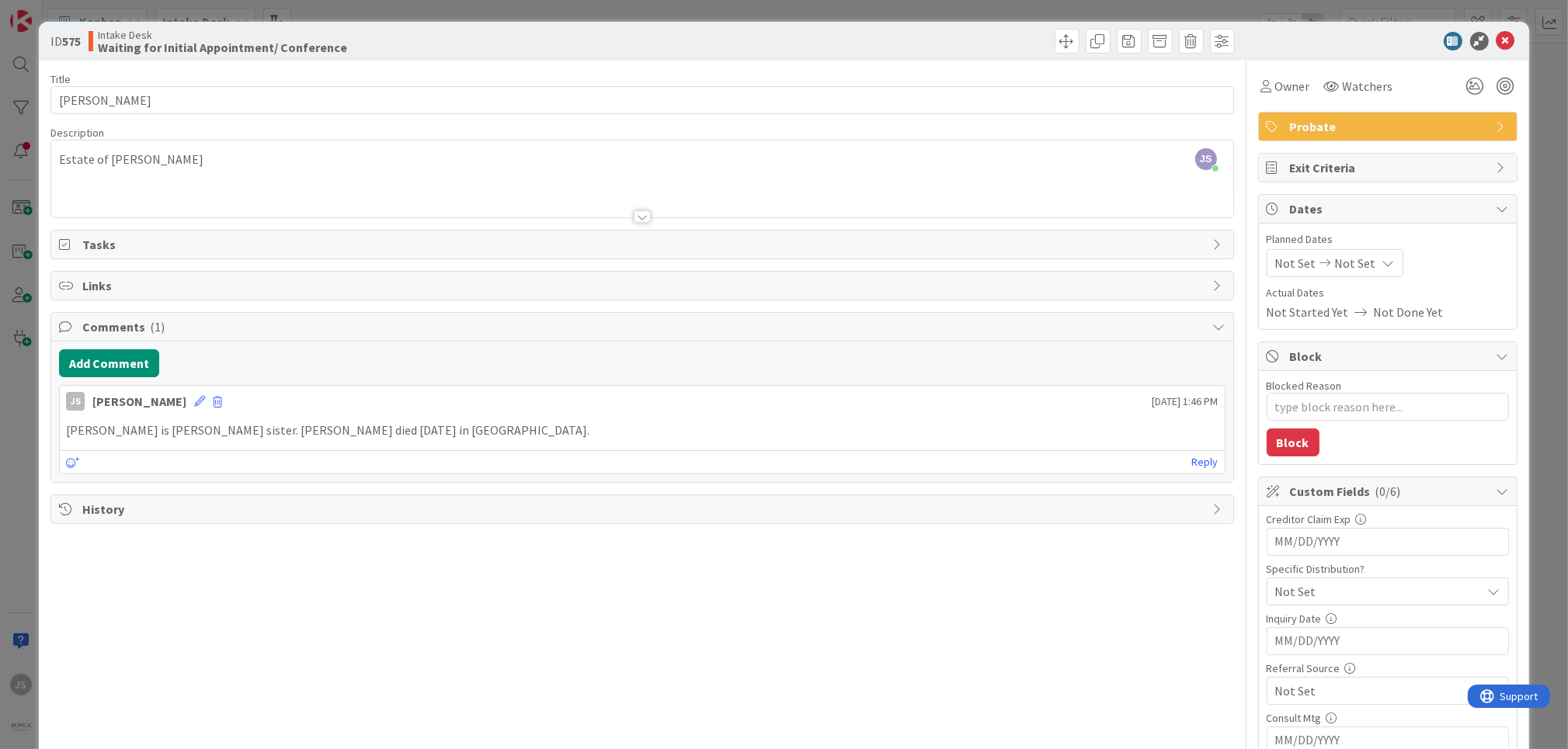
click at [125, 322] on span "Comments ( 1 )" at bounding box center [643, 327] width 1122 height 19
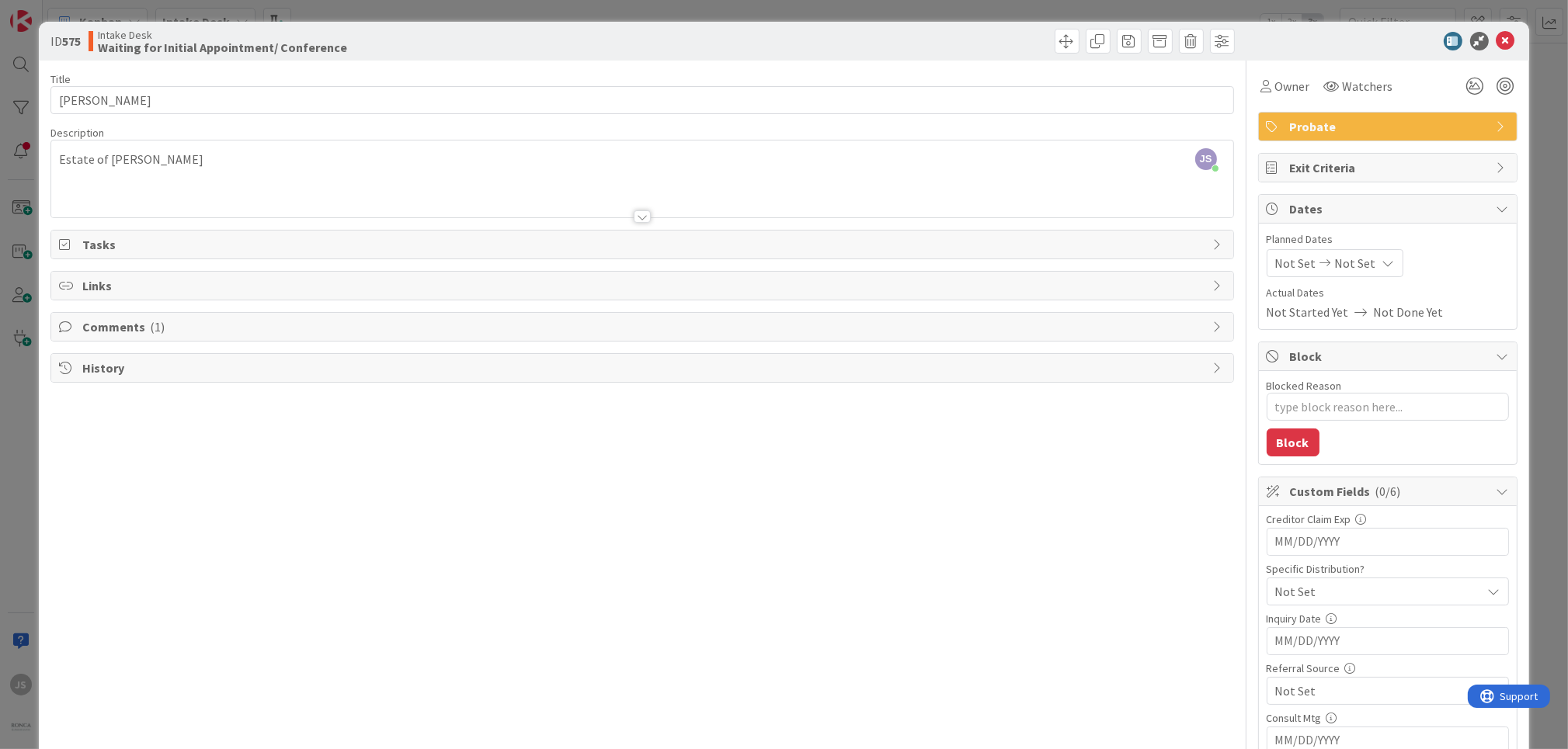
click at [84, 319] on div "Comments ( 1 )" at bounding box center [642, 326] width 1182 height 28
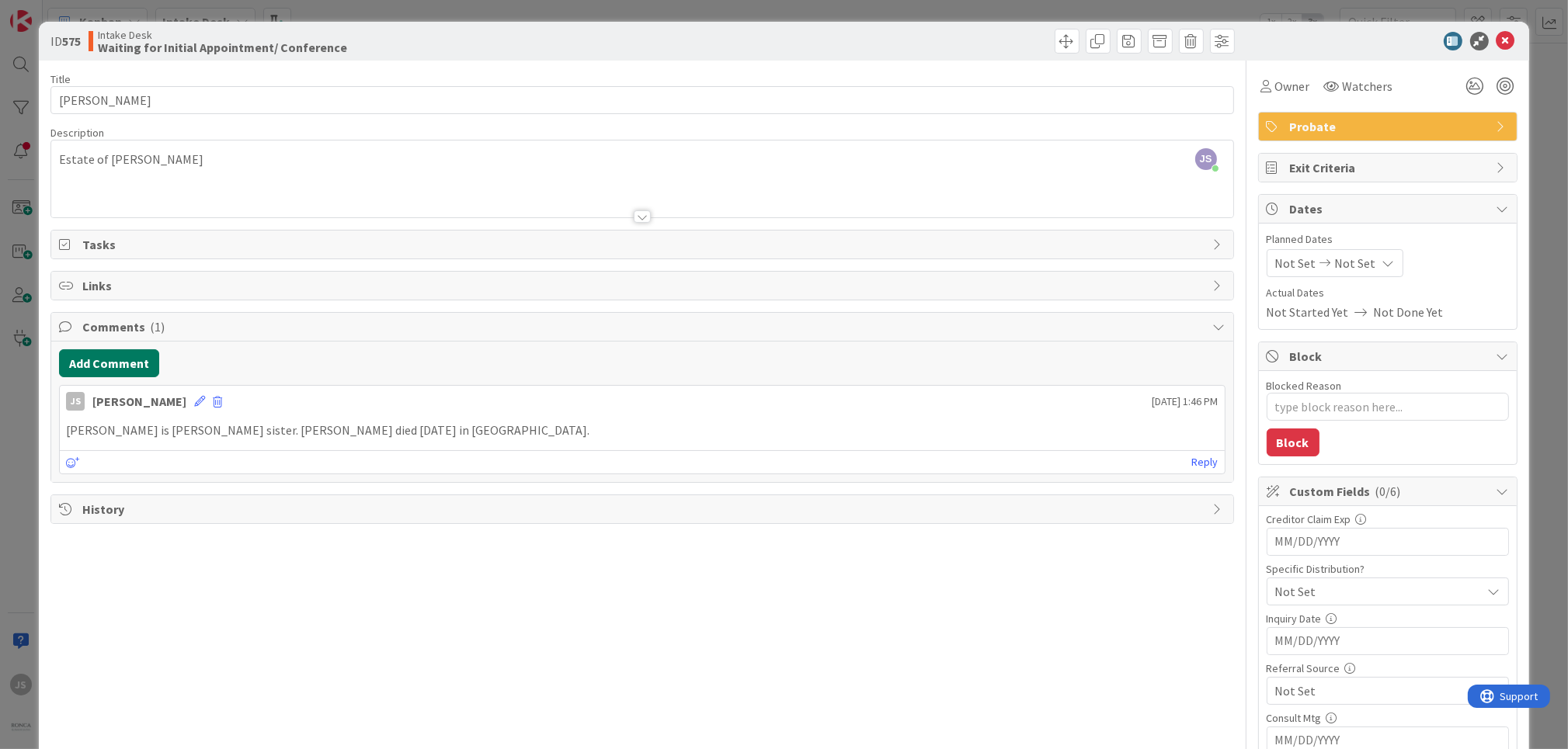
click at [82, 365] on button "Add Comment" at bounding box center [109, 363] width 100 height 28
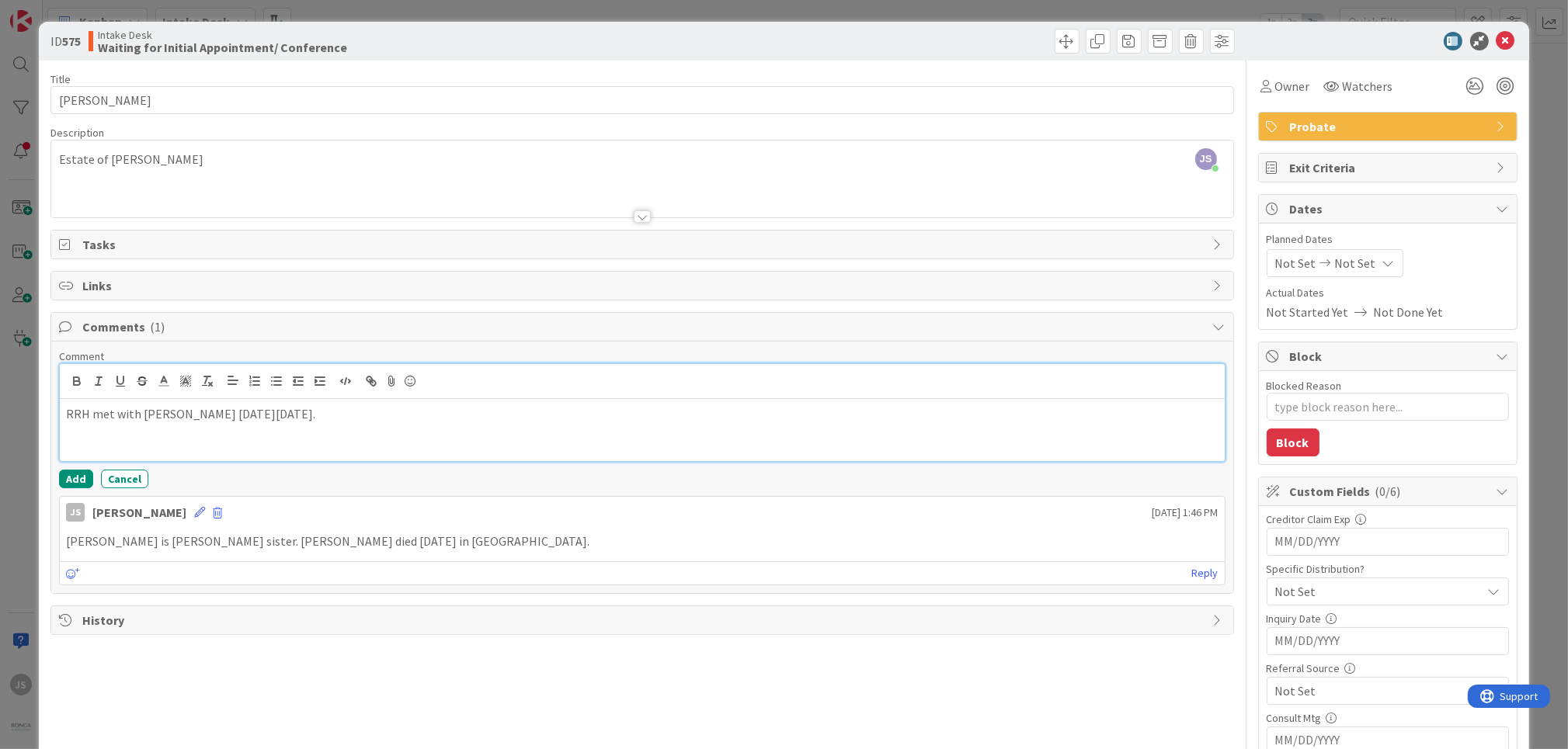
click at [91, 409] on p "RRH met with [PERSON_NAME] [DATE][DATE]." at bounding box center [642, 414] width 1152 height 18
drag, startPoint x: 327, startPoint y: 417, endPoint x: -185, endPoint y: 393, distance: 512.6
click at [60, 399] on div "RRH spoke with [PERSON_NAME] [DATE][DATE]." at bounding box center [642, 430] width 1164 height 62
click at [114, 470] on button "Cancel" at bounding box center [125, 479] width 47 height 19
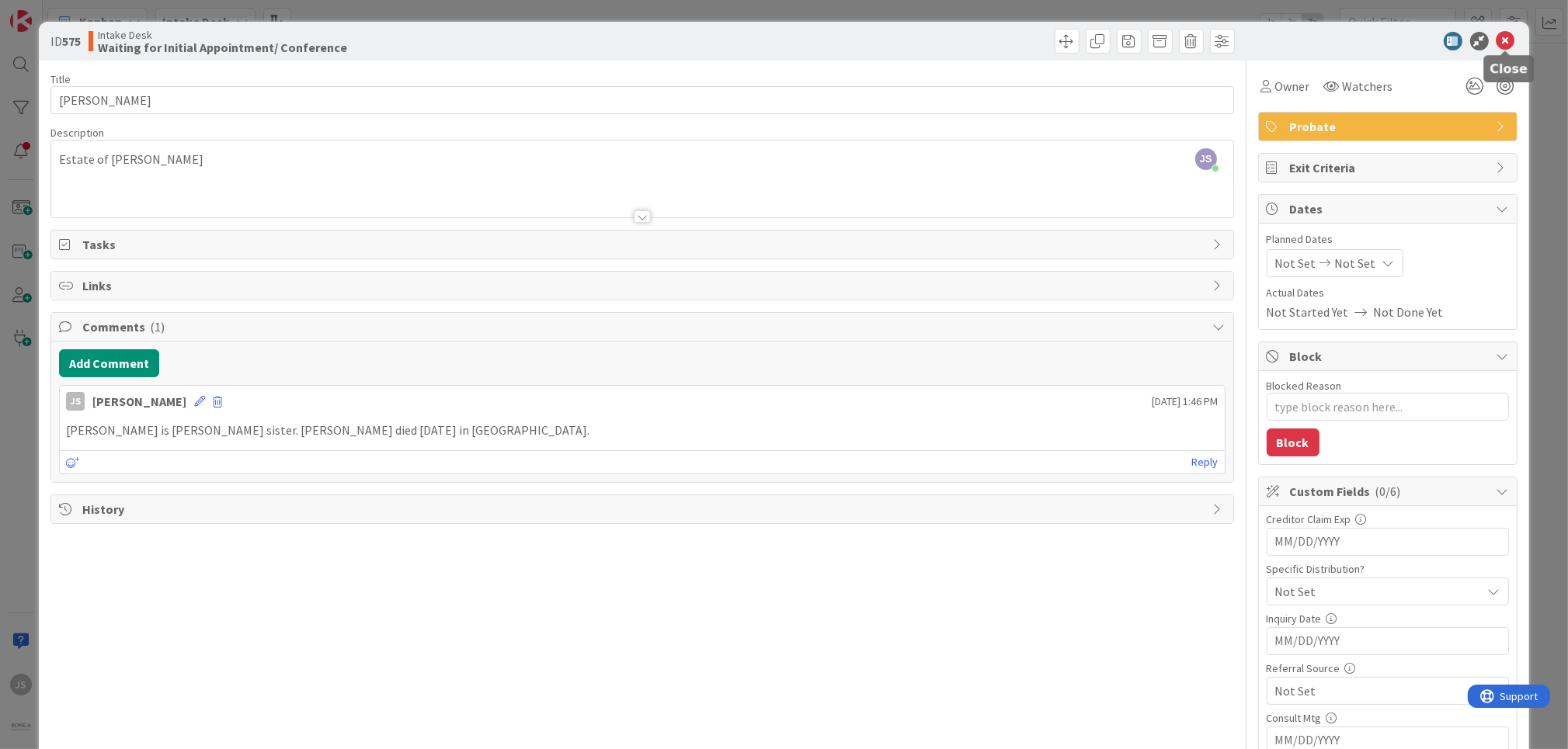
click at [1507, 33] on icon at bounding box center [1506, 41] width 19 height 19
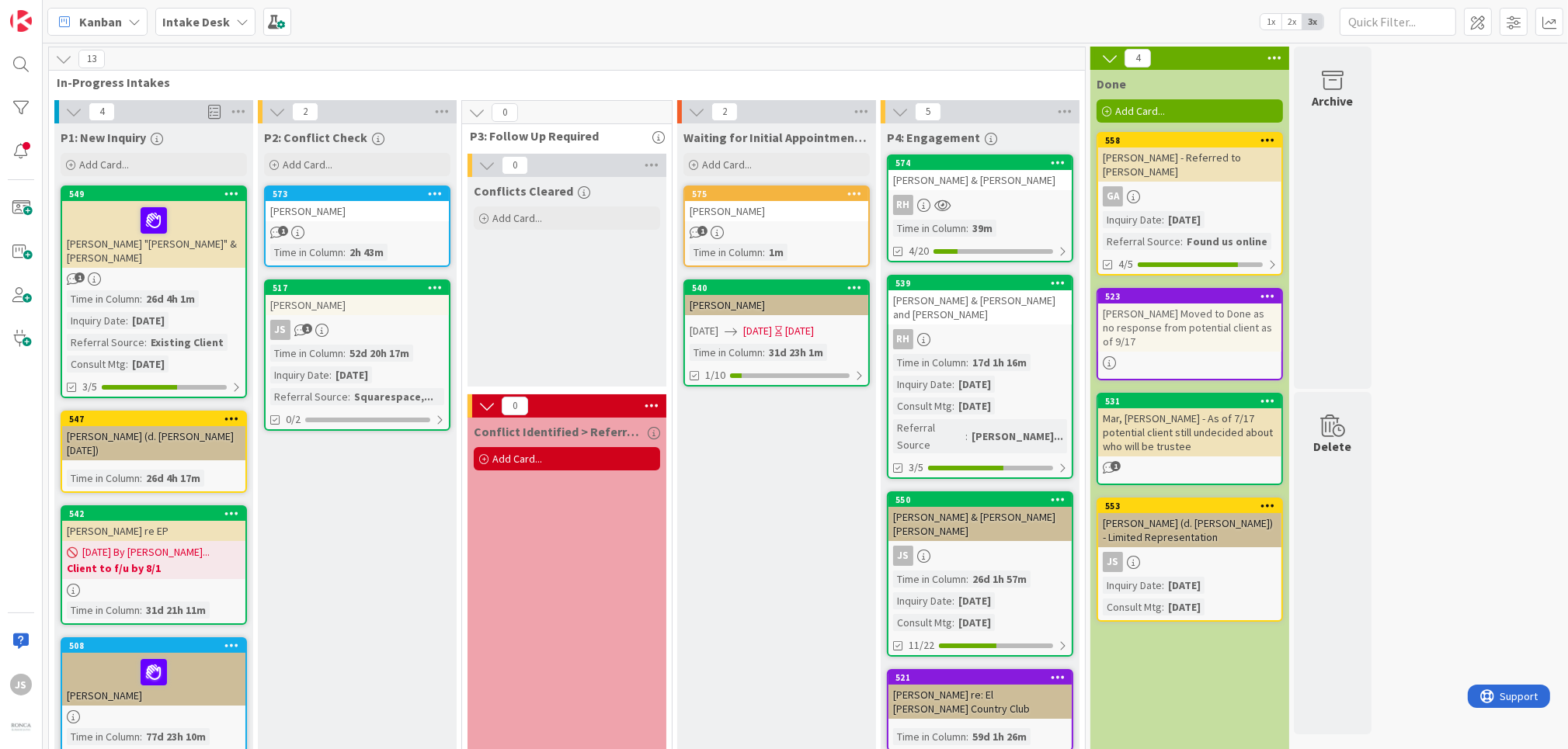
click at [797, 203] on div "[PERSON_NAME]" at bounding box center [776, 211] width 183 height 20
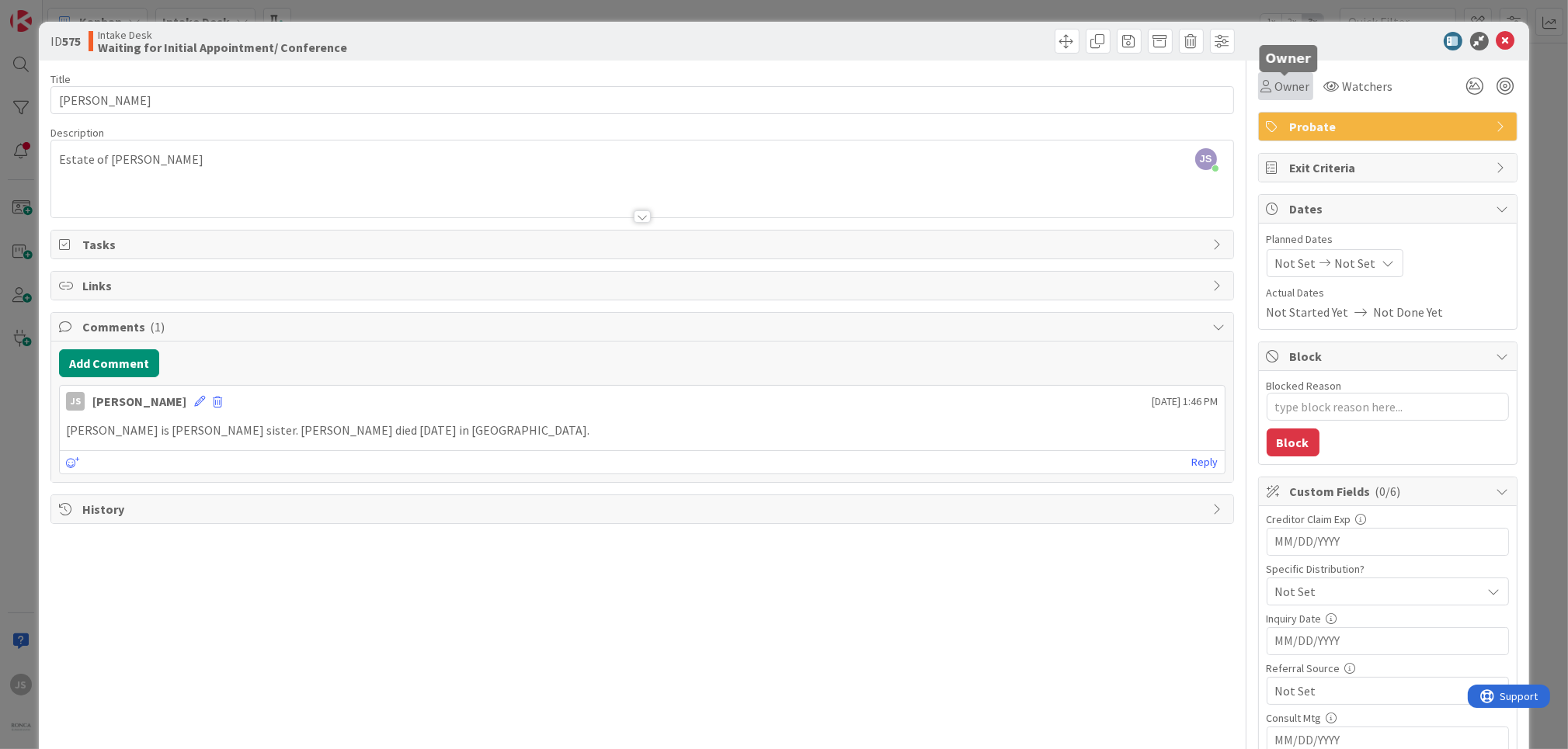
click at [1290, 84] on span "Owner" at bounding box center [1293, 86] width 35 height 19
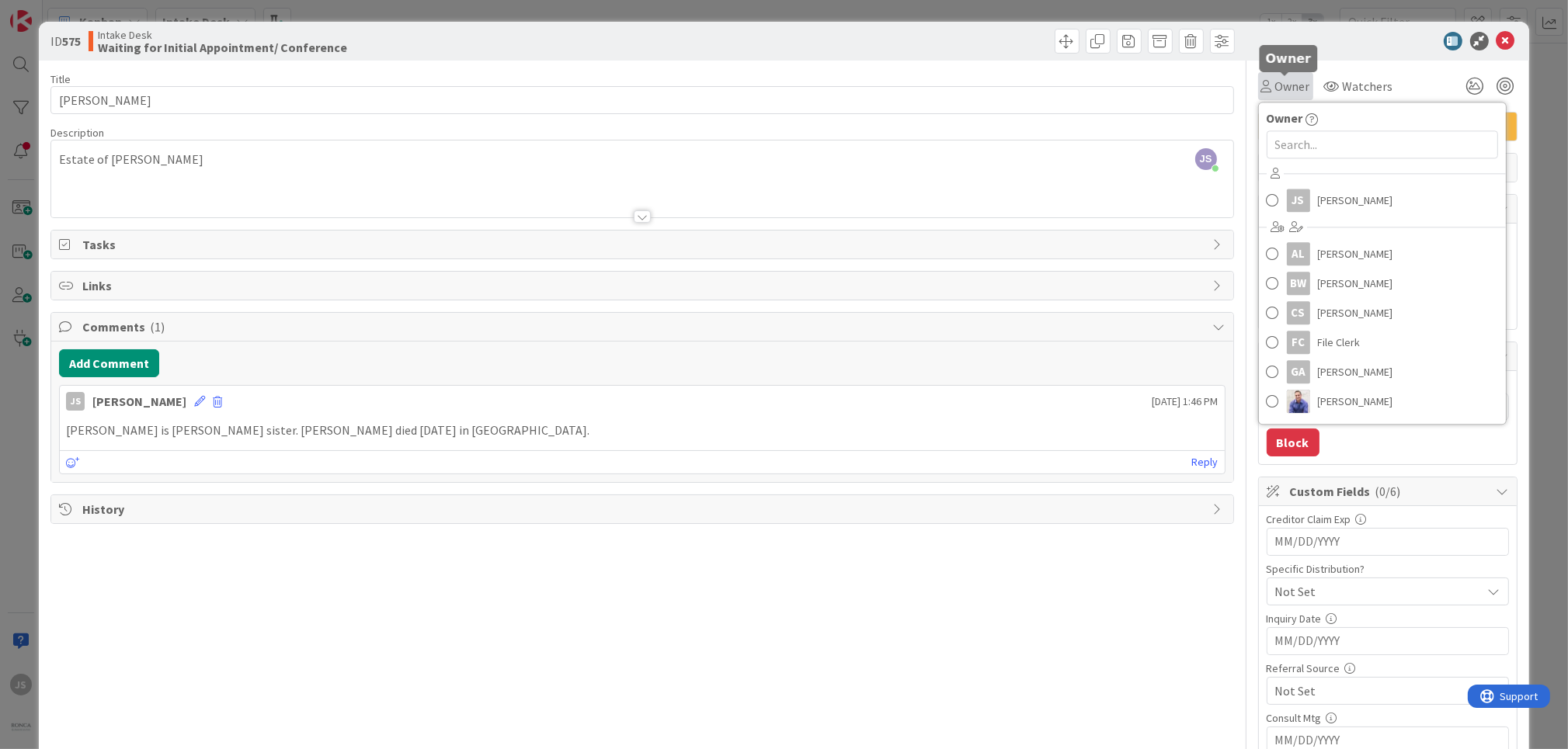
scroll to position [28, 0]
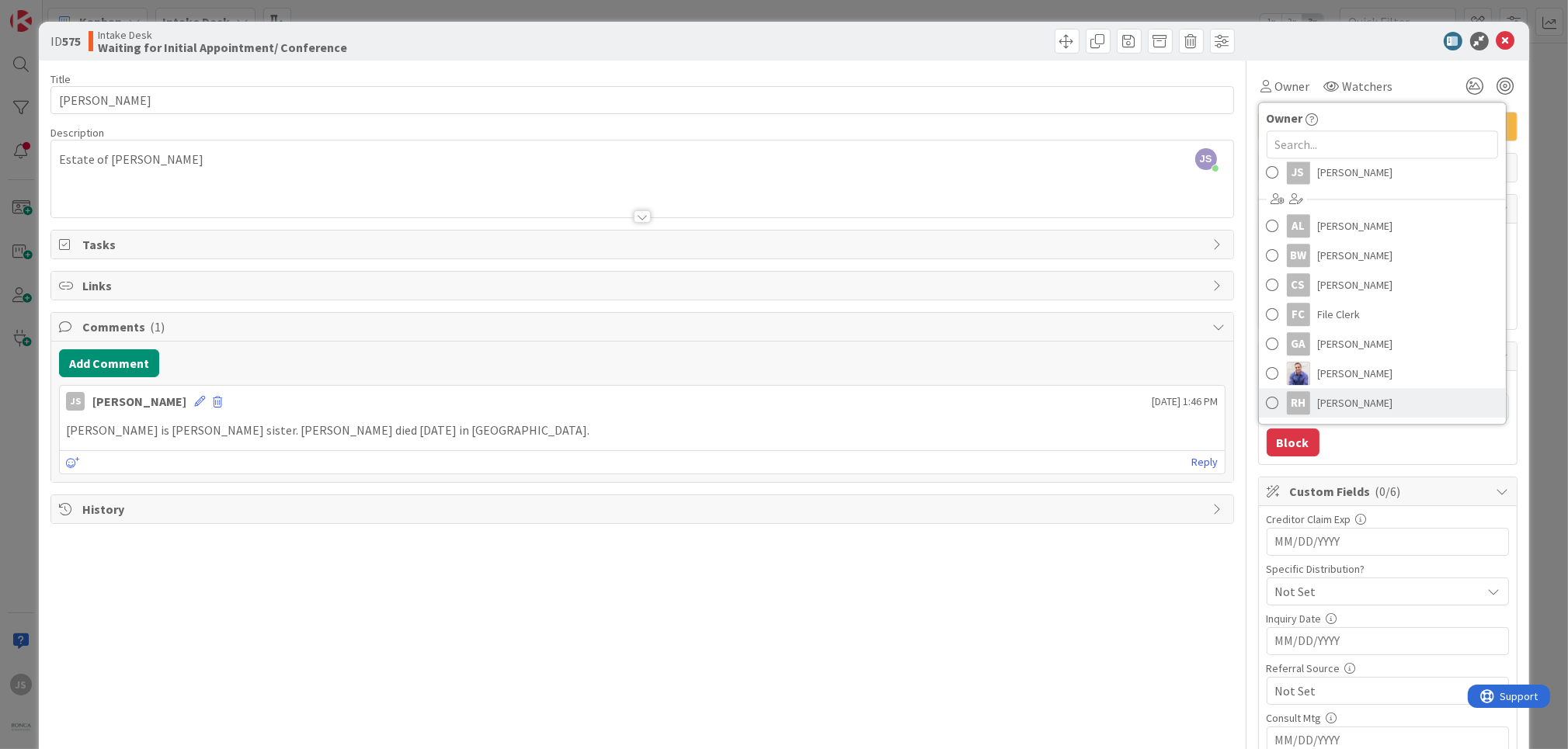
click at [1269, 400] on span at bounding box center [1273, 403] width 13 height 24
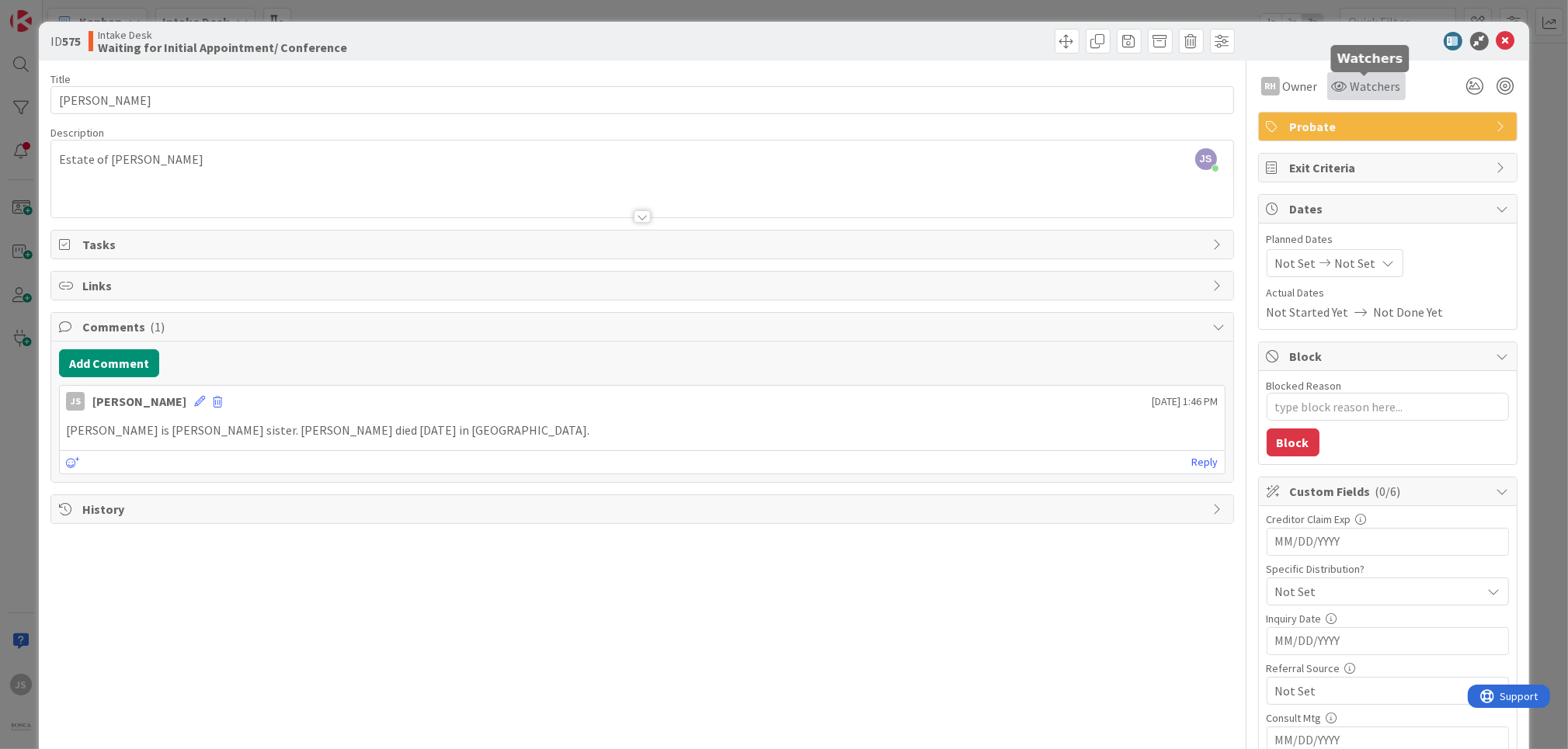
click at [1356, 79] on span "Watchers" at bounding box center [1376, 86] width 50 height 19
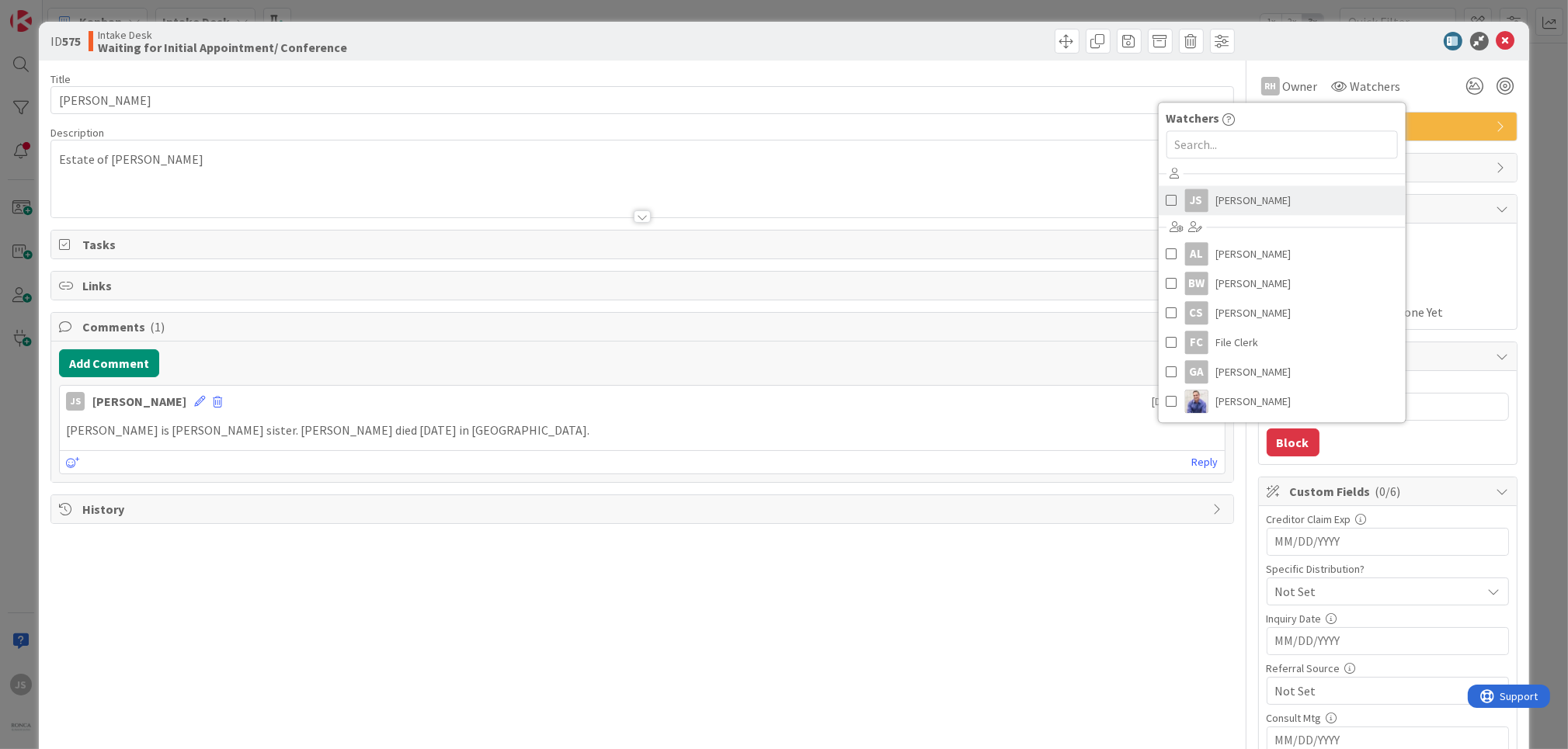
click at [1167, 200] on span at bounding box center [1171, 200] width 11 height 24
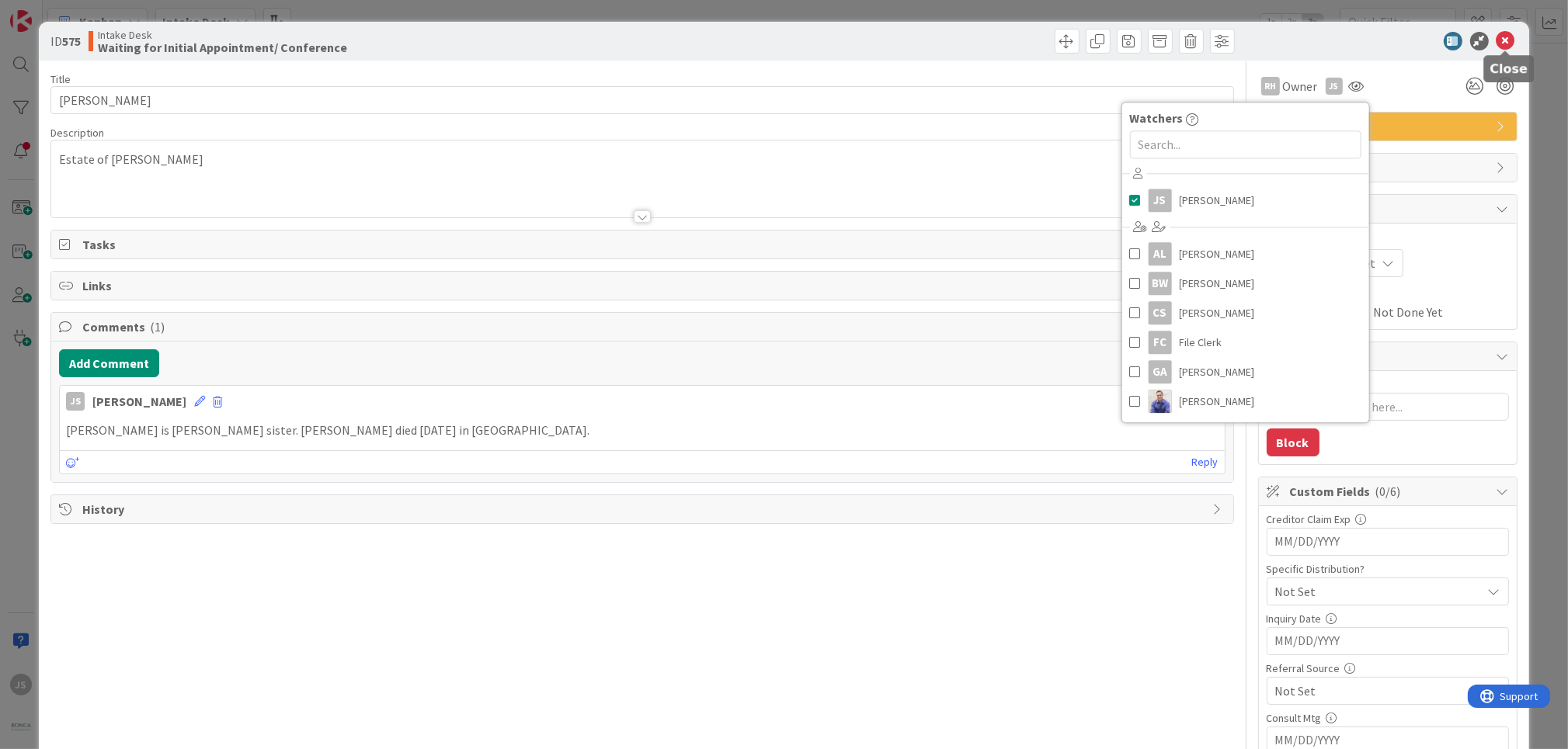
click at [1509, 39] on icon at bounding box center [1506, 41] width 19 height 19
